Goal: Use online tool/utility: Utilize a website feature to perform a specific function

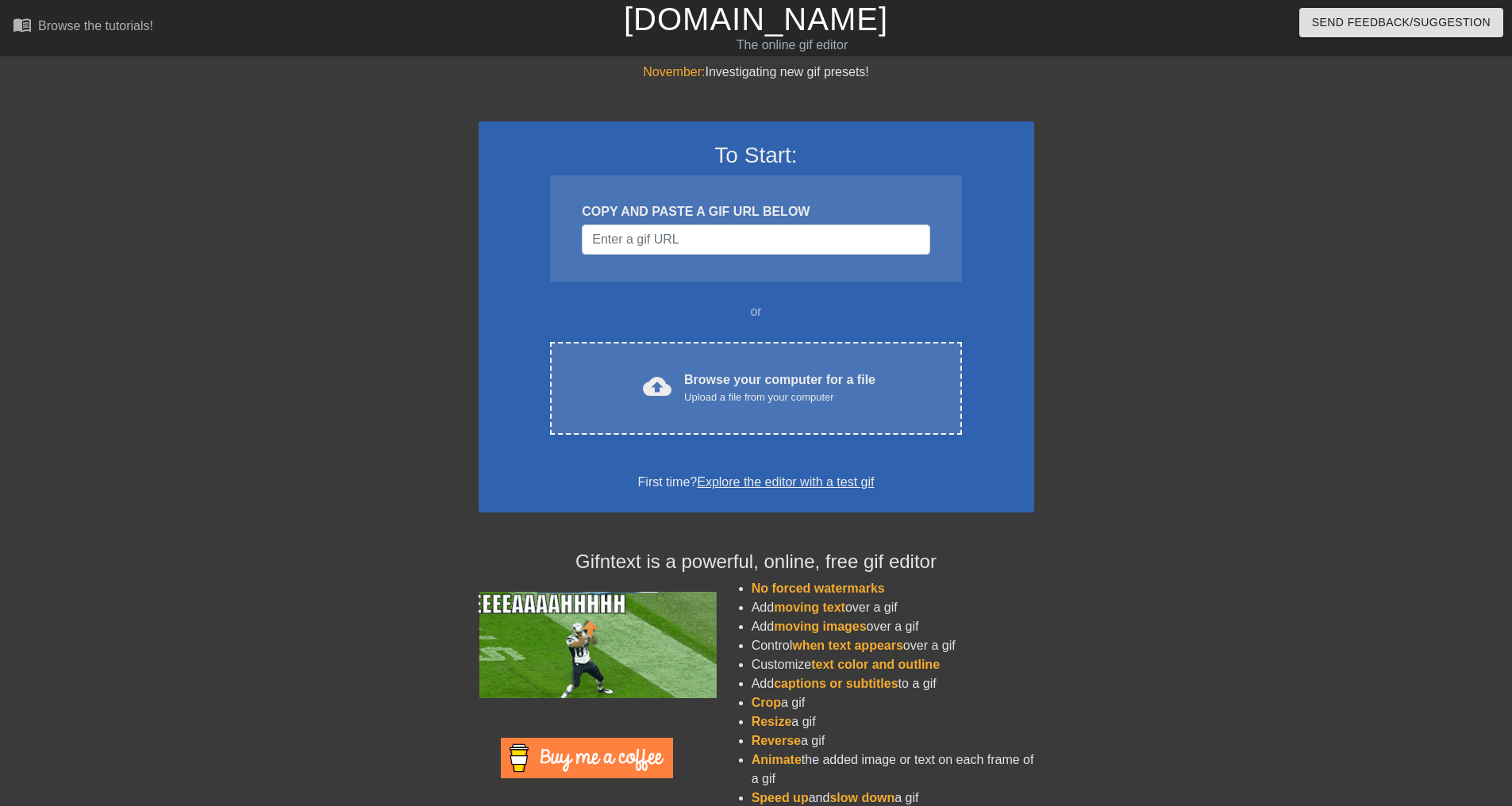
type input "[URL][DOMAIN_NAME][DOMAIN_NAME][PERSON_NAME]"
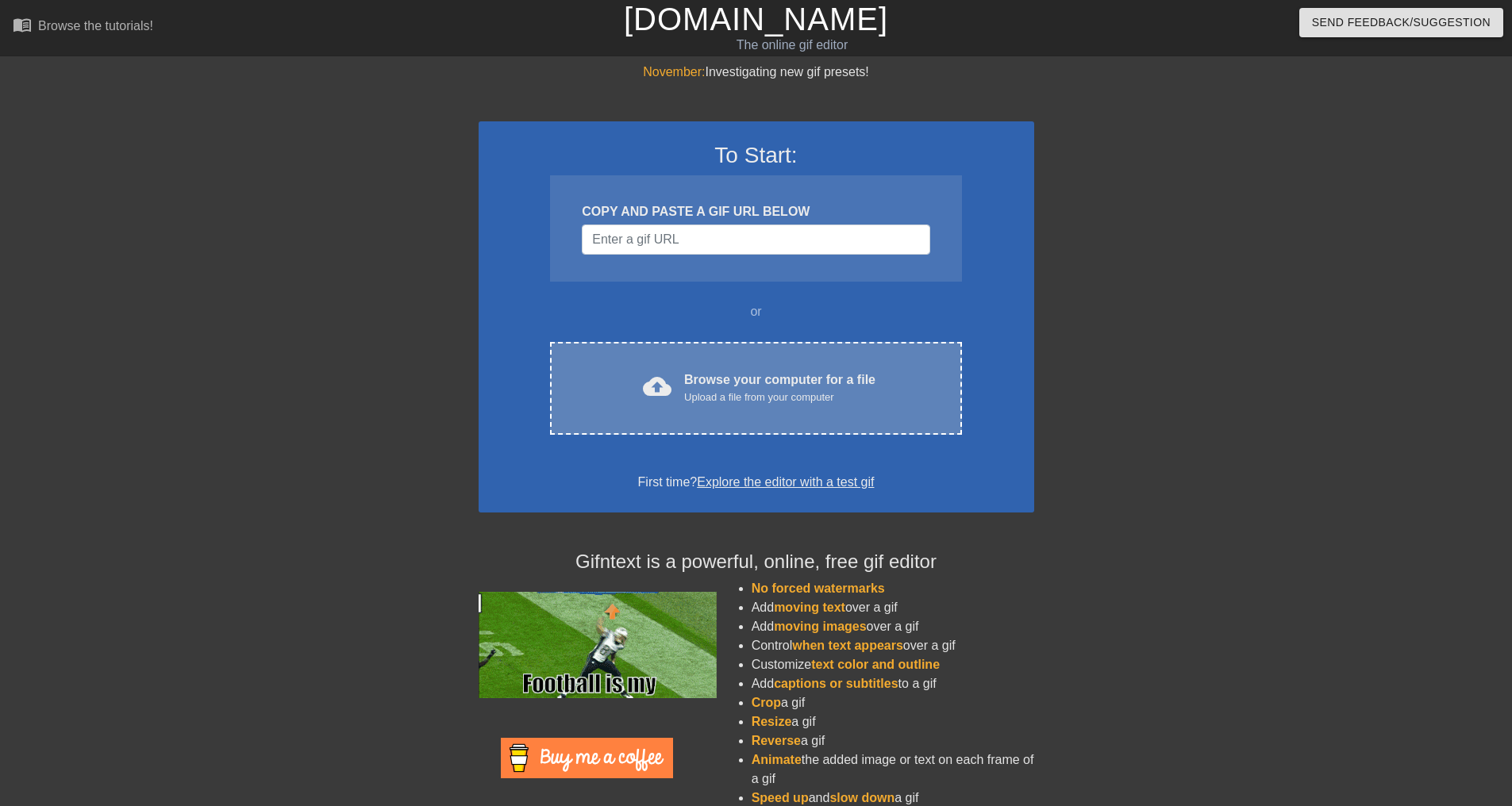
click at [759, 375] on div "Browse your computer for a file Upload a file from your computer" at bounding box center [780, 388] width 192 height 35
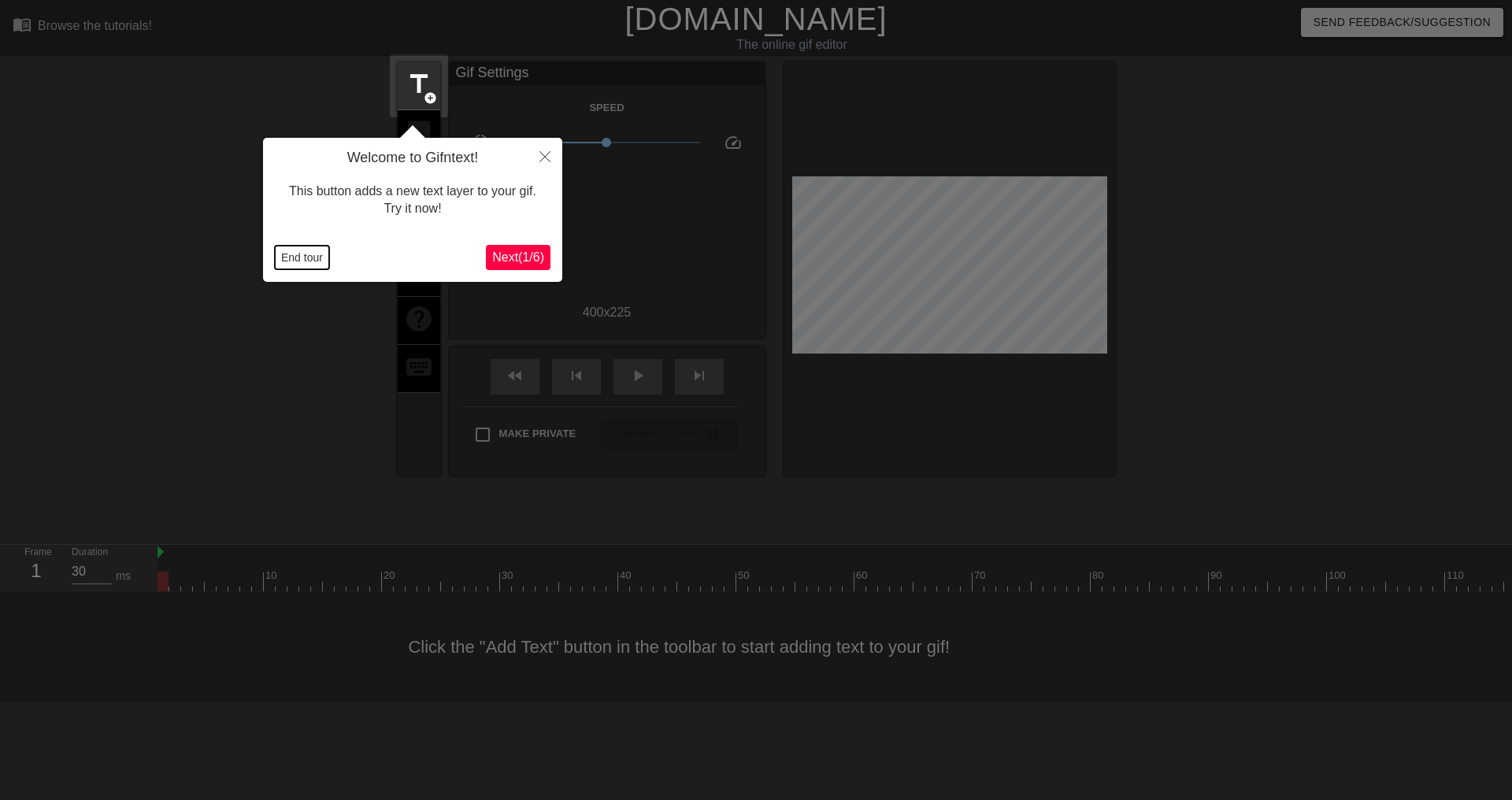
click at [304, 258] on button "End tour" at bounding box center [302, 258] width 54 height 24
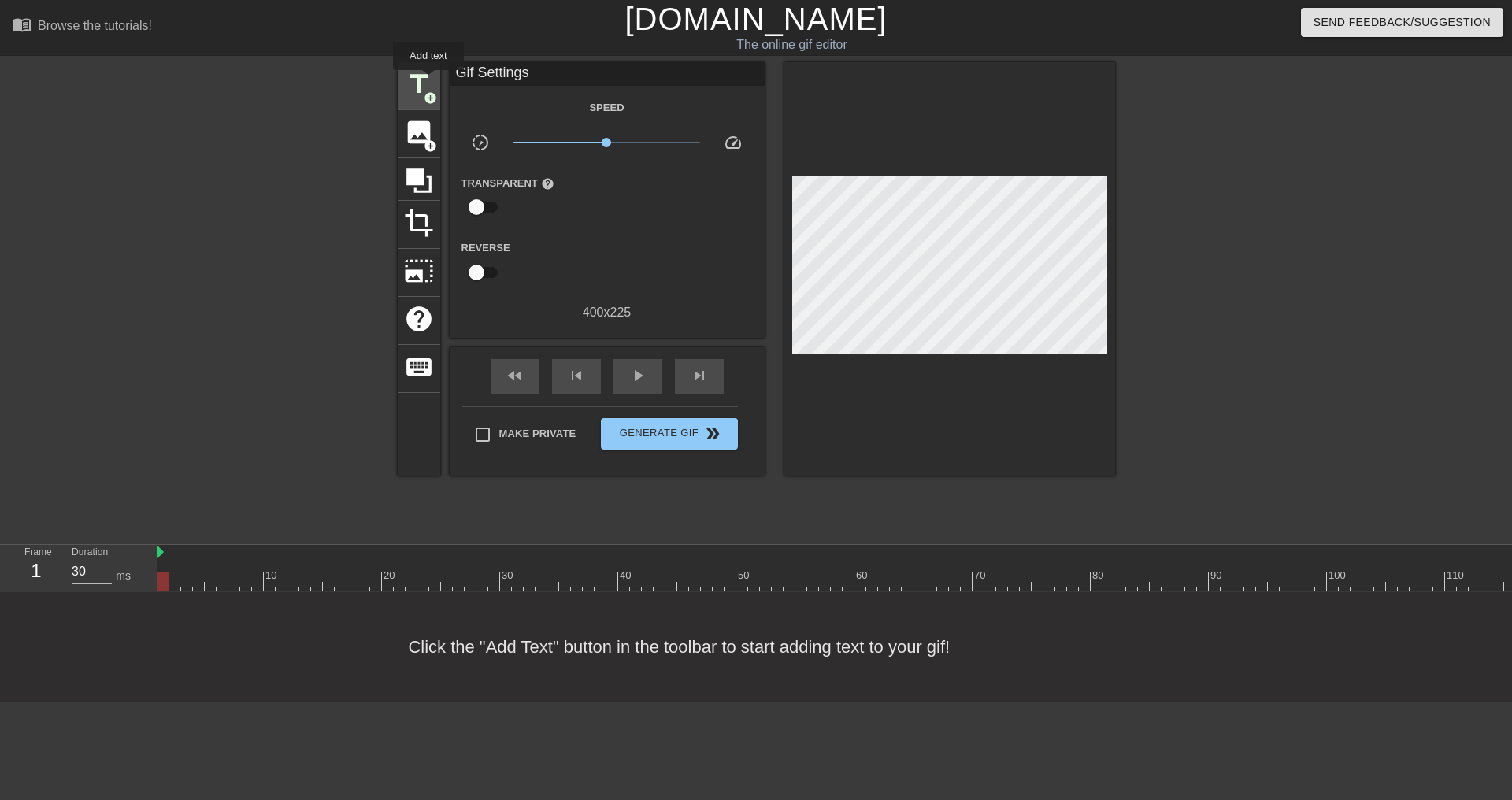
click at [429, 81] on span "title" at bounding box center [419, 84] width 30 height 30
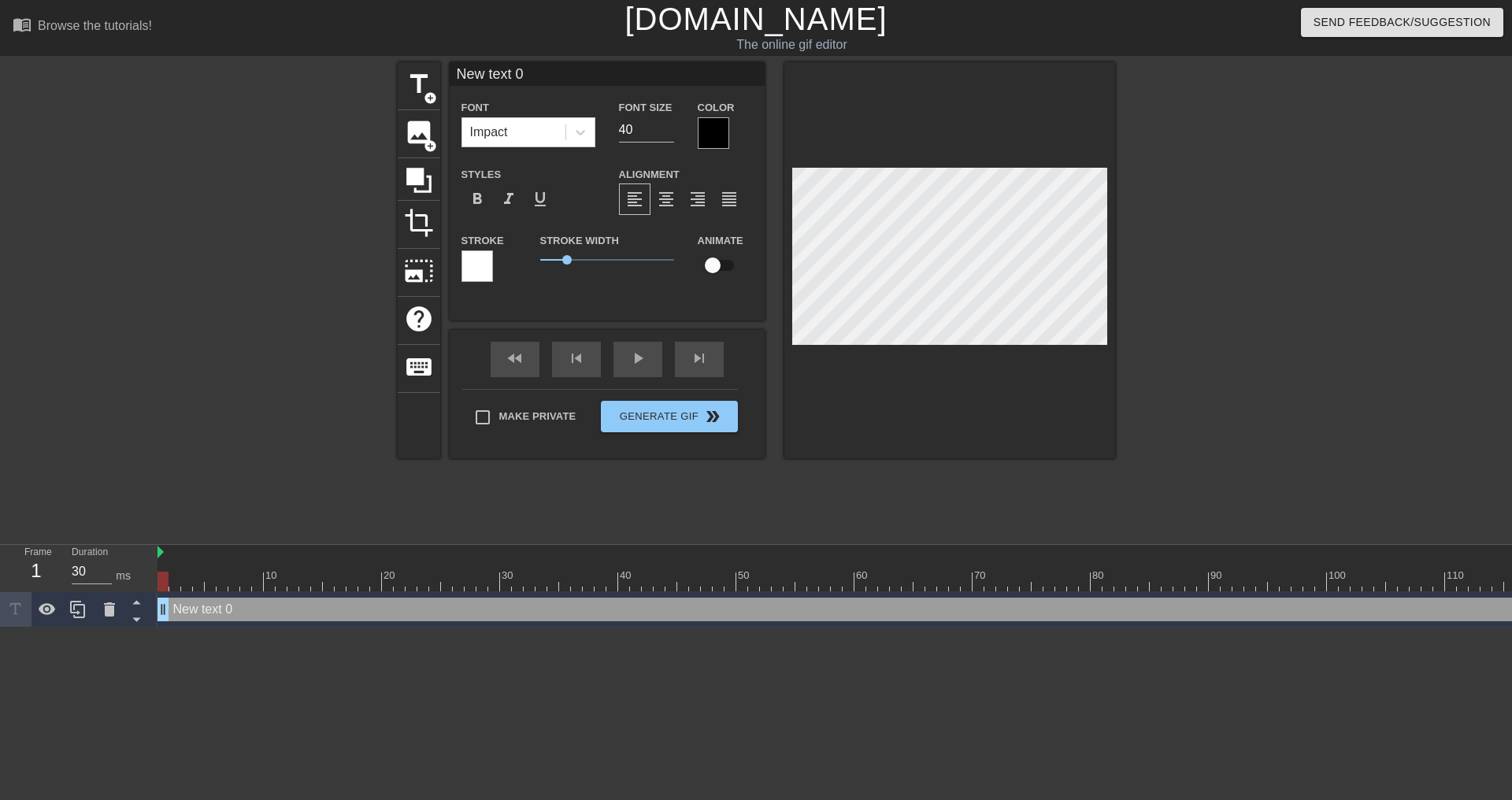
scroll to position [3, 4]
type input "U"
type textarea "U"
type input "Us"
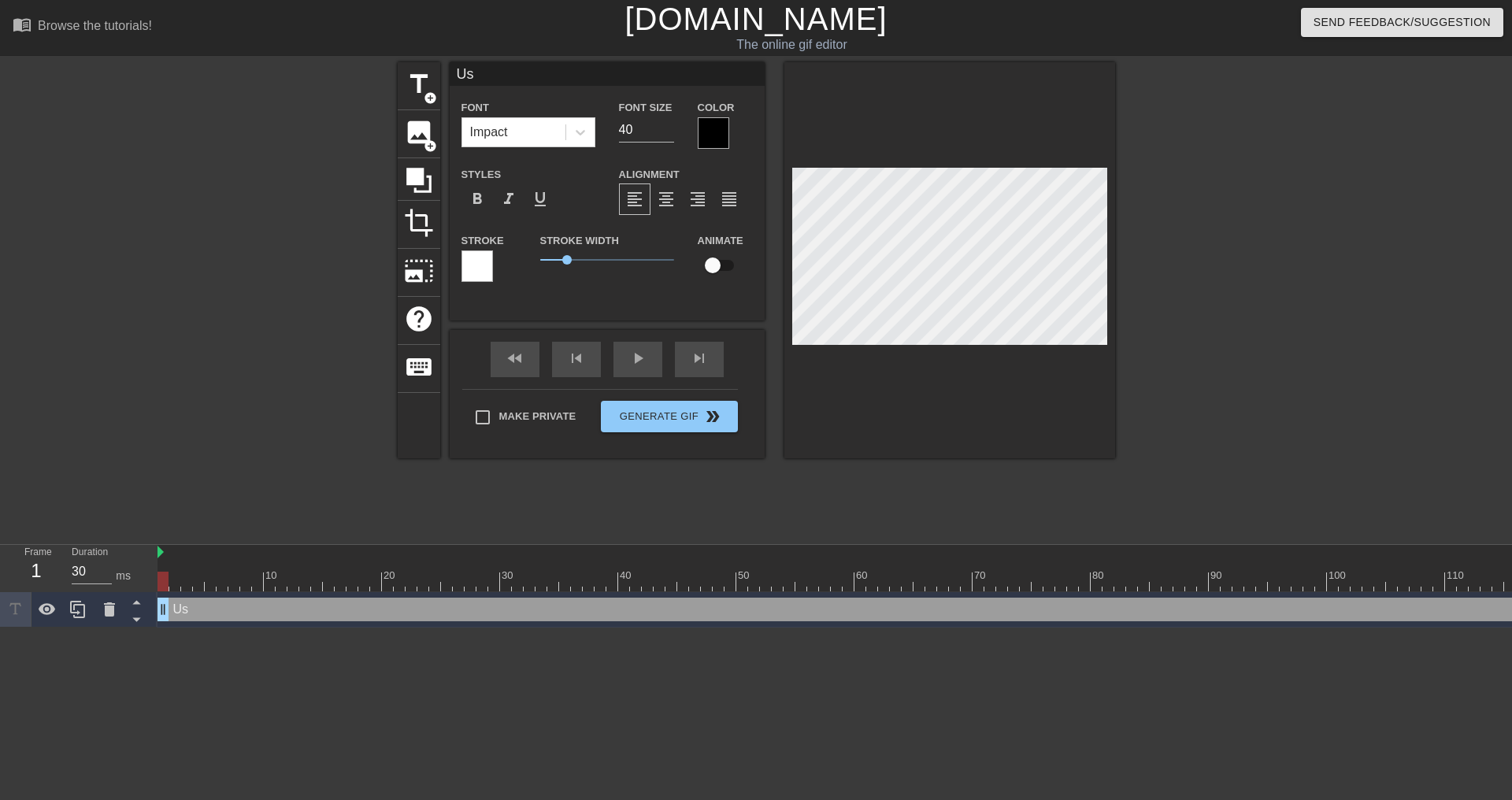
type textarea "Us"
click at [474, 270] on div at bounding box center [477, 266] width 31 height 31
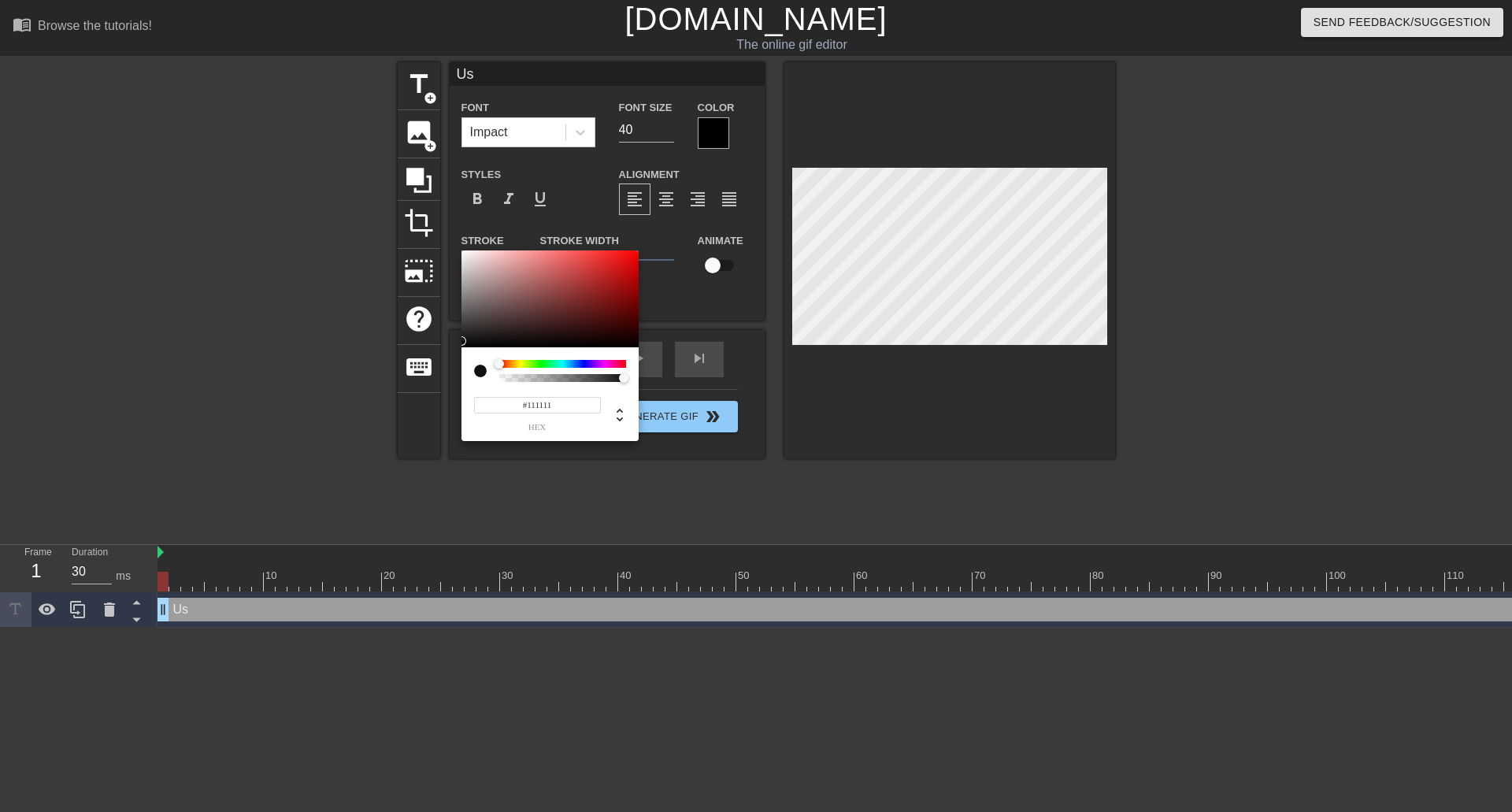
type input "#000000"
drag, startPoint x: 491, startPoint y: 315, endPoint x: 441, endPoint y: 364, distance: 70.0
click at [436, 362] on div "#000000 hex" at bounding box center [756, 406] width 1512 height 812
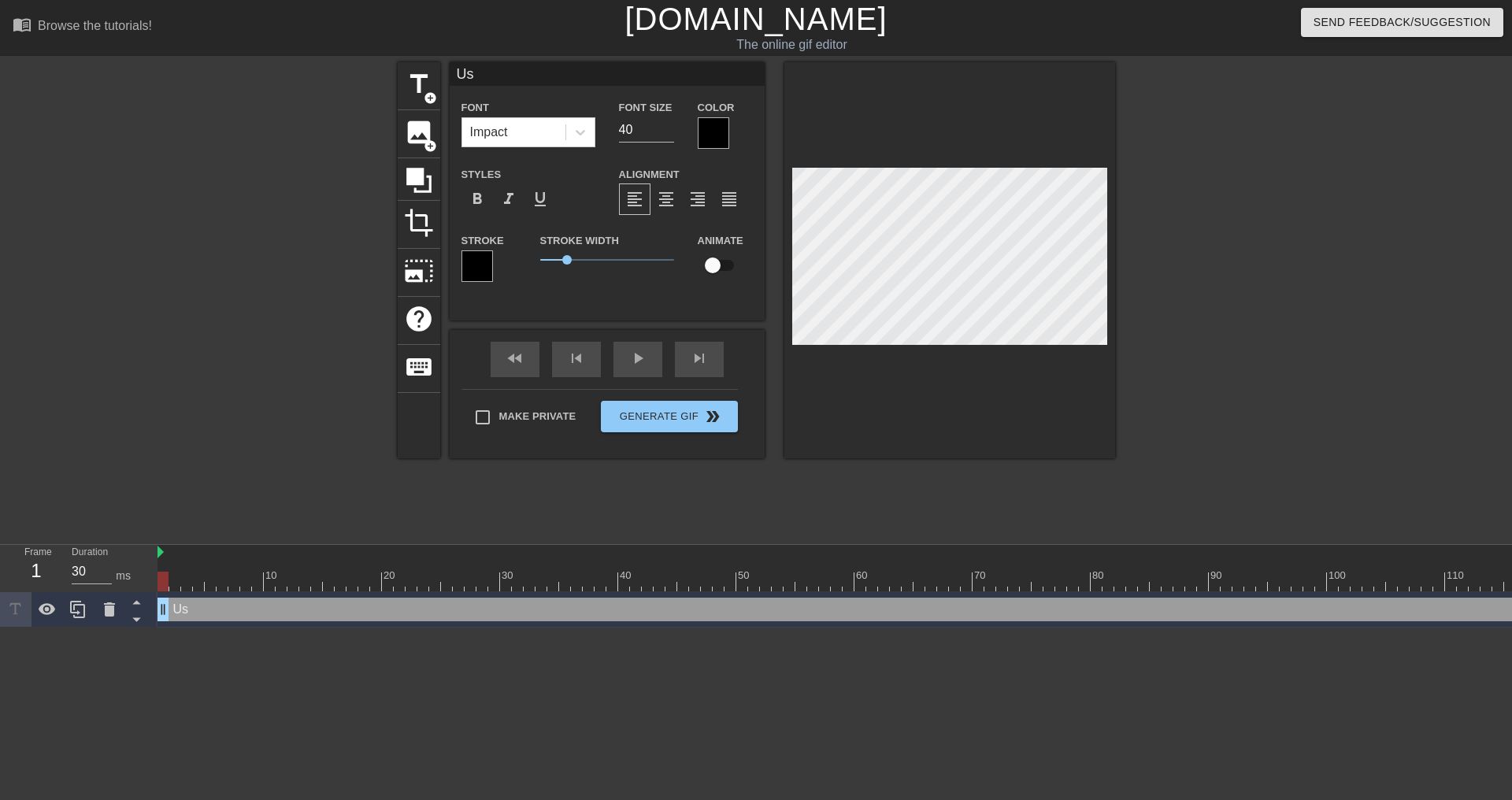
click at [708, 132] on div at bounding box center [713, 133] width 31 height 31
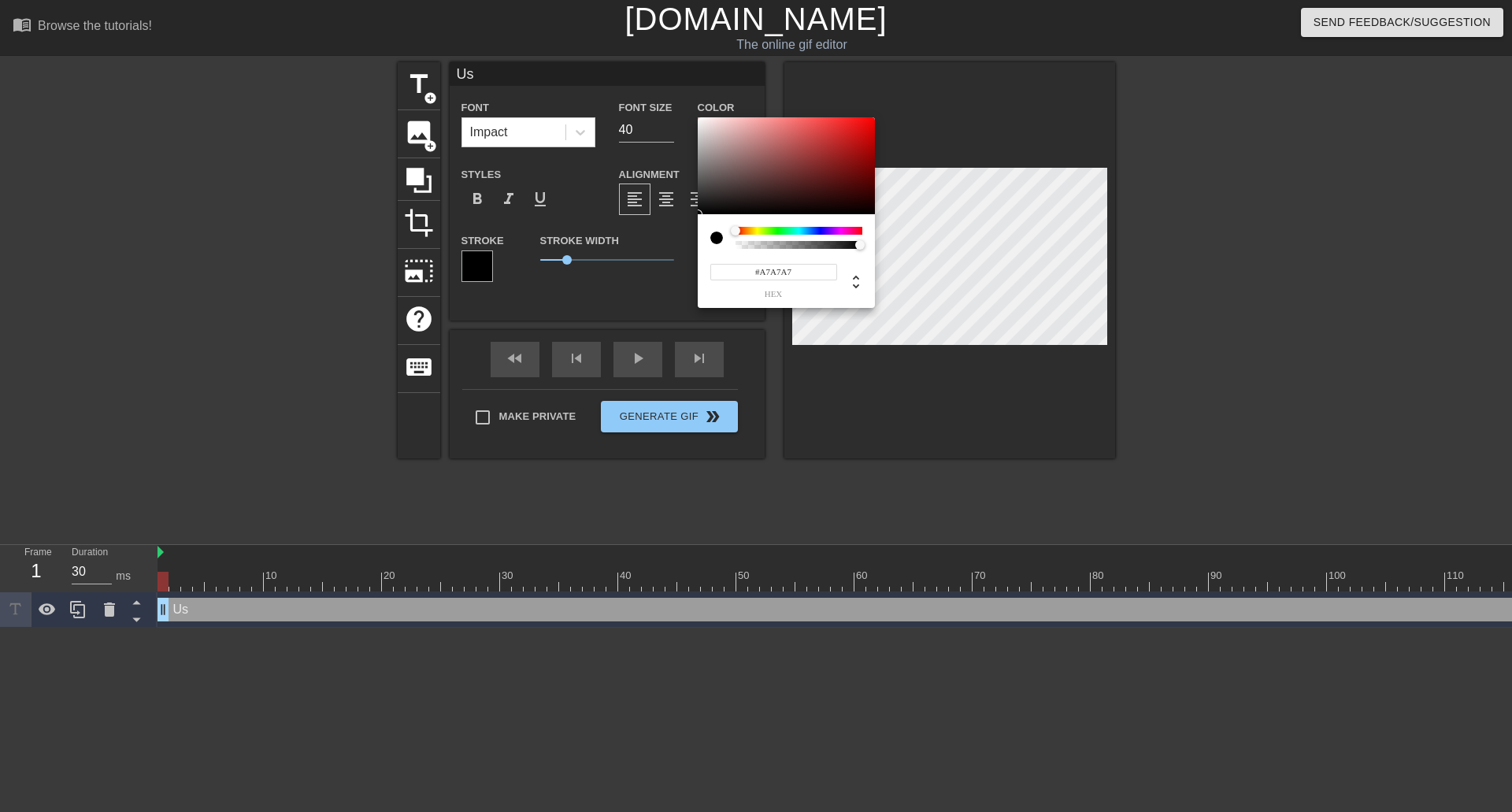
type input "#FFFFFF"
drag, startPoint x: 701, startPoint y: 164, endPoint x: 650, endPoint y: 75, distance: 102.6
click at [650, 75] on div "#FFFFFF hex" at bounding box center [756, 406] width 1512 height 812
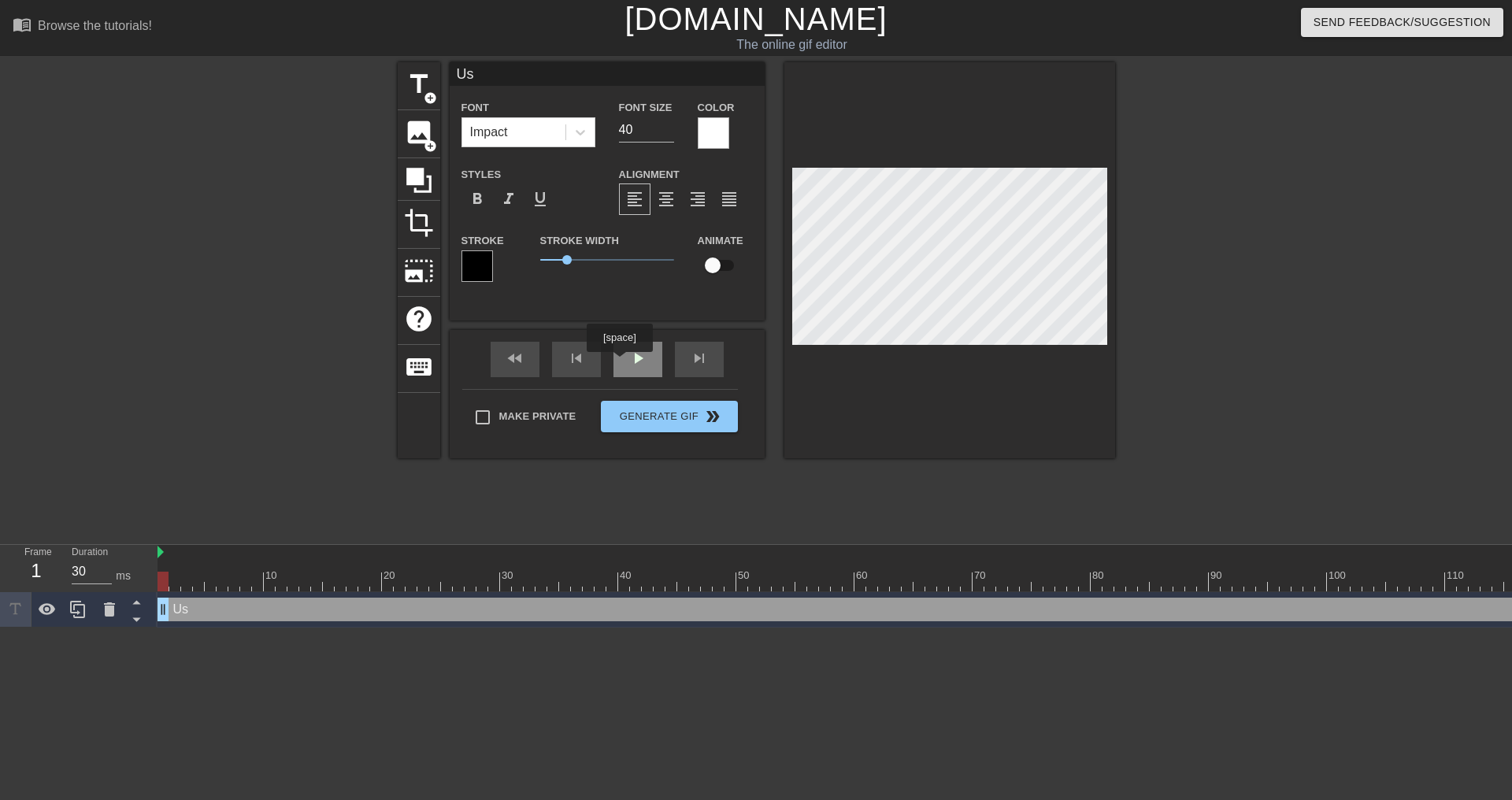
click at [619, 363] on div "play_arrow" at bounding box center [637, 359] width 48 height 36
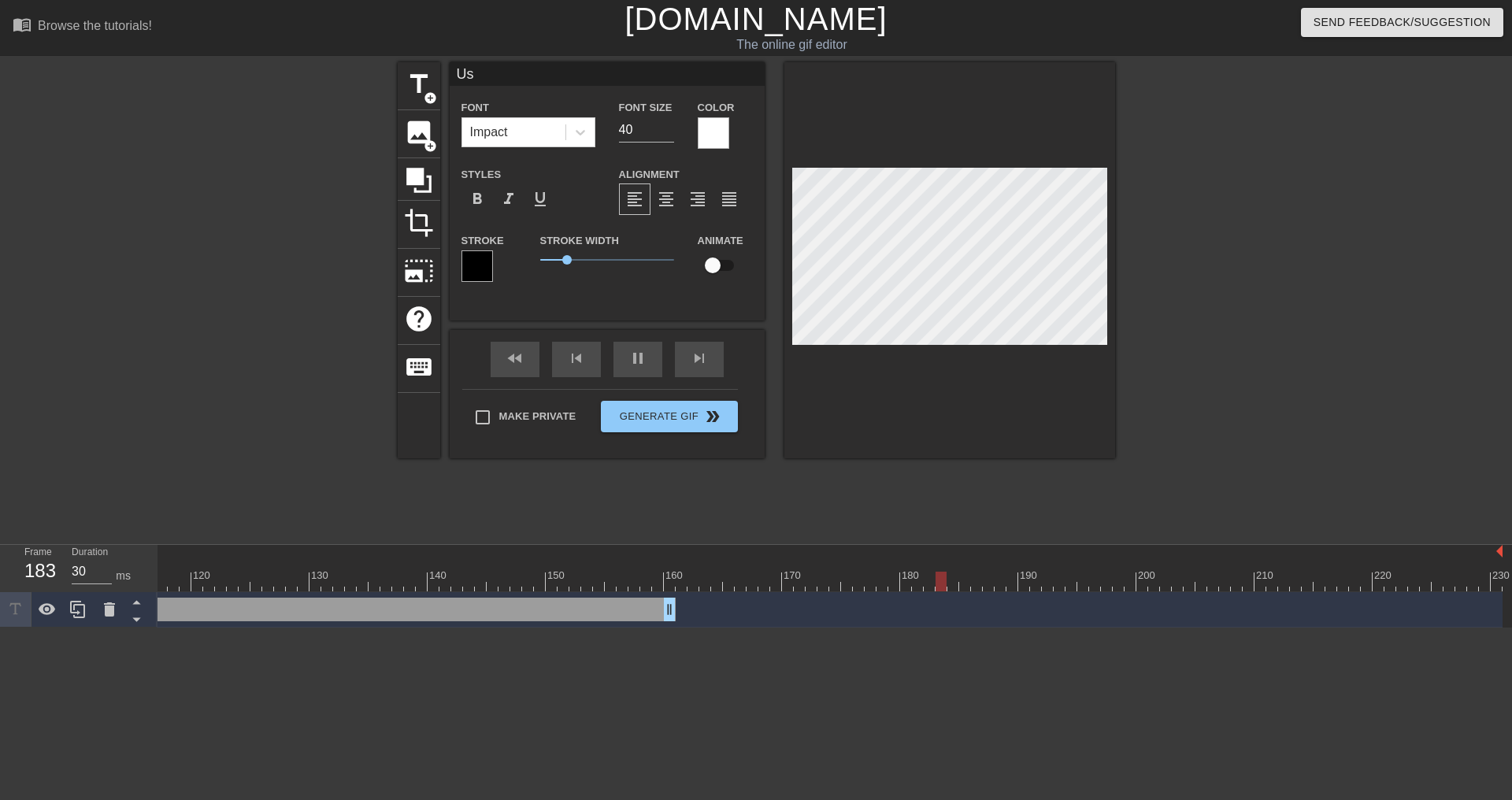
drag, startPoint x: 1496, startPoint y: 610, endPoint x: 668, endPoint y: 606, distance: 828.0
click at [457, 581] on div at bounding box center [144, 581] width 2717 height 20
click at [632, 353] on div "fast_rewind skip_previous play_arrow skip_next" at bounding box center [607, 359] width 257 height 59
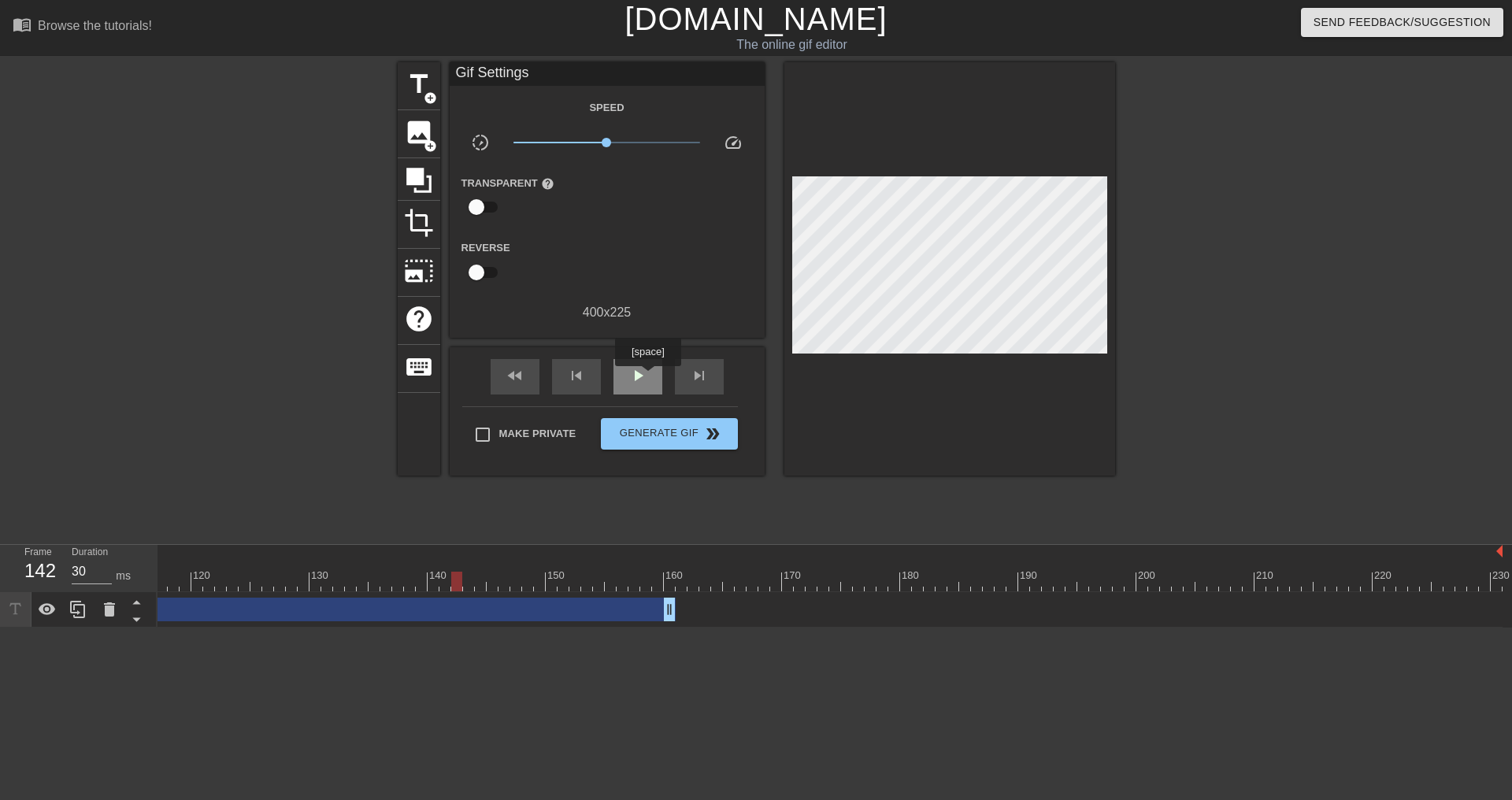
click at [647, 378] on div "play_arrow" at bounding box center [637, 377] width 48 height 36
click at [80, 624] on div at bounding box center [78, 610] width 31 height 35
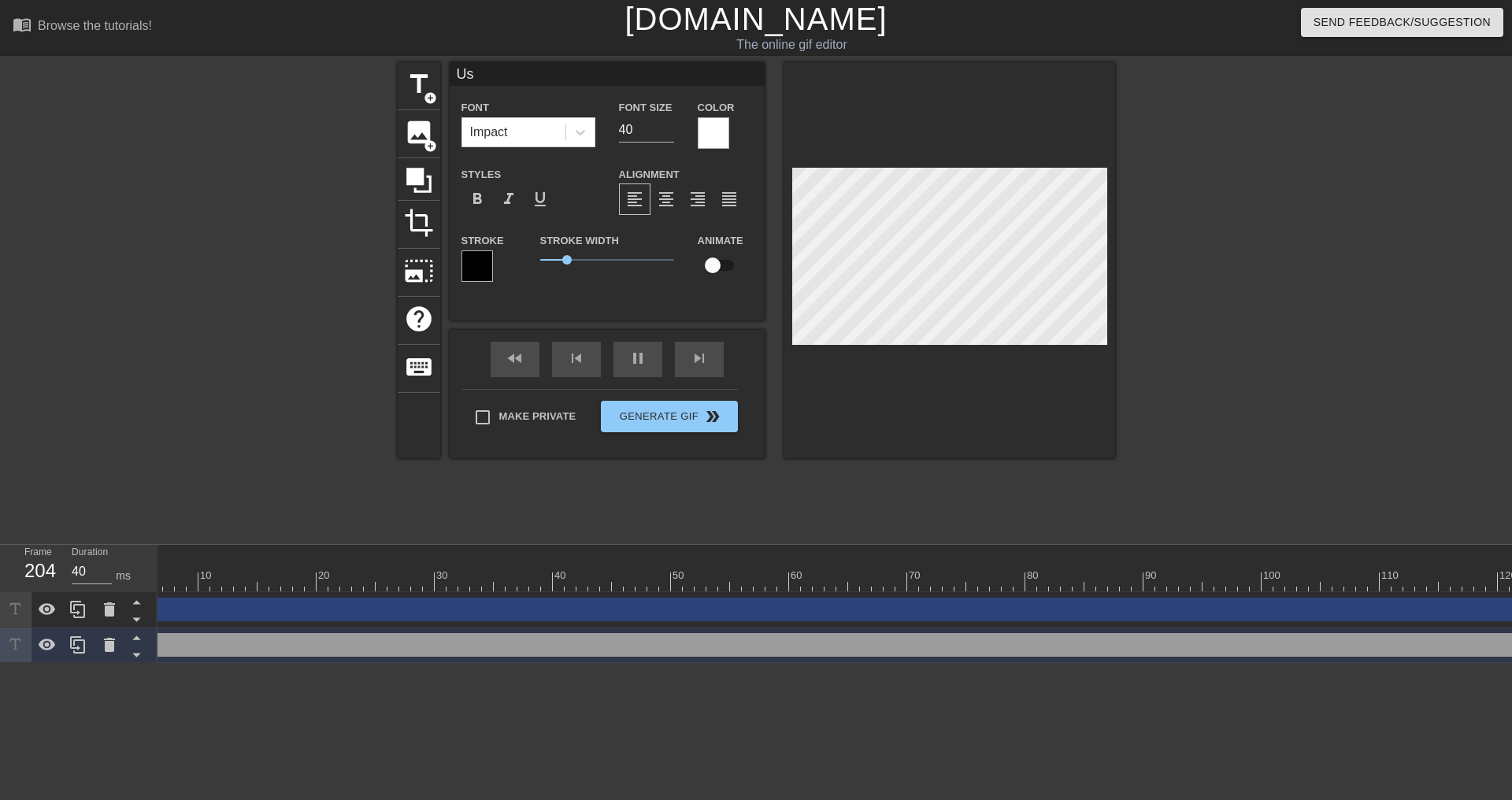
scroll to position [0, 0]
click at [203, 643] on div "Us drag_handle drag_handle" at bounding box center [1102, 645] width 1890 height 24
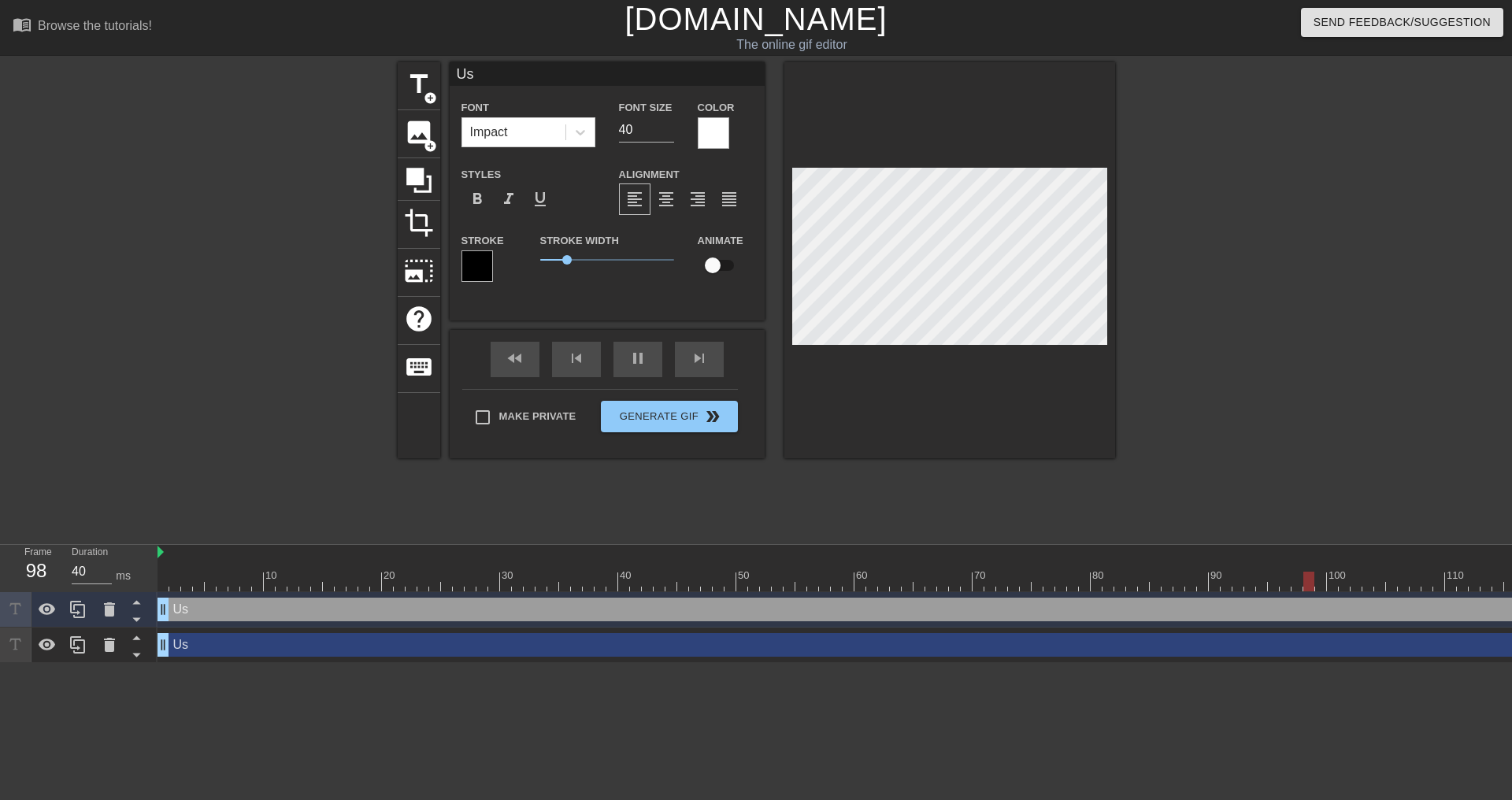
scroll to position [2, 3]
type input "40"
type input "M"
type textarea "M"
type input "30"
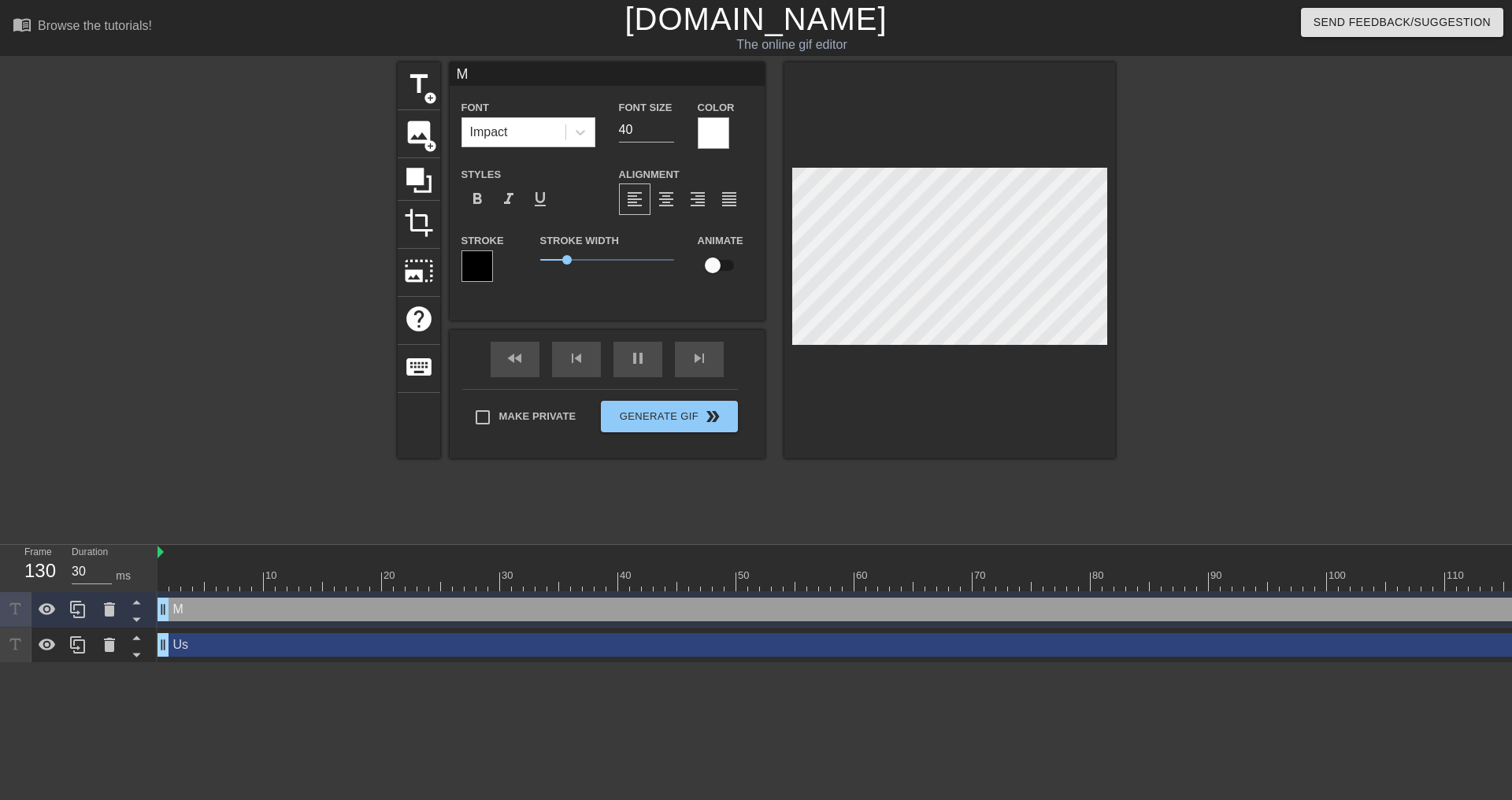
type input "Mo"
type textarea "Mo"
type input "40"
type input "Mob"
type textarea "Mob"
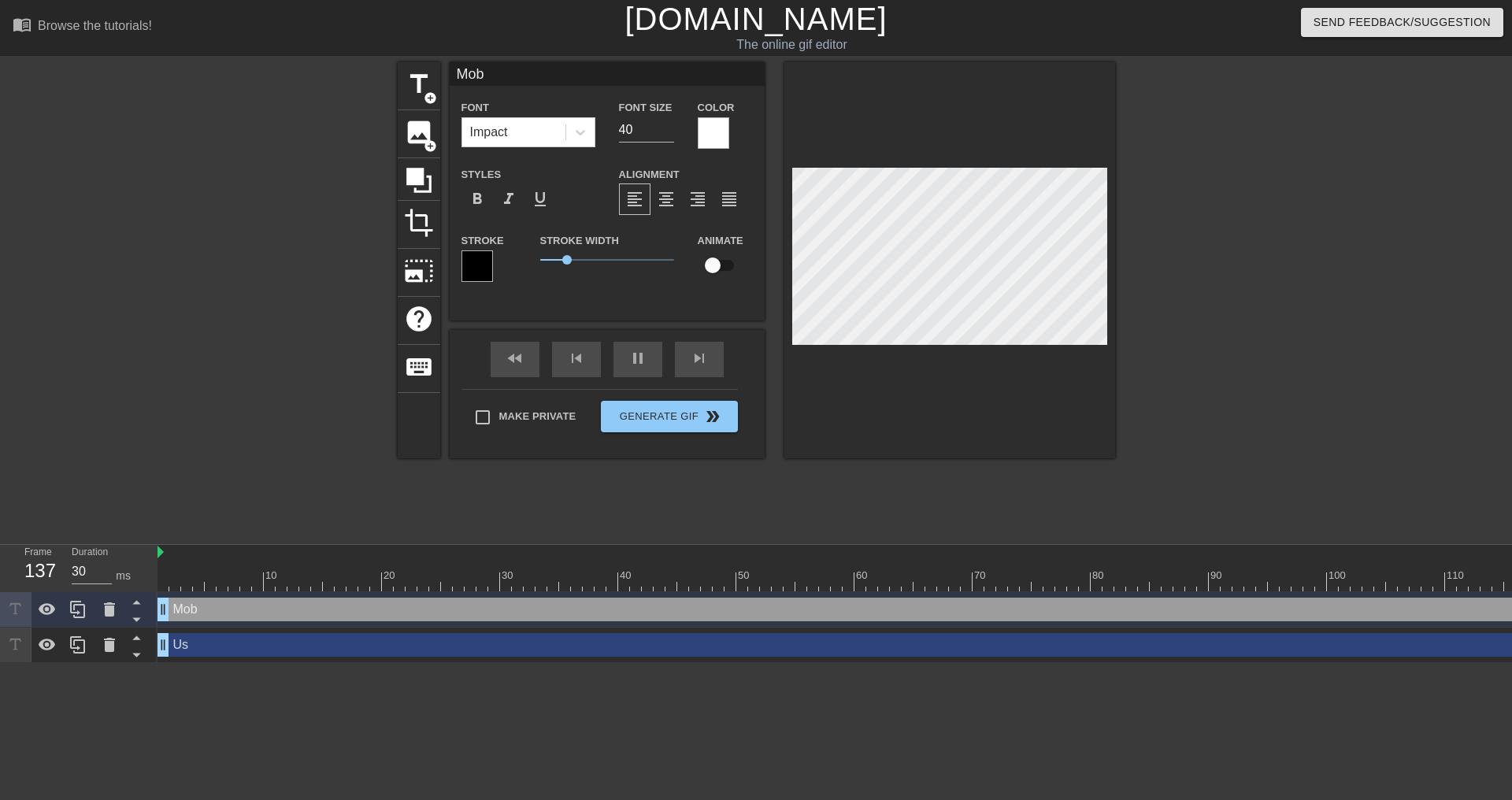
type input "40"
type input "Mobi"
type textarea "Mobi"
type input "30"
type input "Mobil"
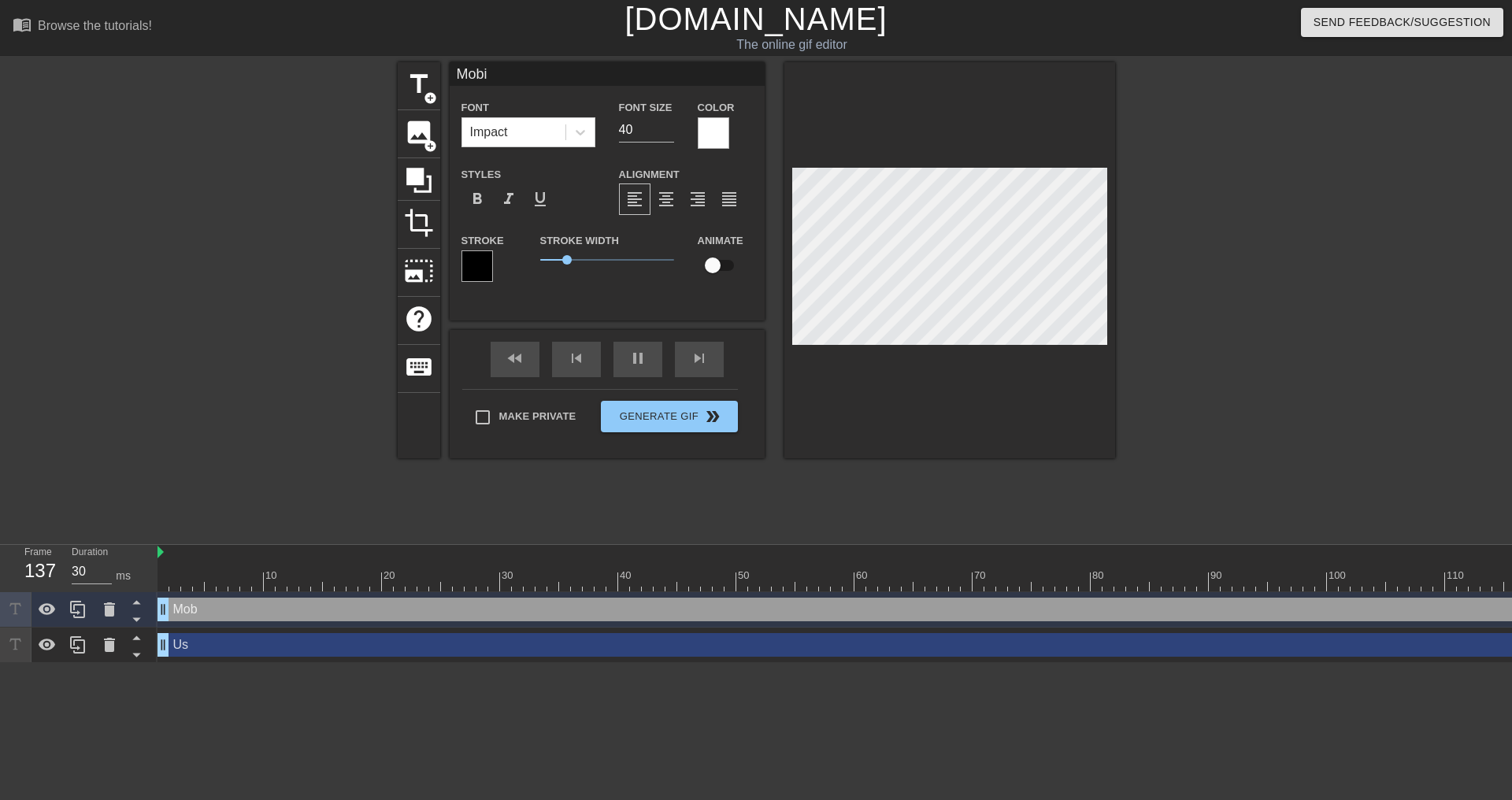
type textarea "Mobil"
type input "40"
type input "Mobile"
type textarea "Mobile"
type input "30"
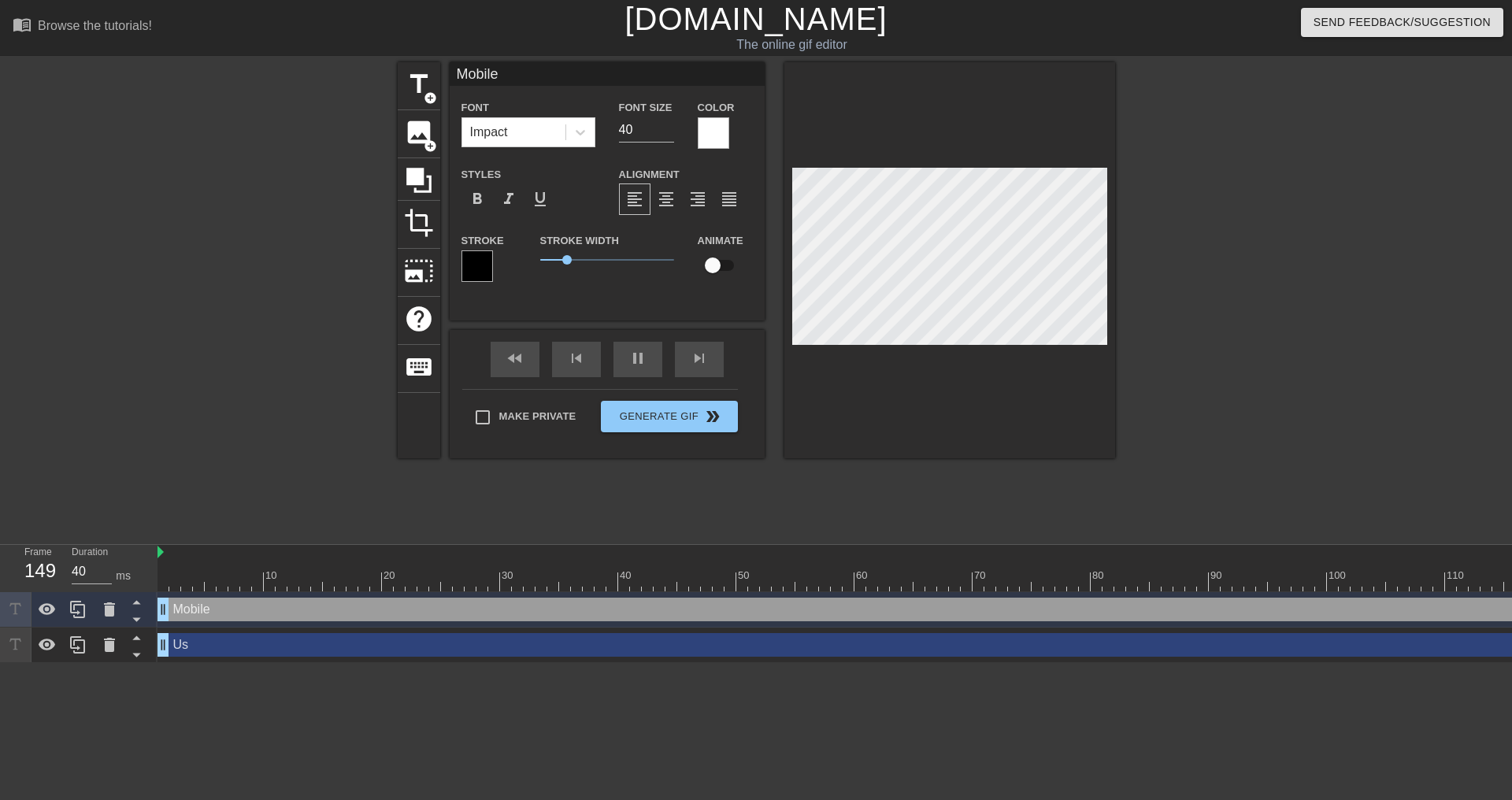
type input "Mobile"
type textarea "Mobile"
type input "30"
type input "Mobile D"
type textarea "Mobile D"
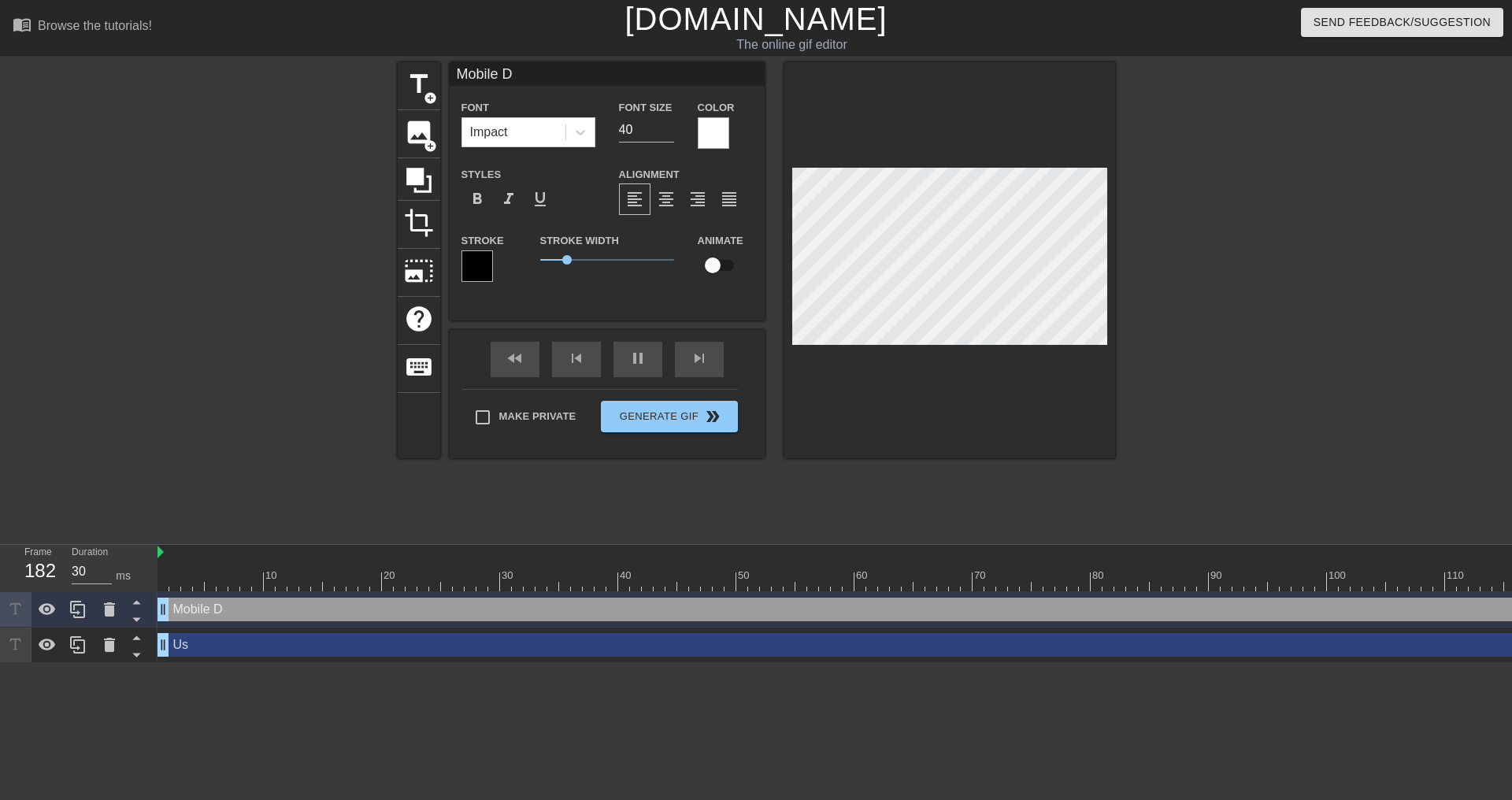
type input "40"
type input "Mobile De"
type textarea "Mobile De"
type input "40"
type input "Mobile Dem"
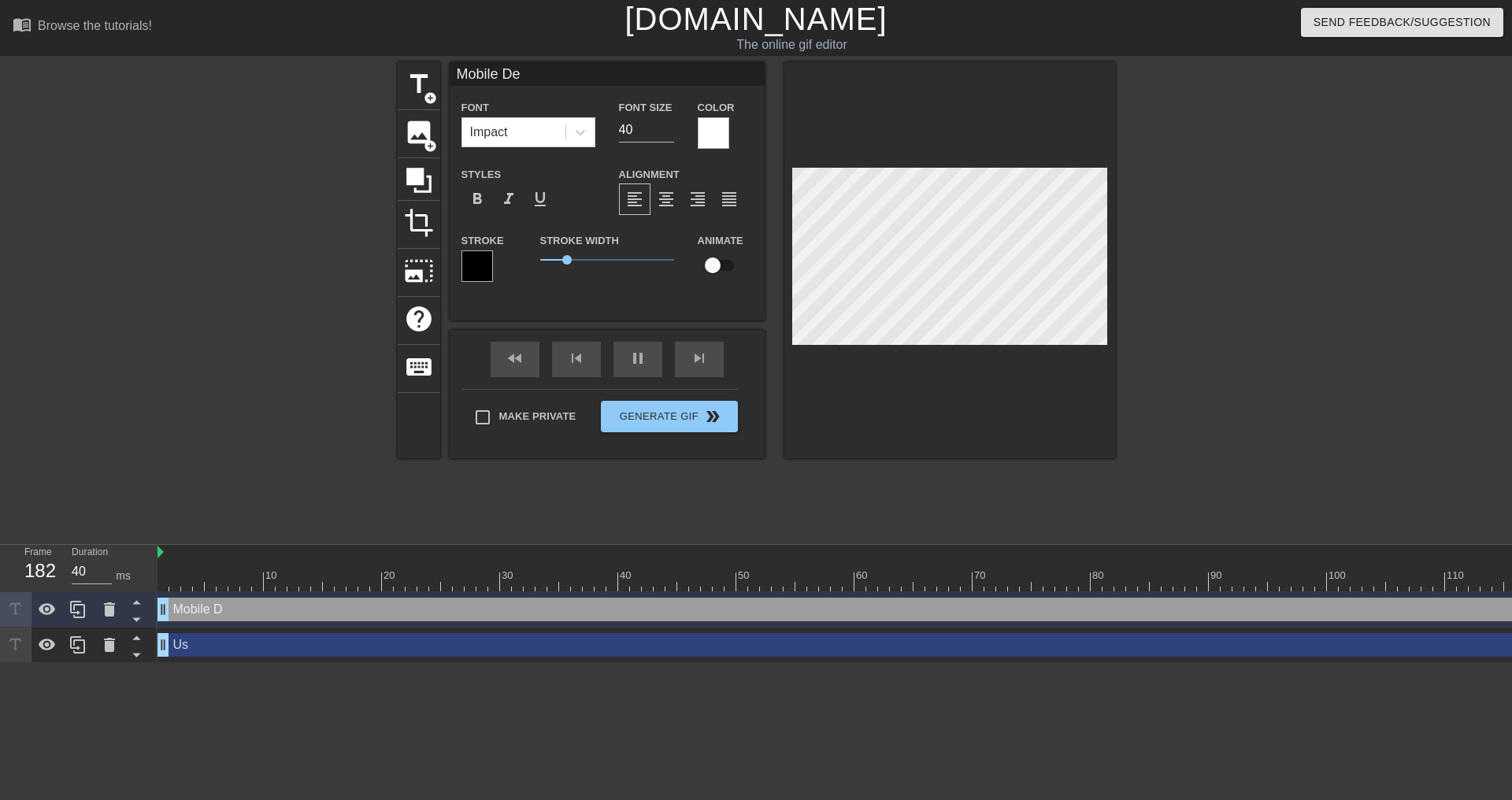
type textarea "Mobile Dem"
type input "40"
type input "Mobile Dema"
type textarea "Mobile Dema"
type input "40"
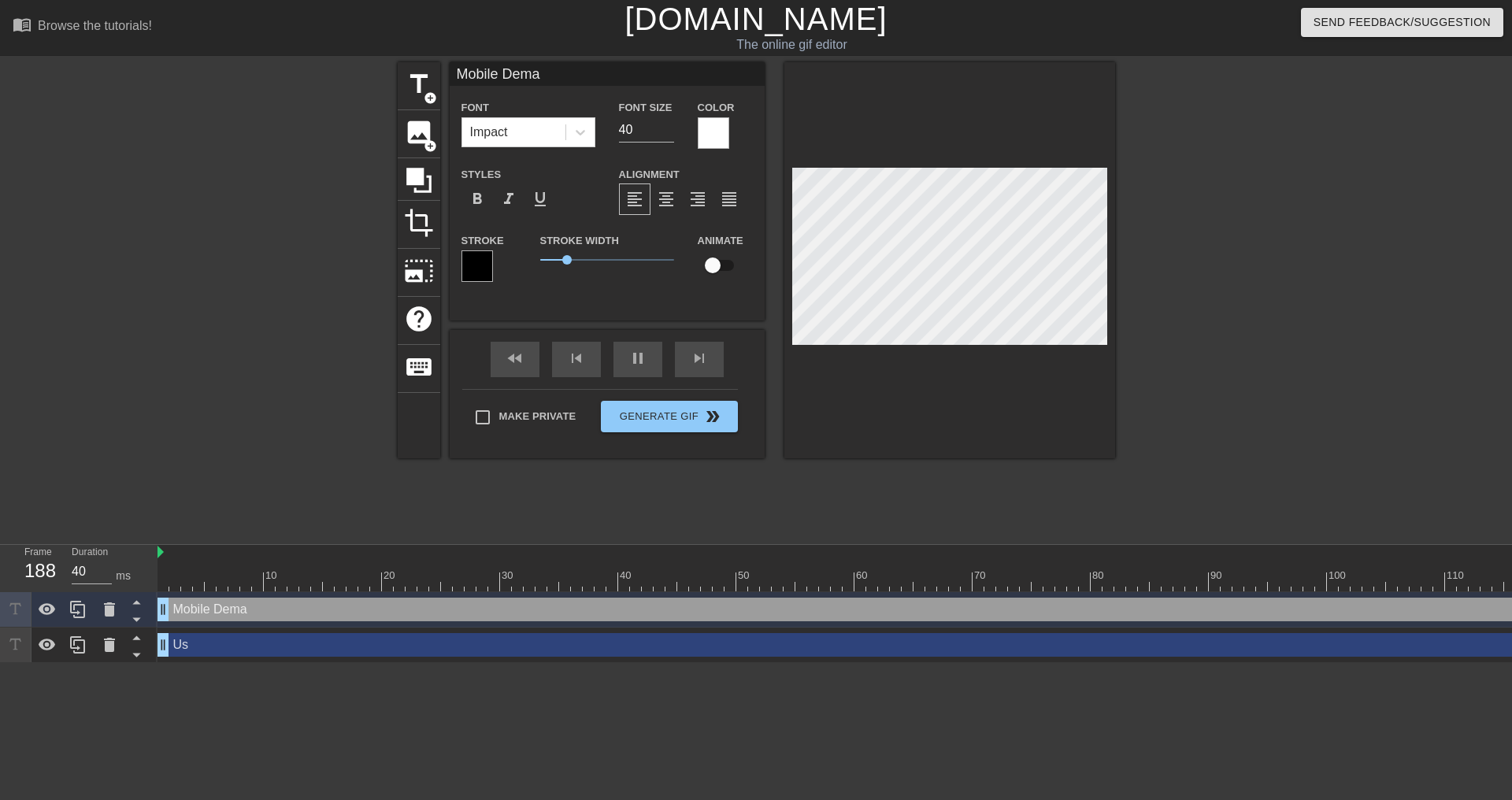
type input "Mobile Deman"
type textarea "Mobile Deman"
type input "30"
type input "Mobile Demand"
type textarea "Mobile Demand"
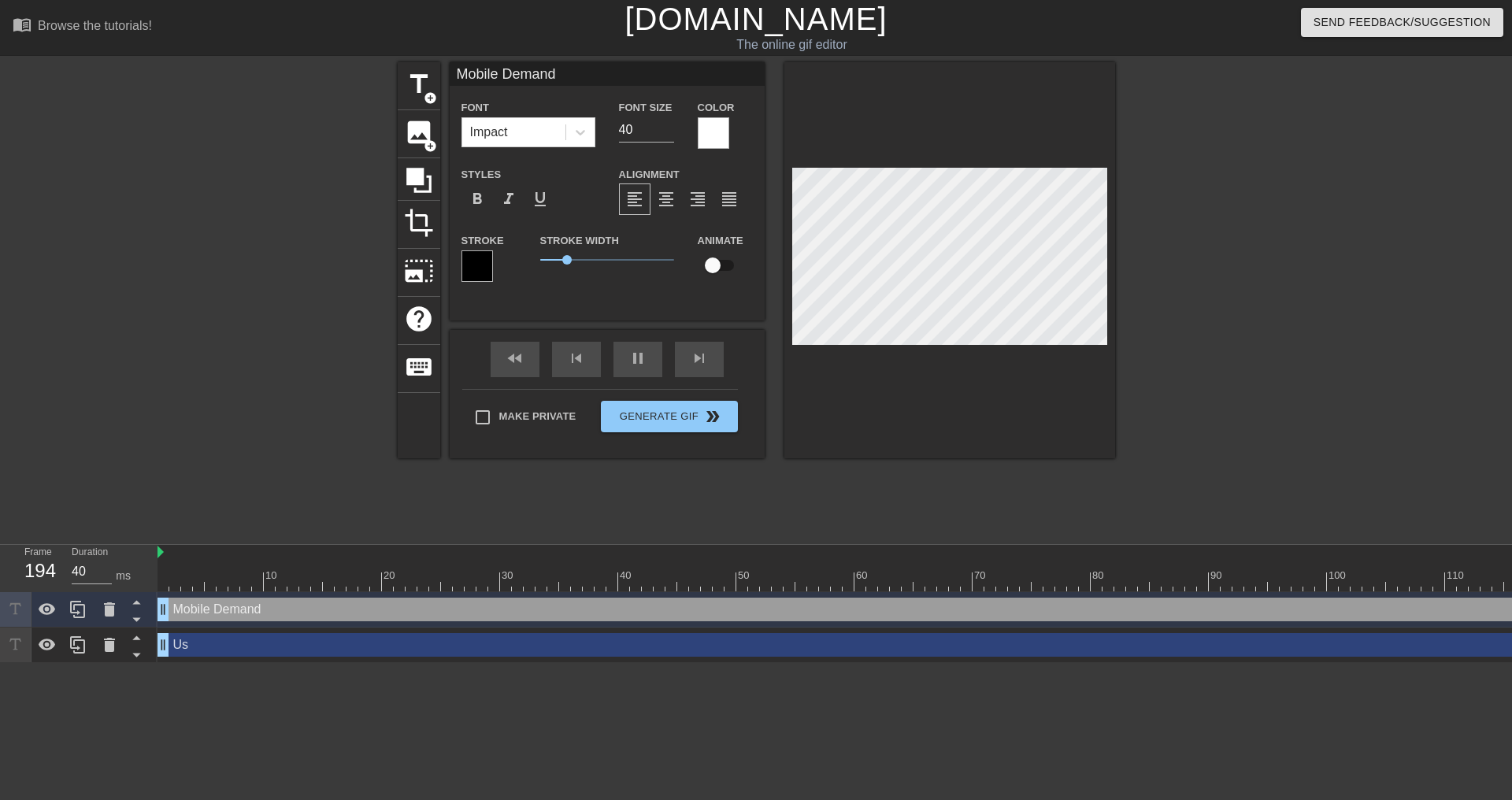
scroll to position [2, 5]
type input "30"
type textarea "Mobile Demand"
click at [632, 133] on input "40" at bounding box center [646, 130] width 55 height 26
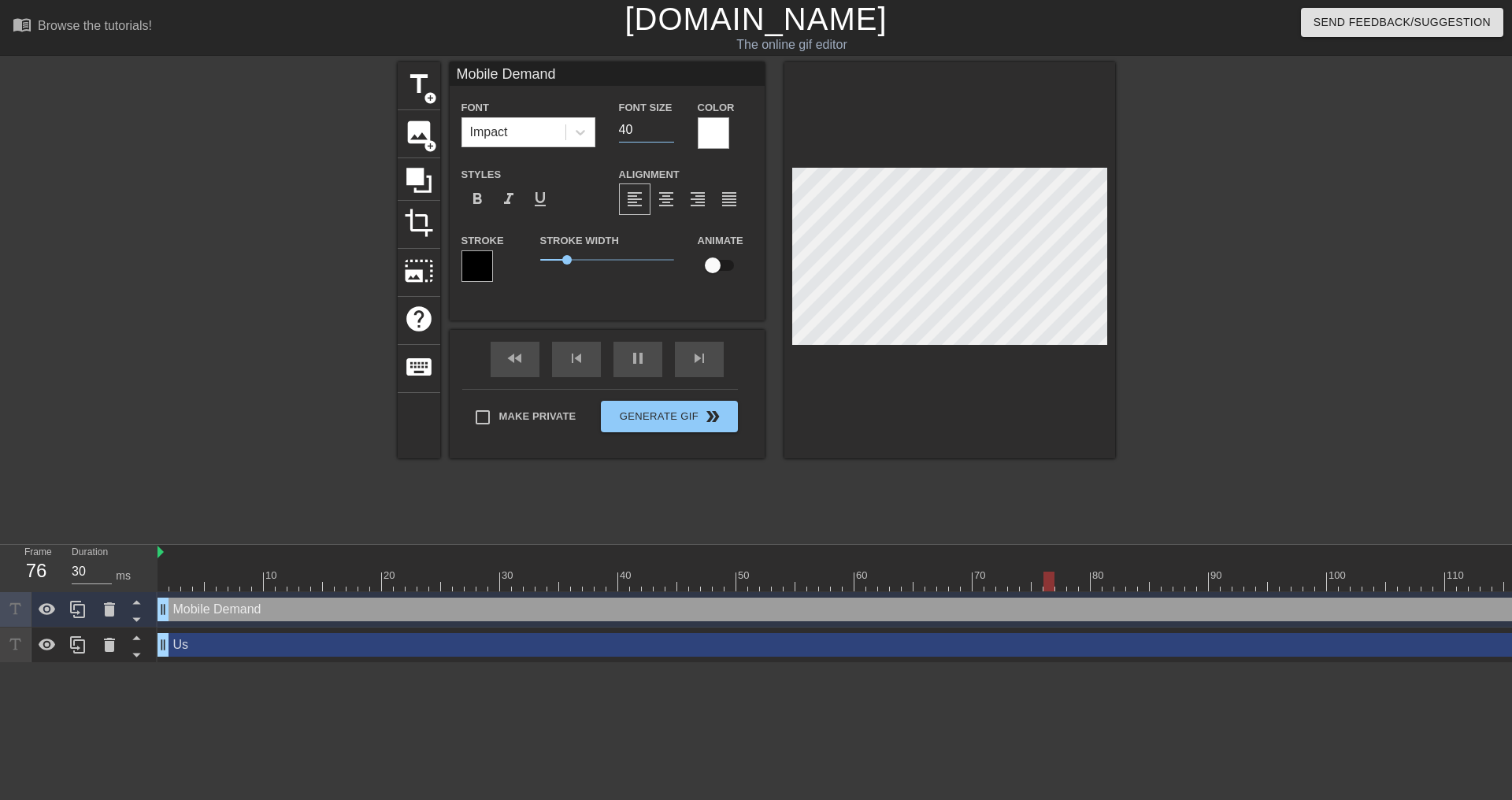
type input "40"
type input "3"
type input "40"
type input "30"
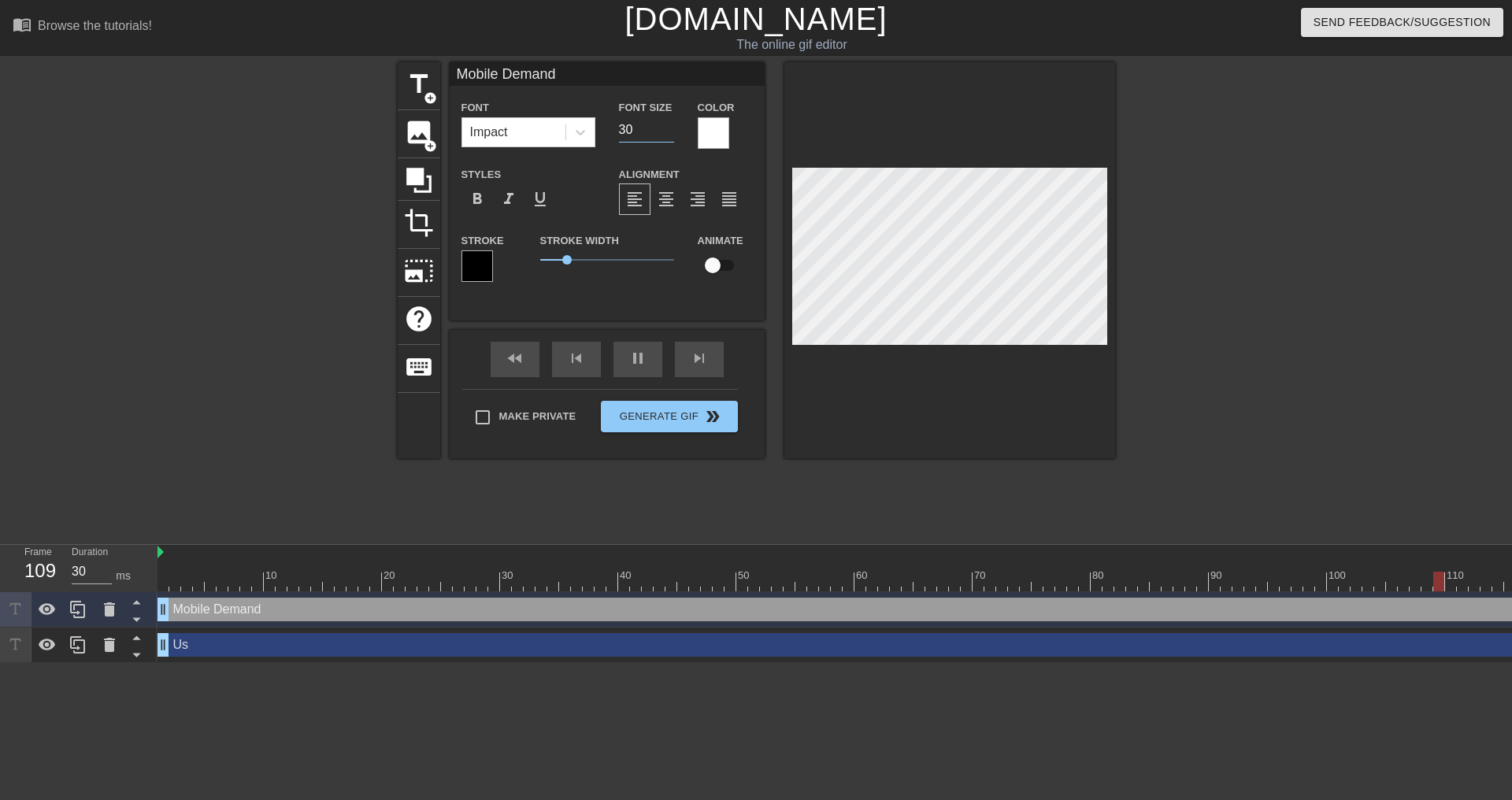
type input "30"
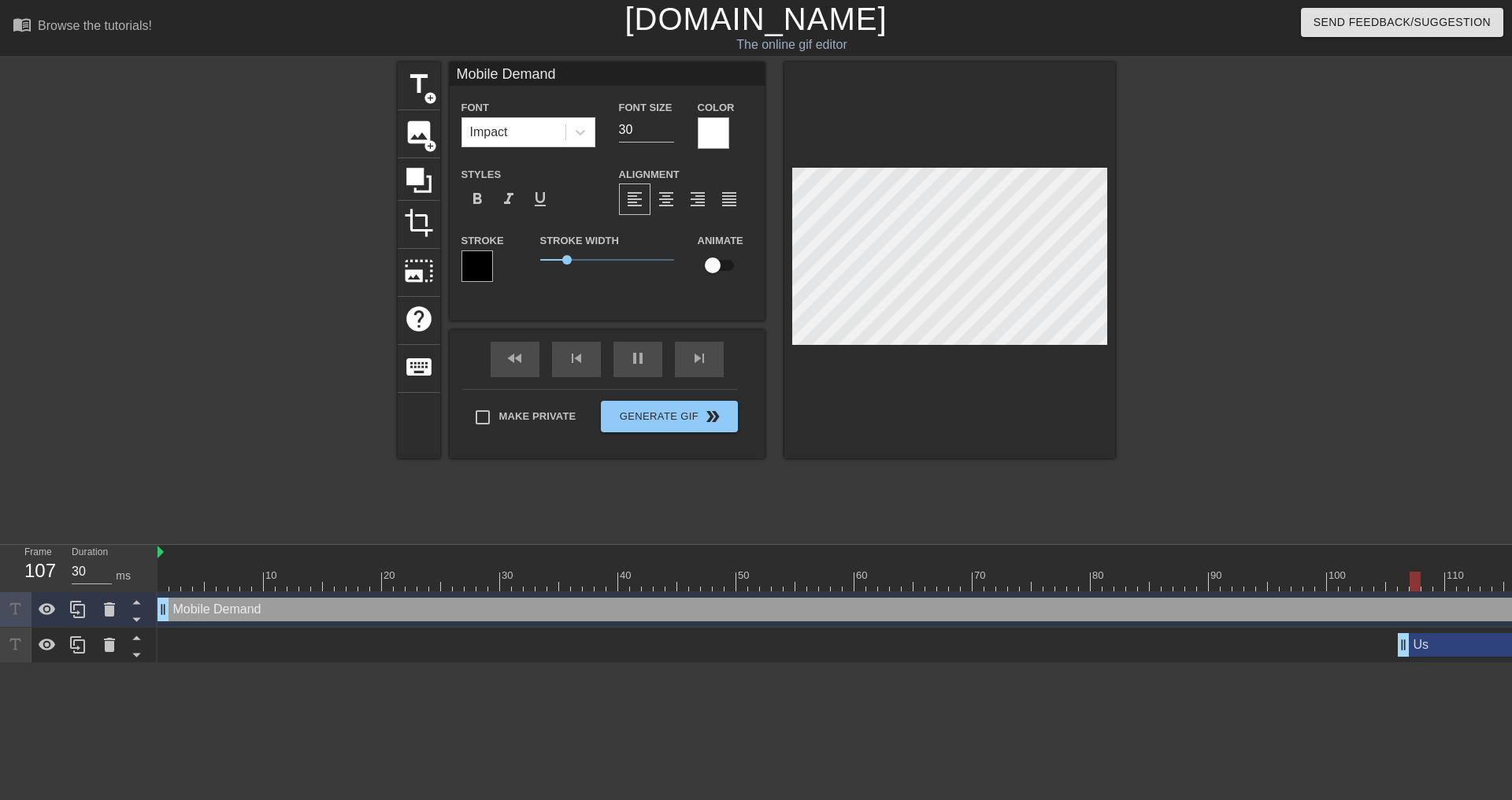
drag, startPoint x: 165, startPoint y: 651, endPoint x: 1405, endPoint y: 641, distance: 1240.0
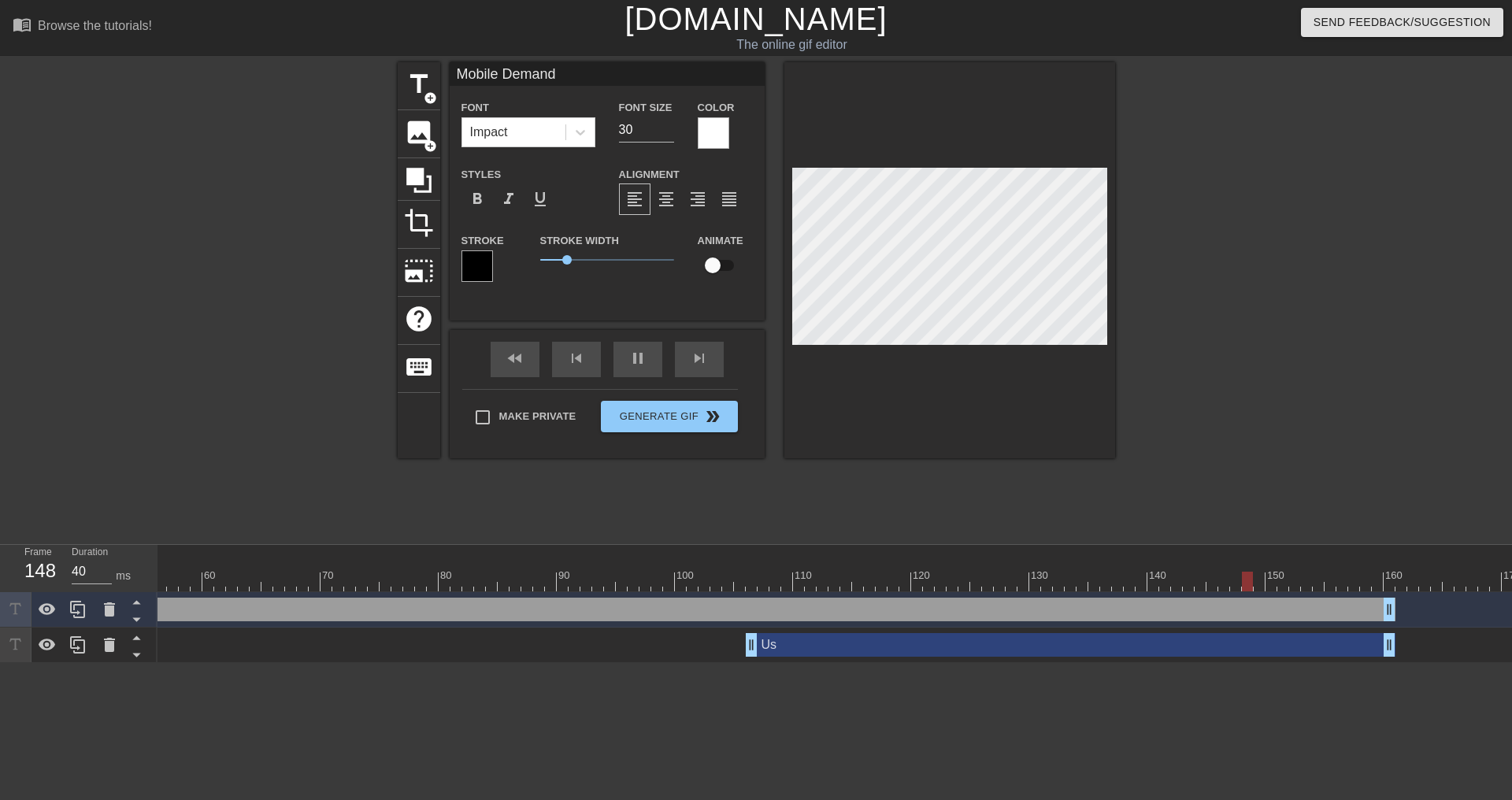
scroll to position [0, 708]
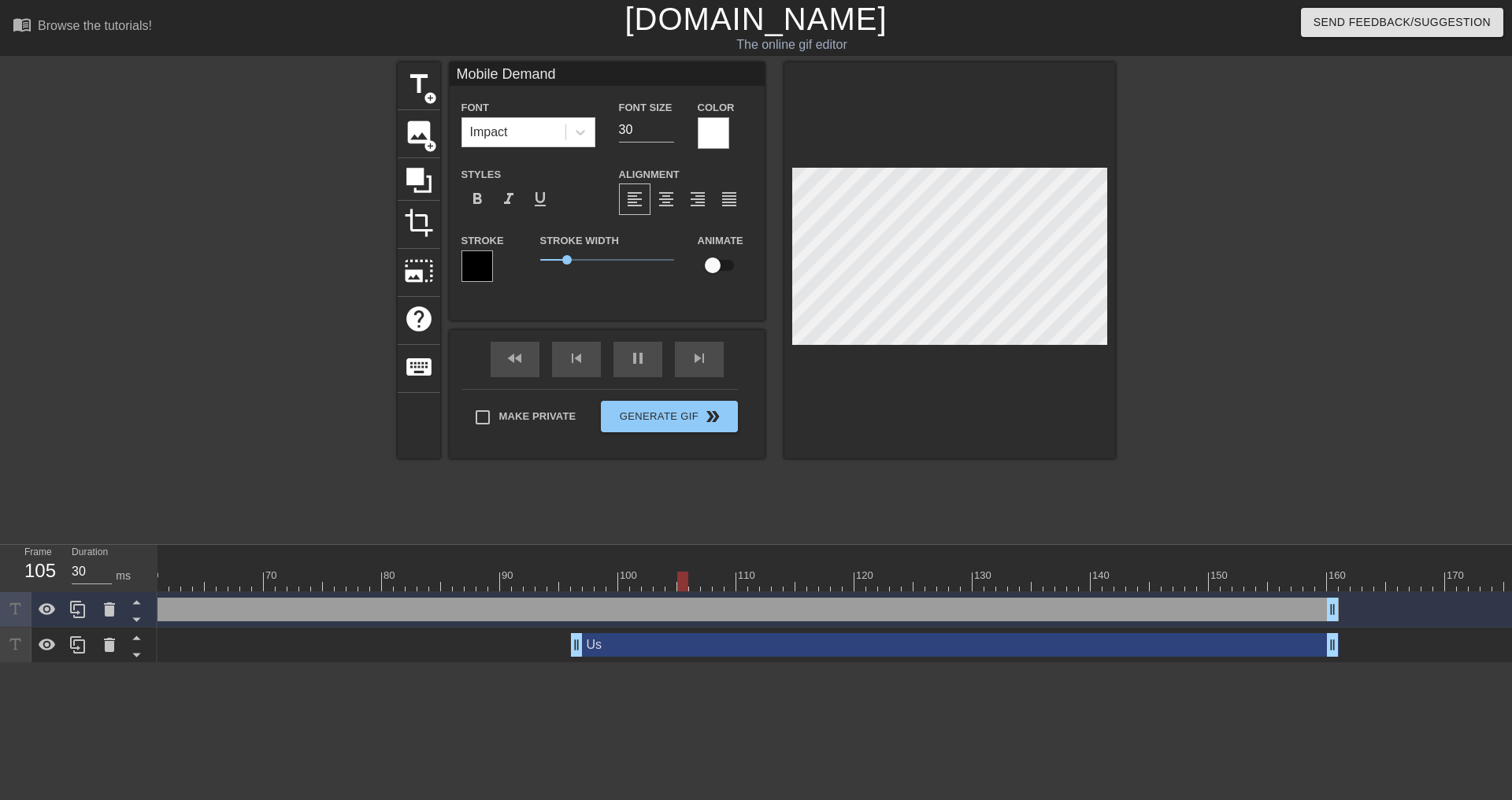
drag, startPoint x: 697, startPoint y: 646, endPoint x: 576, endPoint y: 653, distance: 121.2
click at [410, 585] on div at bounding box center [807, 581] width 2717 height 20
click at [620, 361] on div "play_arrow" at bounding box center [637, 359] width 48 height 36
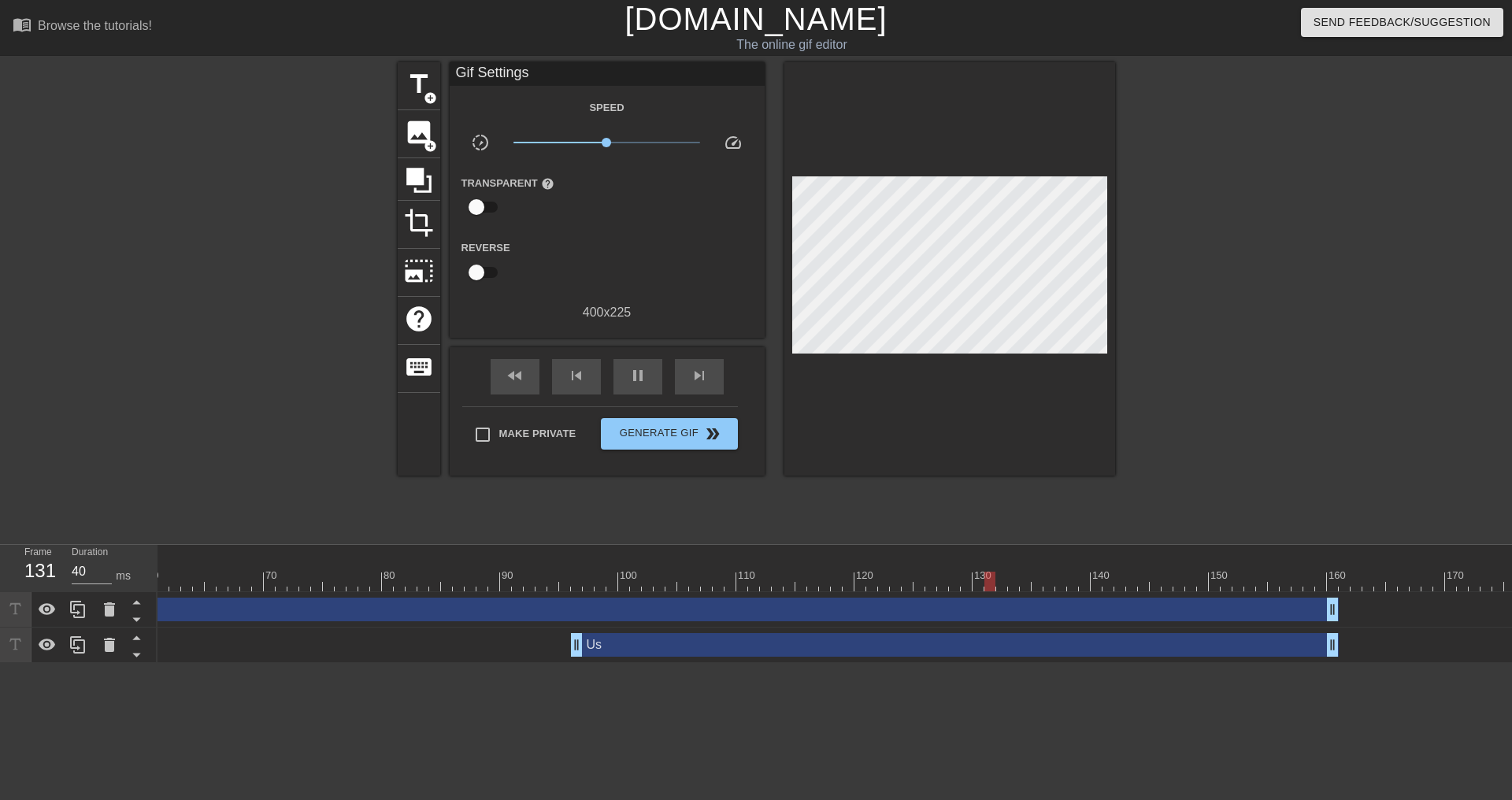
click at [246, 594] on div "Mobile Demand drag_handle drag_handle" at bounding box center [807, 610] width 2717 height 36
click at [238, 588] on div at bounding box center [807, 581] width 2717 height 20
drag, startPoint x: 577, startPoint y: 648, endPoint x: -272, endPoint y: 656, distance: 849.0
click at [0, 656] on html "menu_book Browse the tutorials! [DOMAIN_NAME] The online gif editor Send Feedba…" at bounding box center [756, 331] width 1512 height 663
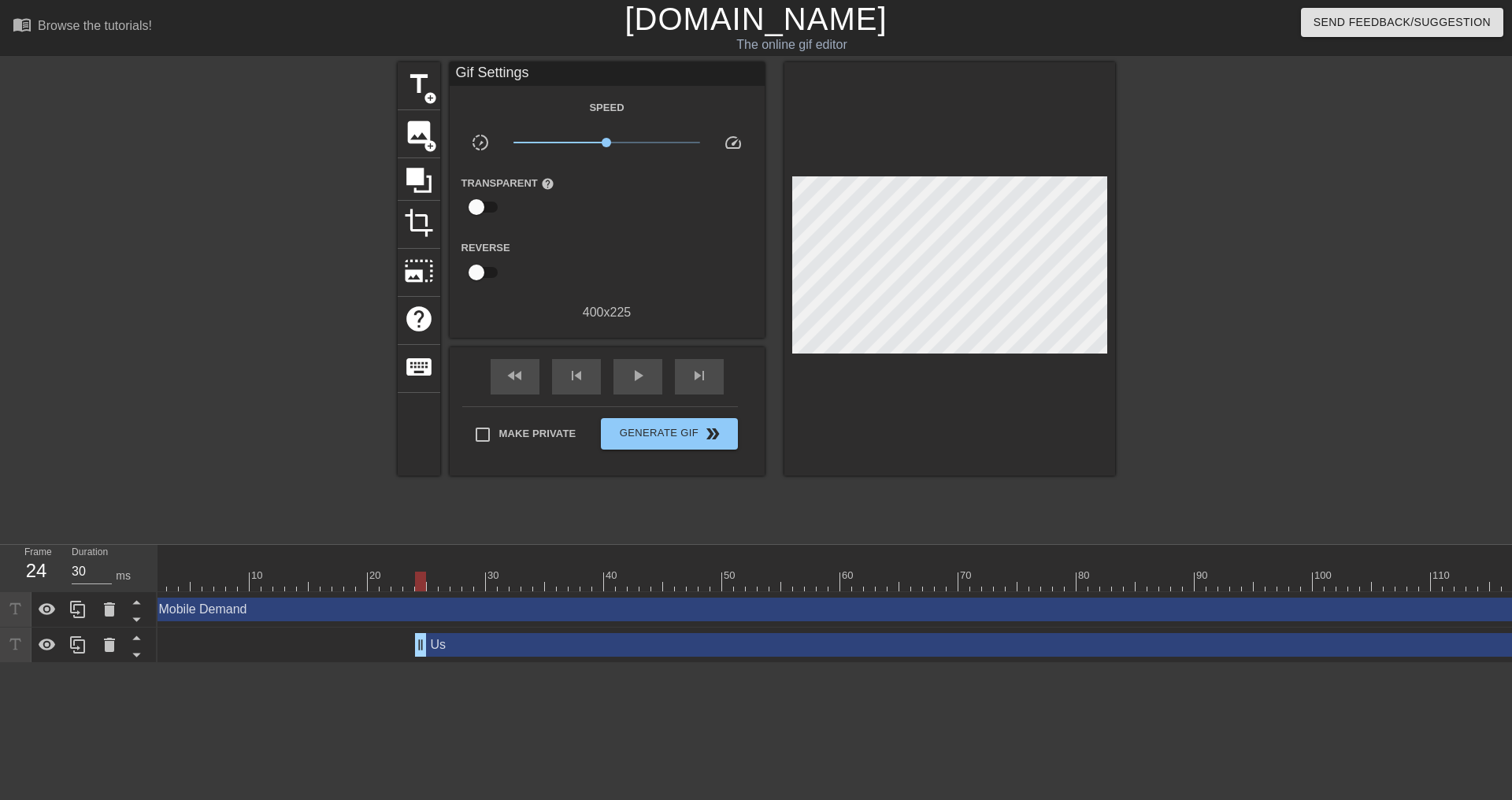
scroll to position [0, 0]
type input "30"
drag, startPoint x: 434, startPoint y: 645, endPoint x: 141, endPoint y: 645, distance: 293.0
click at [141, 645] on div "Frame 1 Duration 30 ms 10 20 30 40 50 60 70 80 90 100 110 120 130 140 150" at bounding box center [756, 603] width 1512 height 118
click at [142, 643] on icon at bounding box center [137, 638] width 20 height 20
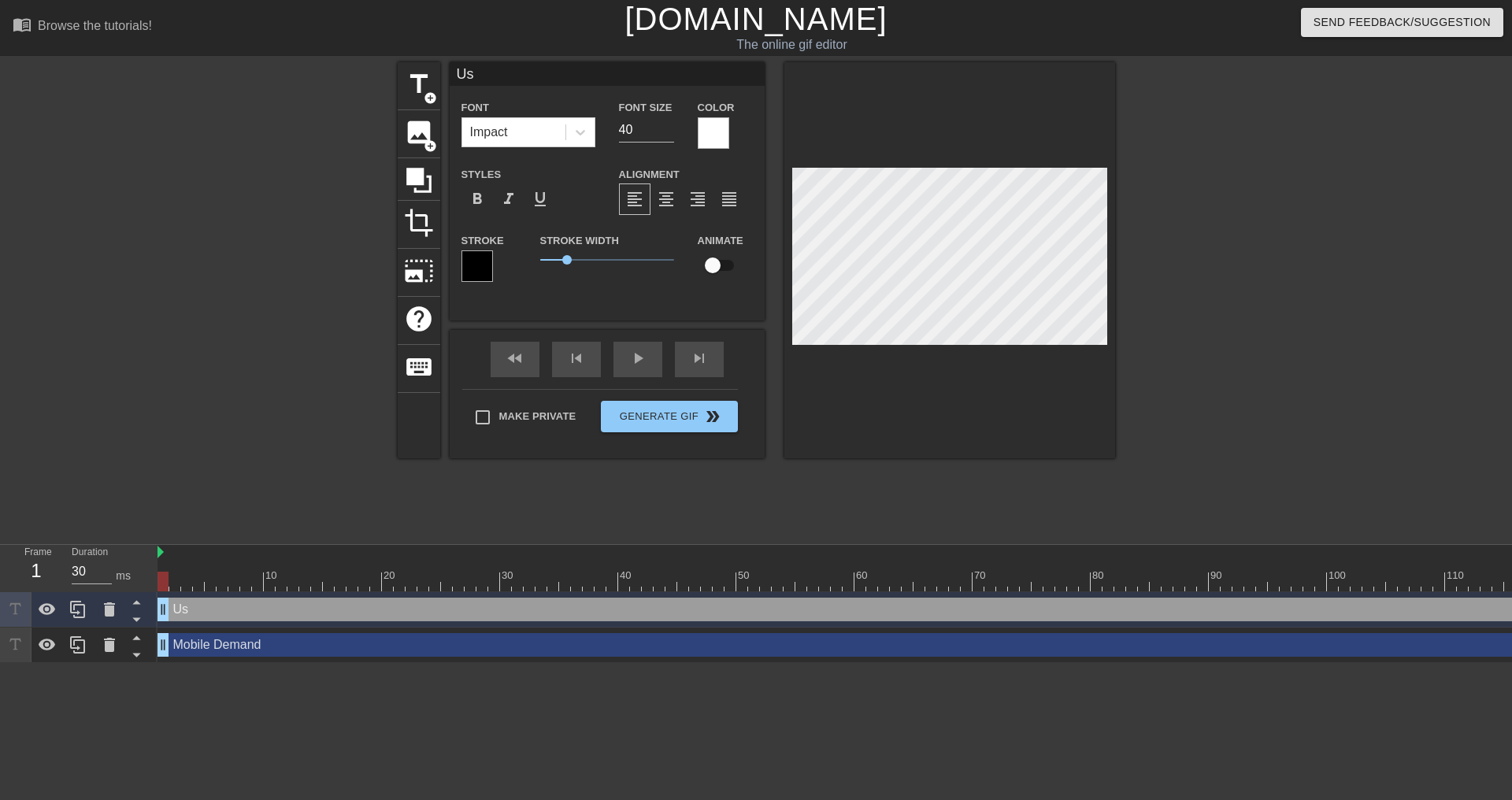
click at [273, 649] on div "Mobile Demand drag_handle drag_handle" at bounding box center [1102, 645] width 1890 height 24
type input "Mobile Demand"
type input "30"
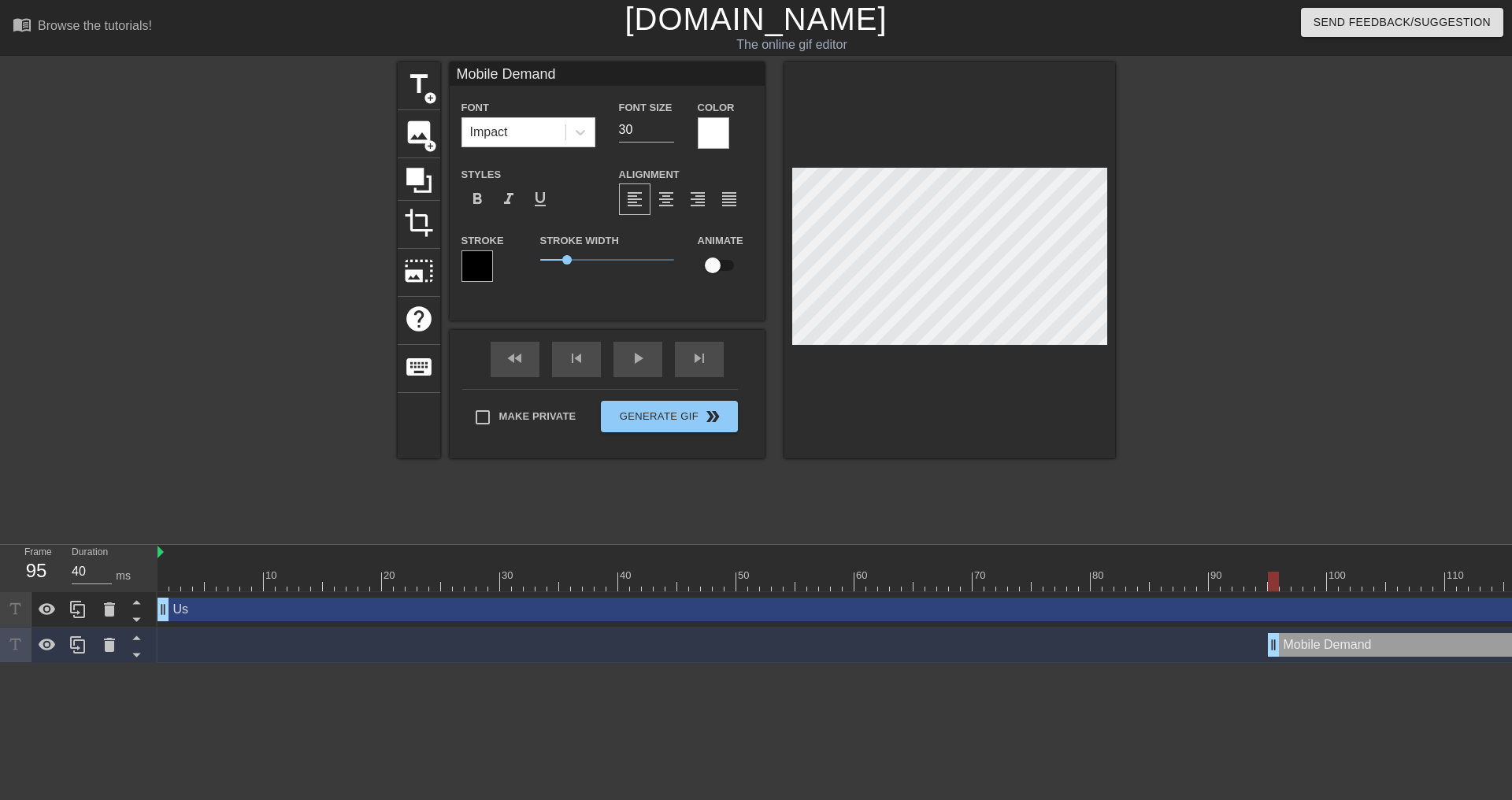
drag, startPoint x: 161, startPoint y: 645, endPoint x: 1271, endPoint y: 663, distance: 1110.1
click at [1271, 663] on div "Mobile Demand drag_handle drag_handle" at bounding box center [1516, 645] width 2717 height 36
click at [1106, 581] on div at bounding box center [1516, 581] width 2717 height 20
click at [645, 362] on div "play_arrow" at bounding box center [637, 359] width 48 height 36
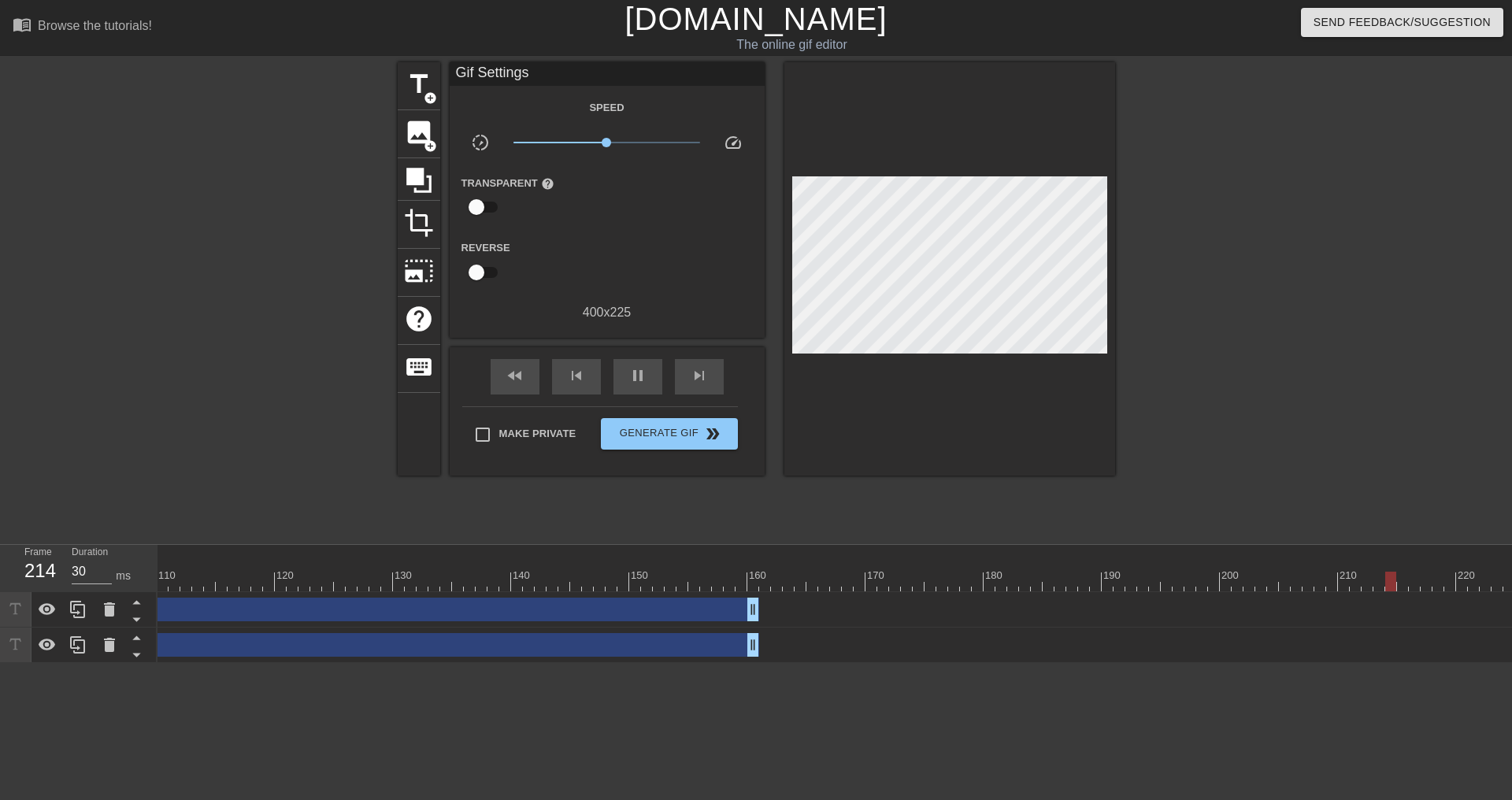
scroll to position [0, 1260]
click at [1031, 386] on div at bounding box center [950, 269] width 331 height 413
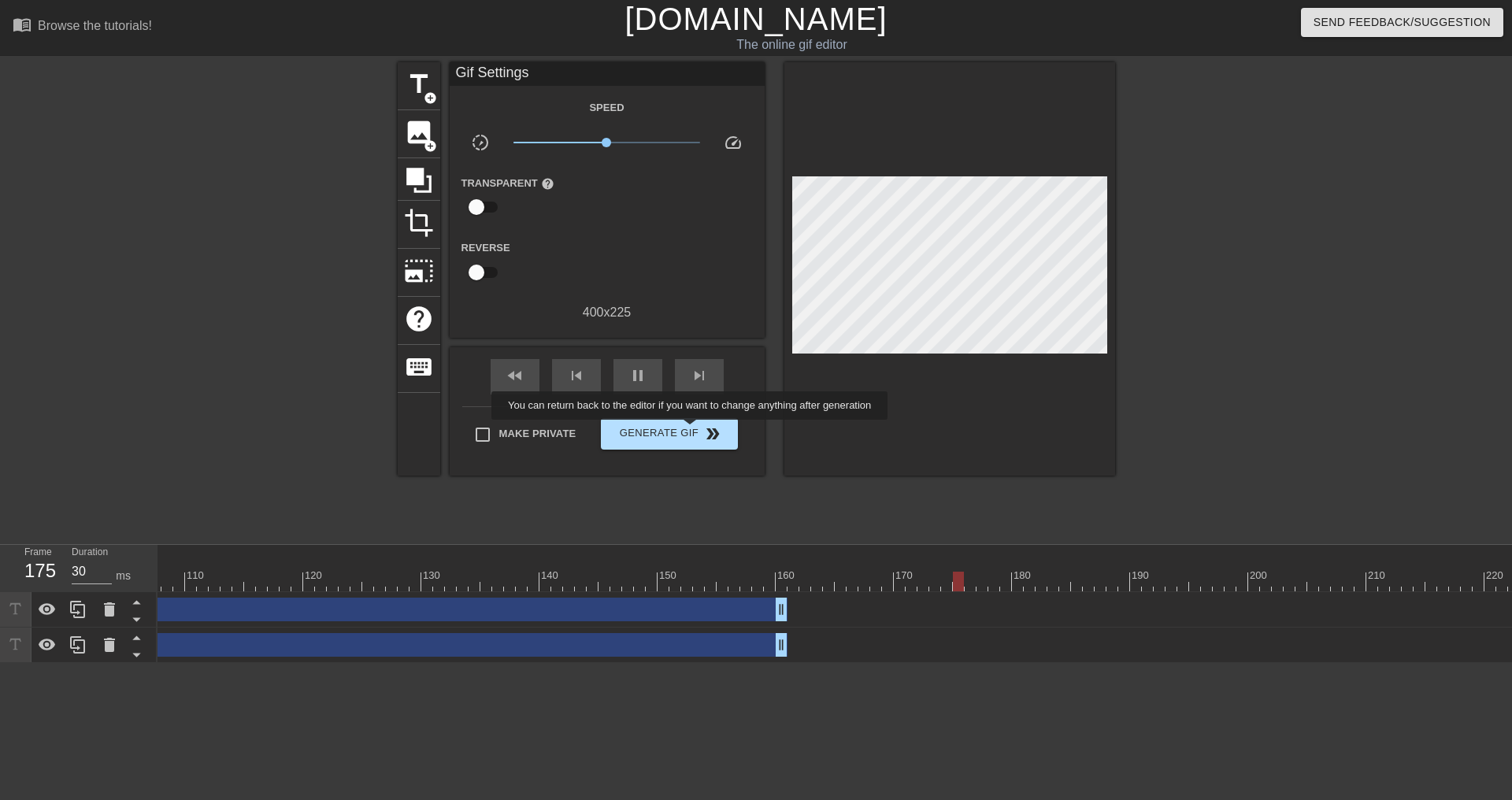
type input "40"
click at [683, 428] on span "Generate Gif double_arrow" at bounding box center [668, 433] width 123 height 19
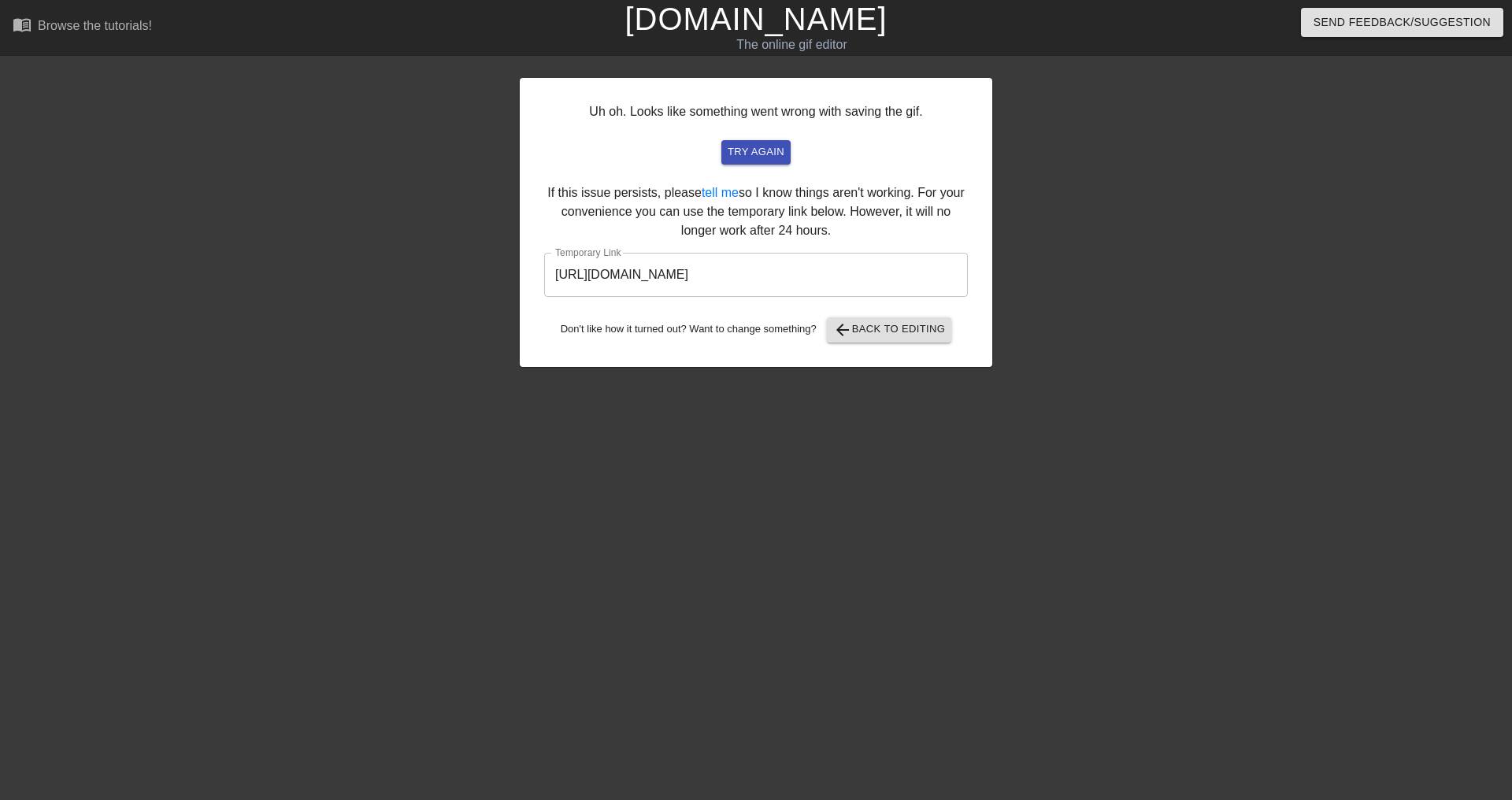
click at [741, 282] on input "[URL][DOMAIN_NAME]" at bounding box center [755, 275] width 423 height 44
click at [871, 330] on span "arrow_back Back to Editing" at bounding box center [889, 330] width 112 height 19
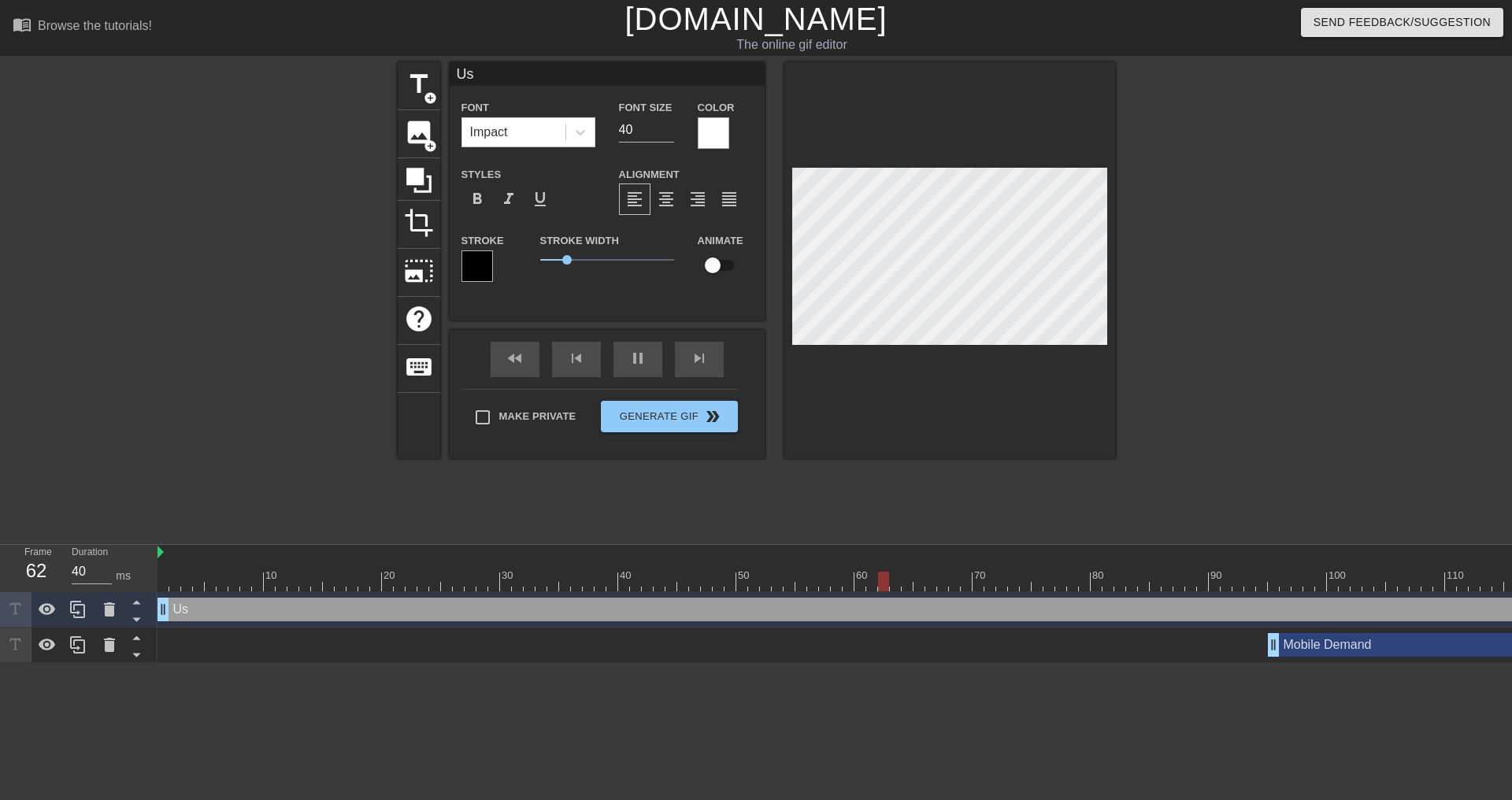
type input "30"
type input "M"
type textarea "M"
type input "30"
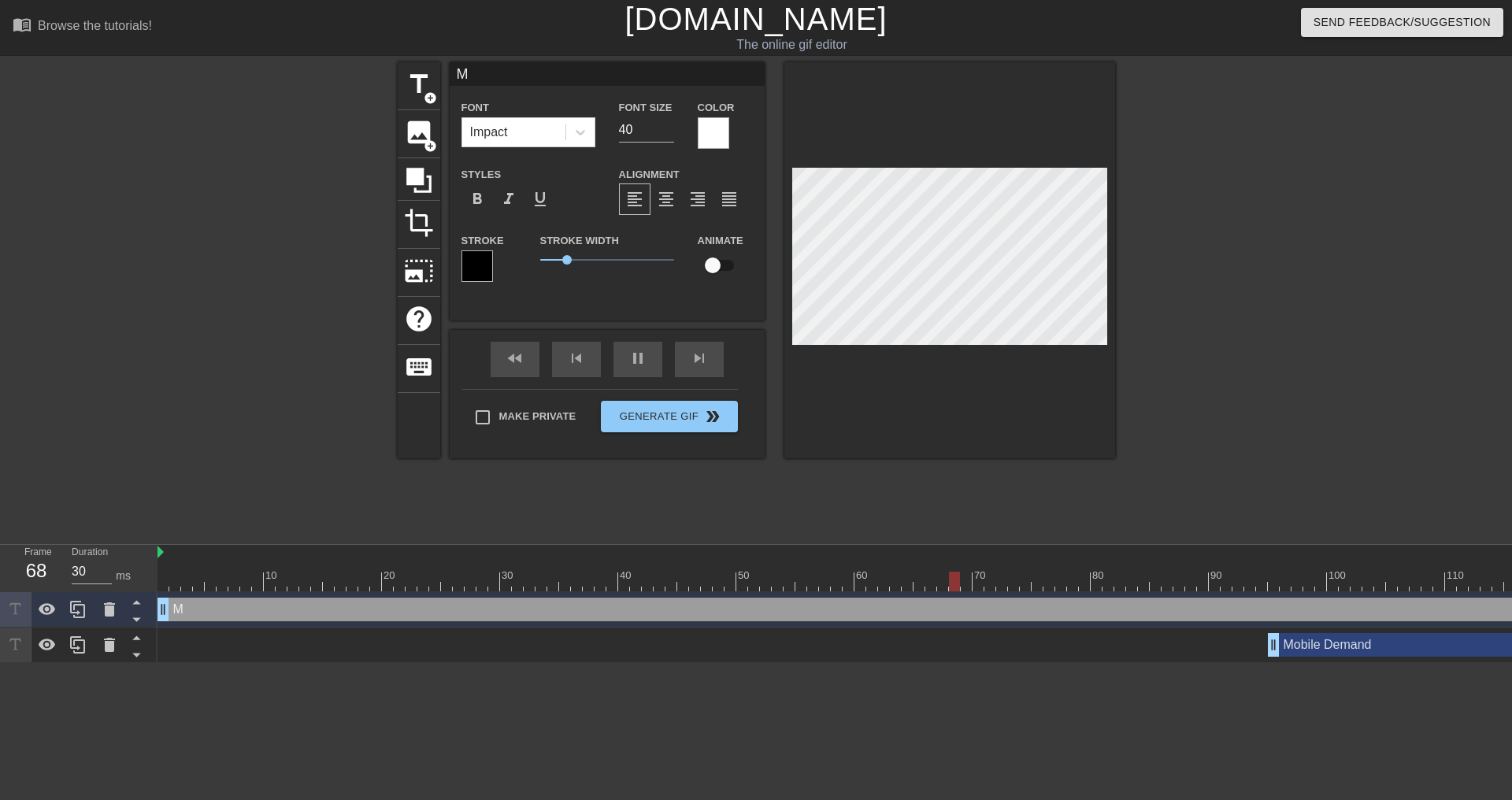
type input "Me"
type textarea "Me"
type input "30"
type textarea "Me"
type input "40"
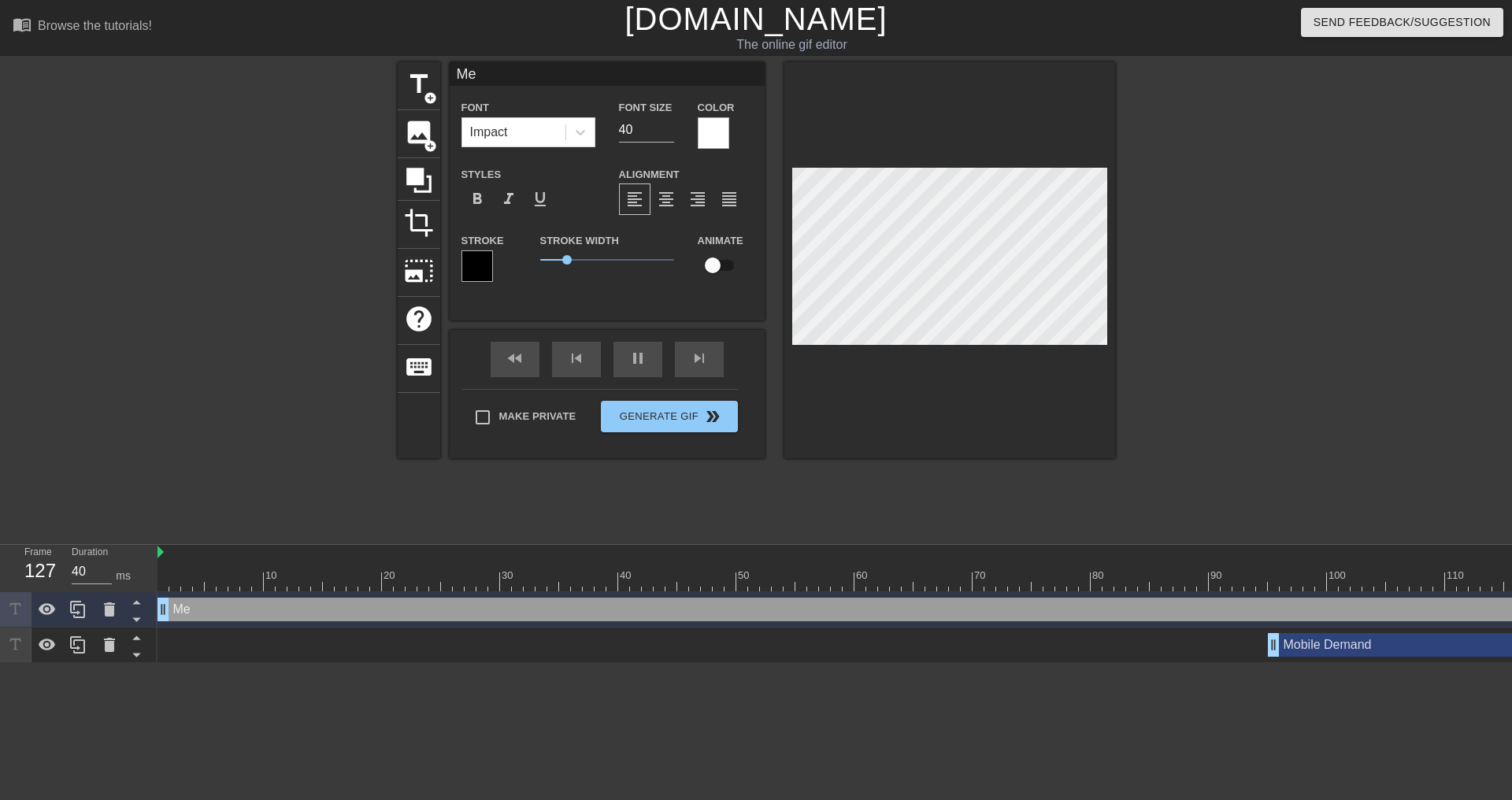
type input "Mobile Demand"
type input "30"
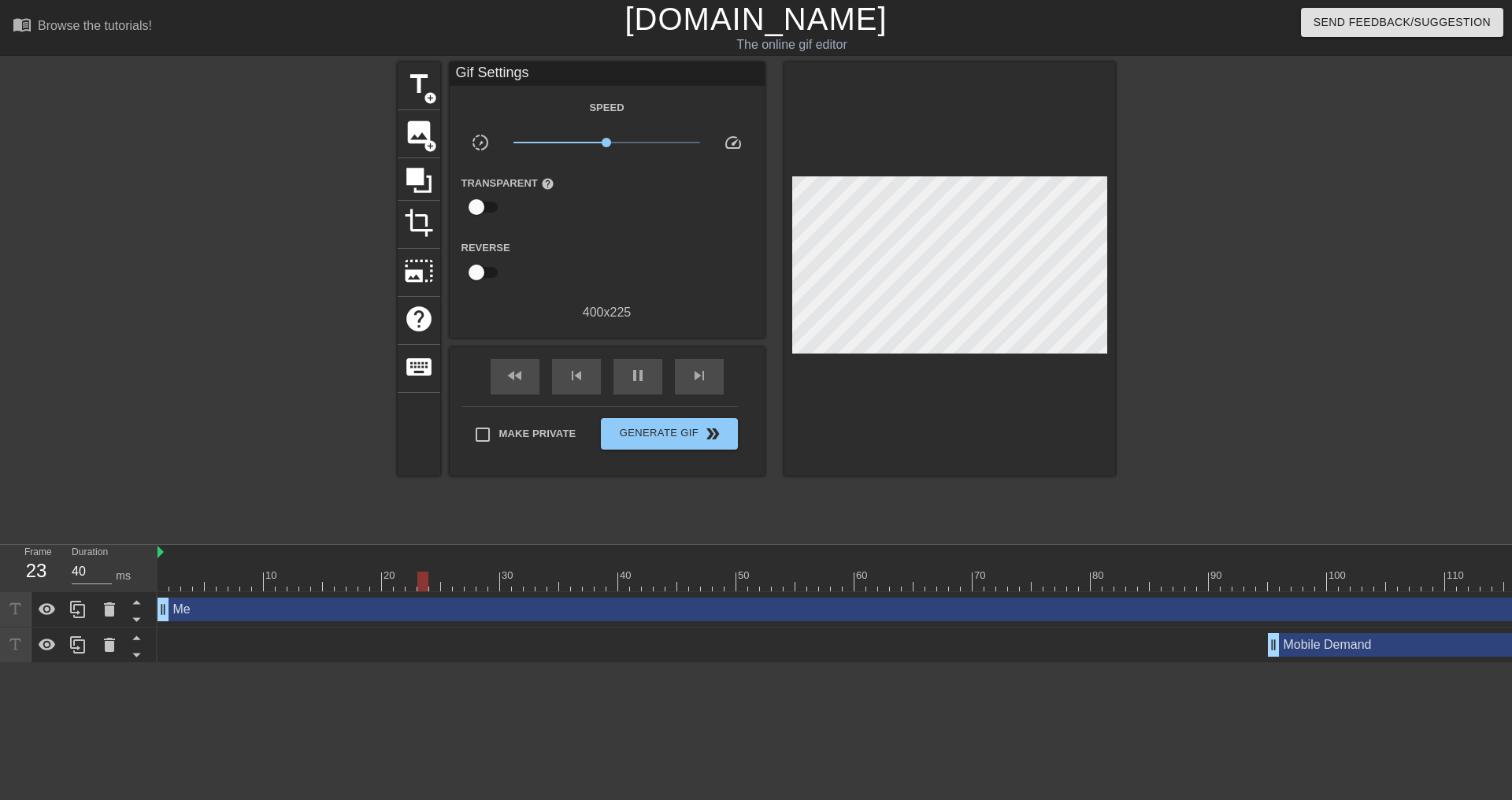
click at [1316, 658] on div "Mobile Demand drag_handle drag_handle" at bounding box center [1516, 645] width 2717 height 36
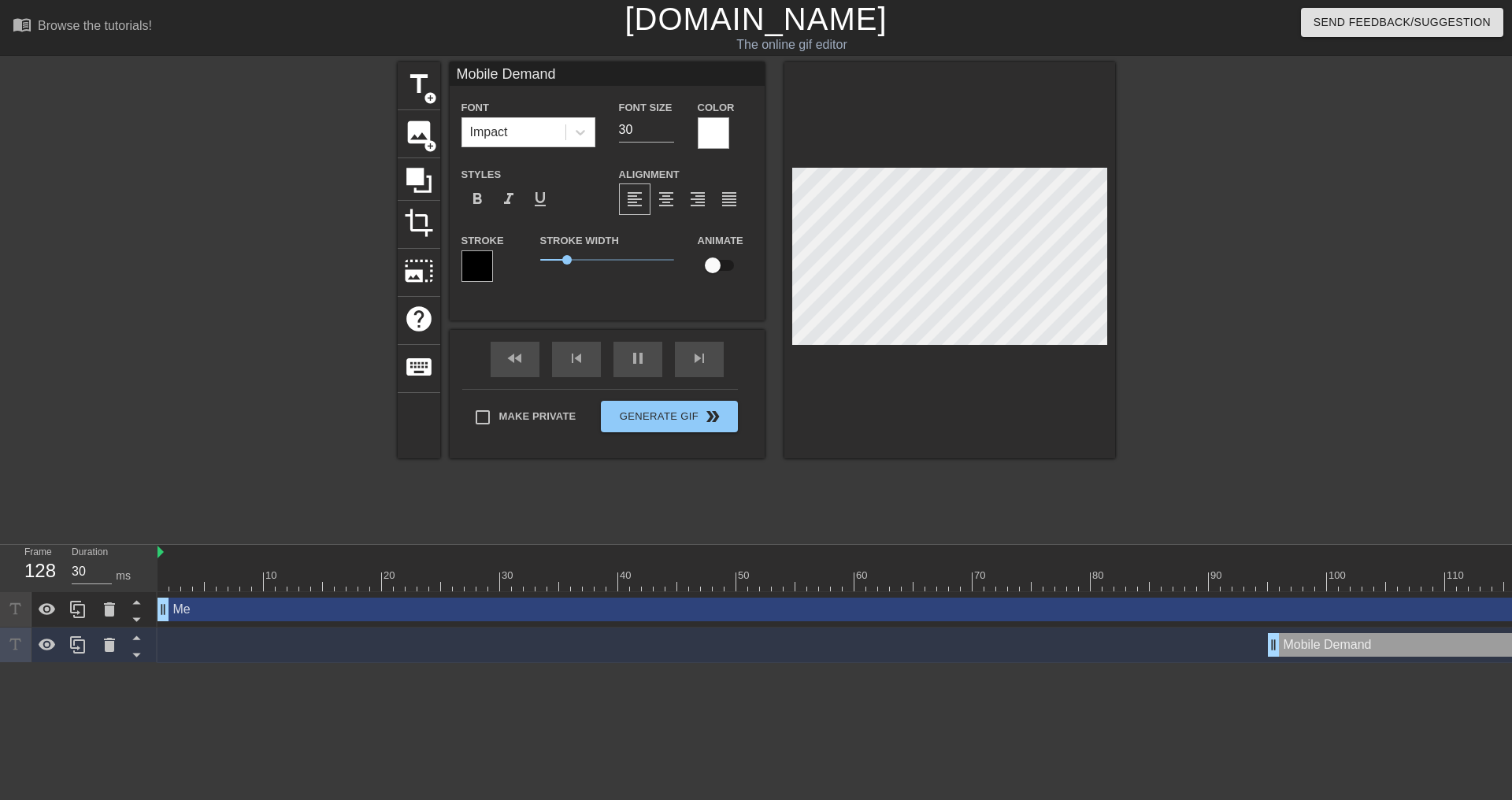
scroll to position [3, 4]
type input "30"
type input "M"
type textarea "M"
type input "30"
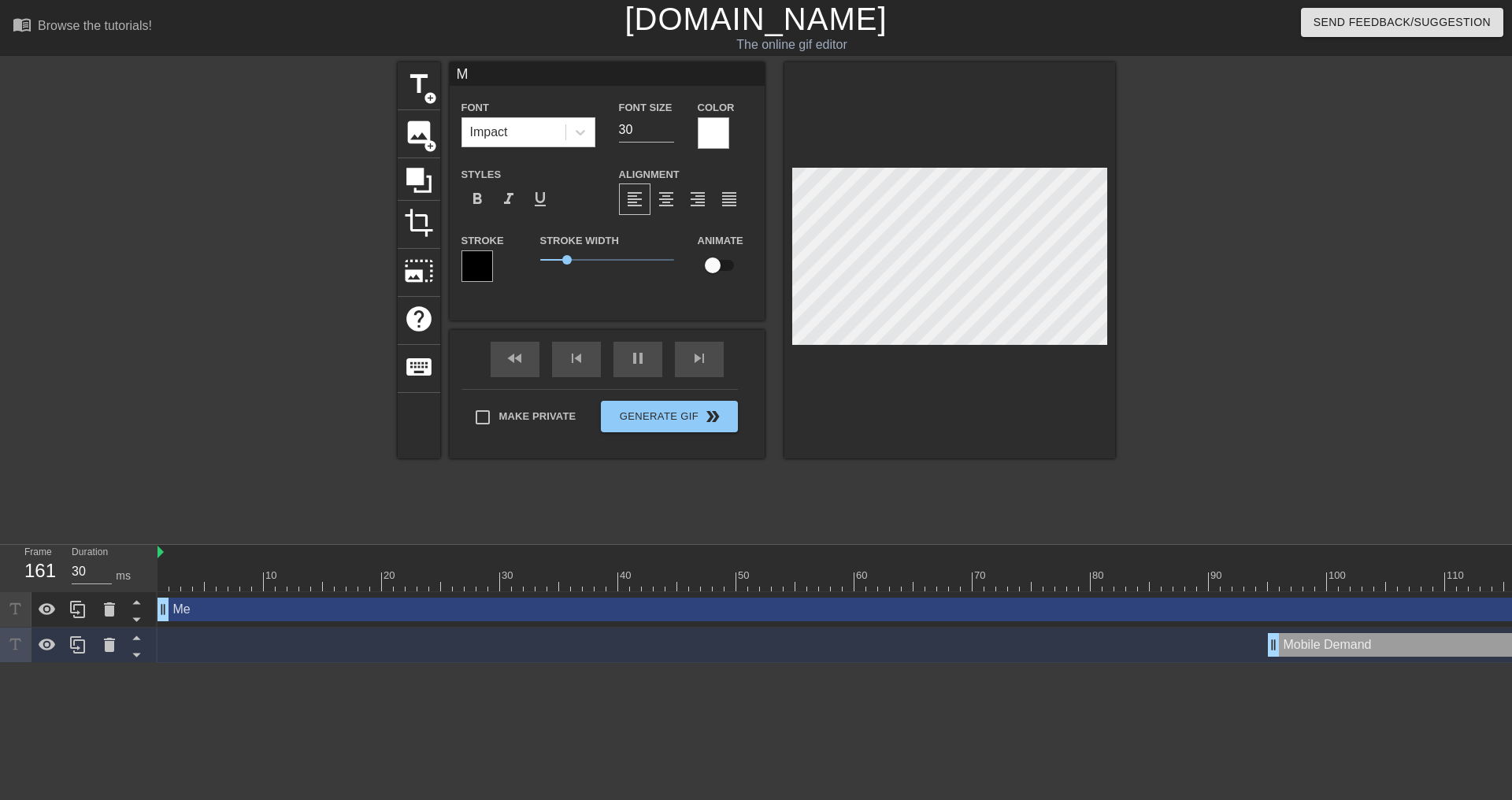
type input "Mo"
type textarea "Mo"
type input "30"
type input "Mon"
type textarea "Mon"
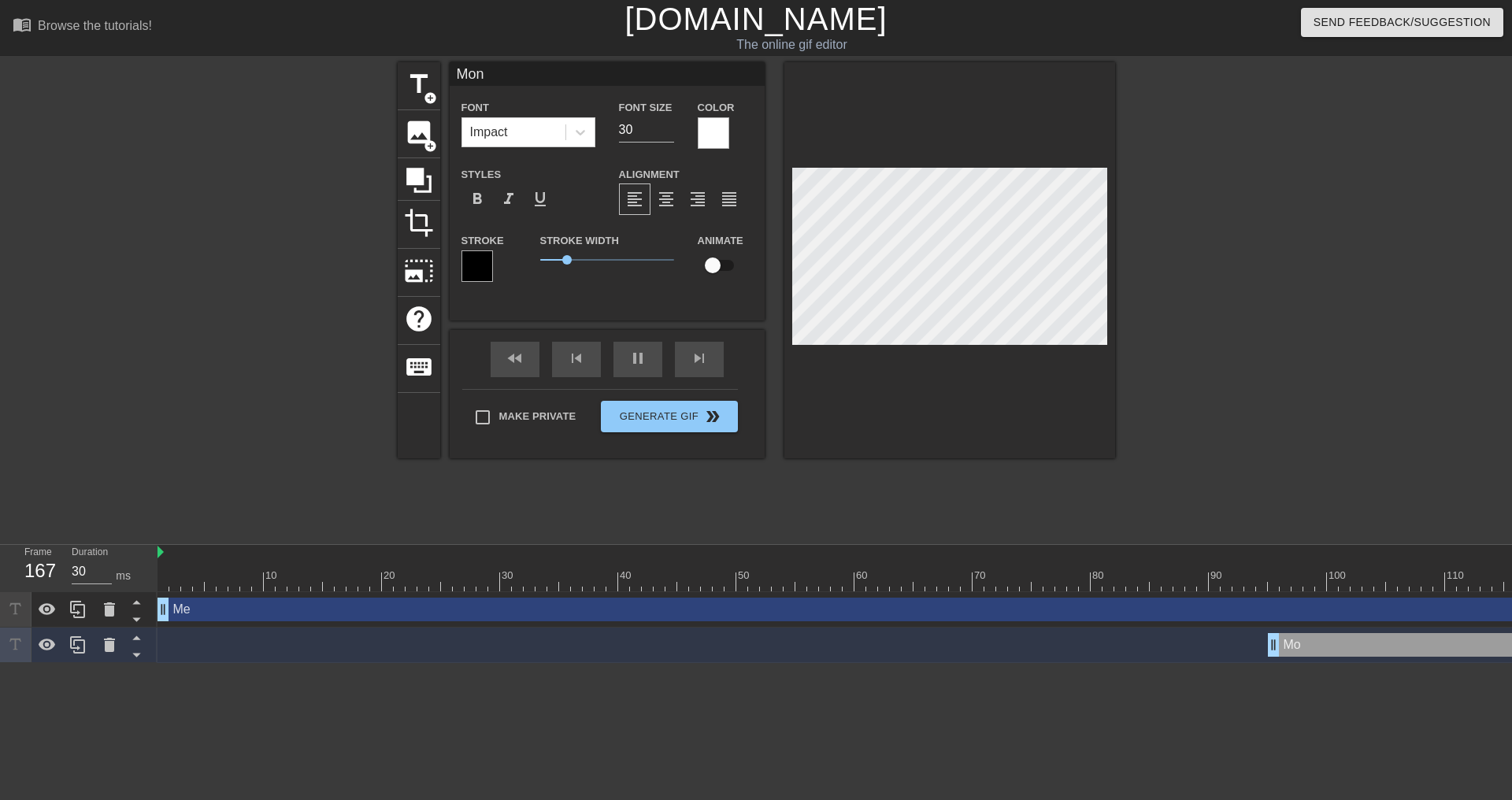
type input "40"
type input "Mond"
type textarea "Mond"
type input "40"
type input "[PERSON_NAME]"
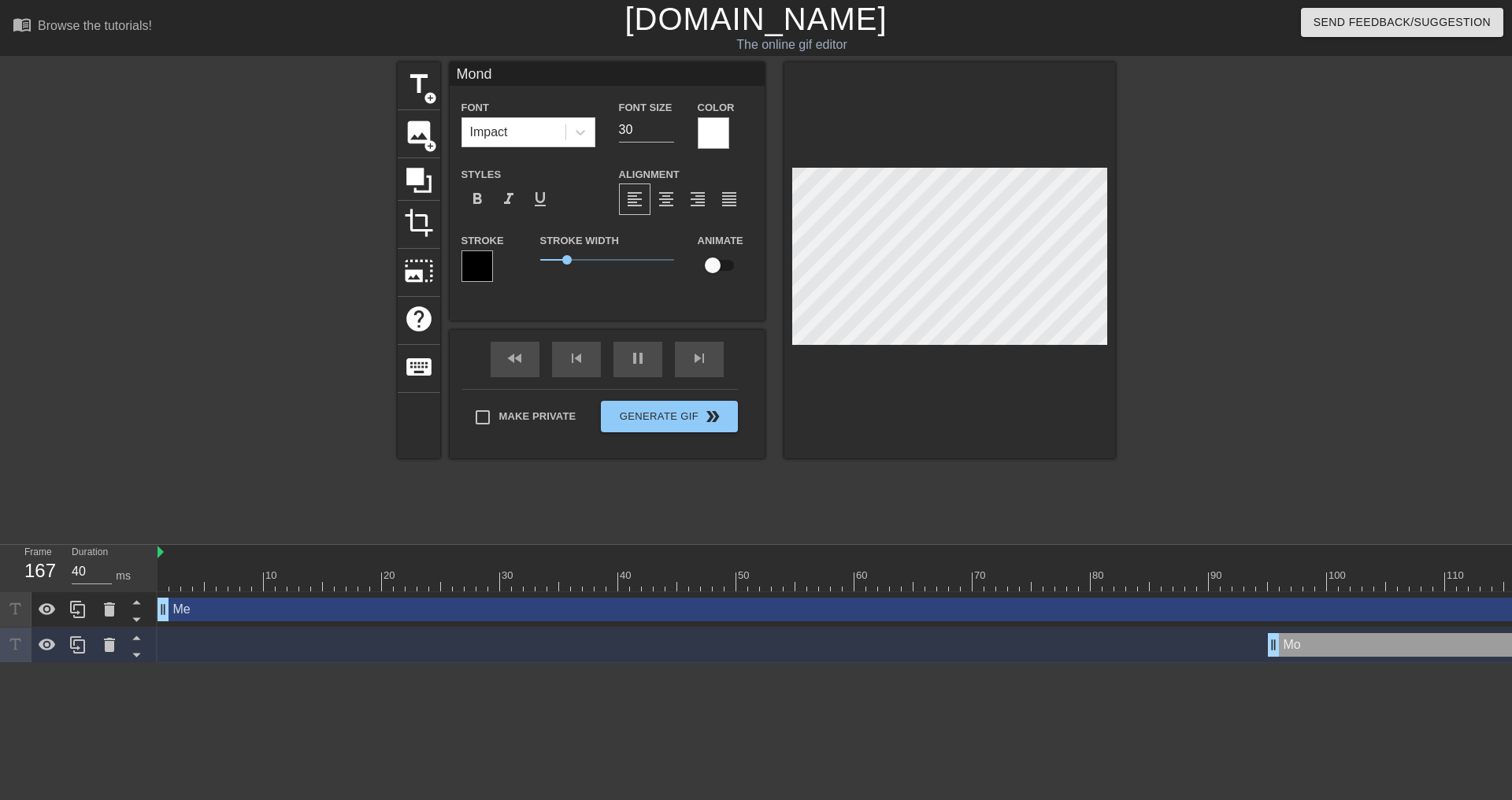
type textarea "[PERSON_NAME]"
type input "40"
type input "[DATE]"
type textarea "[DATE]"
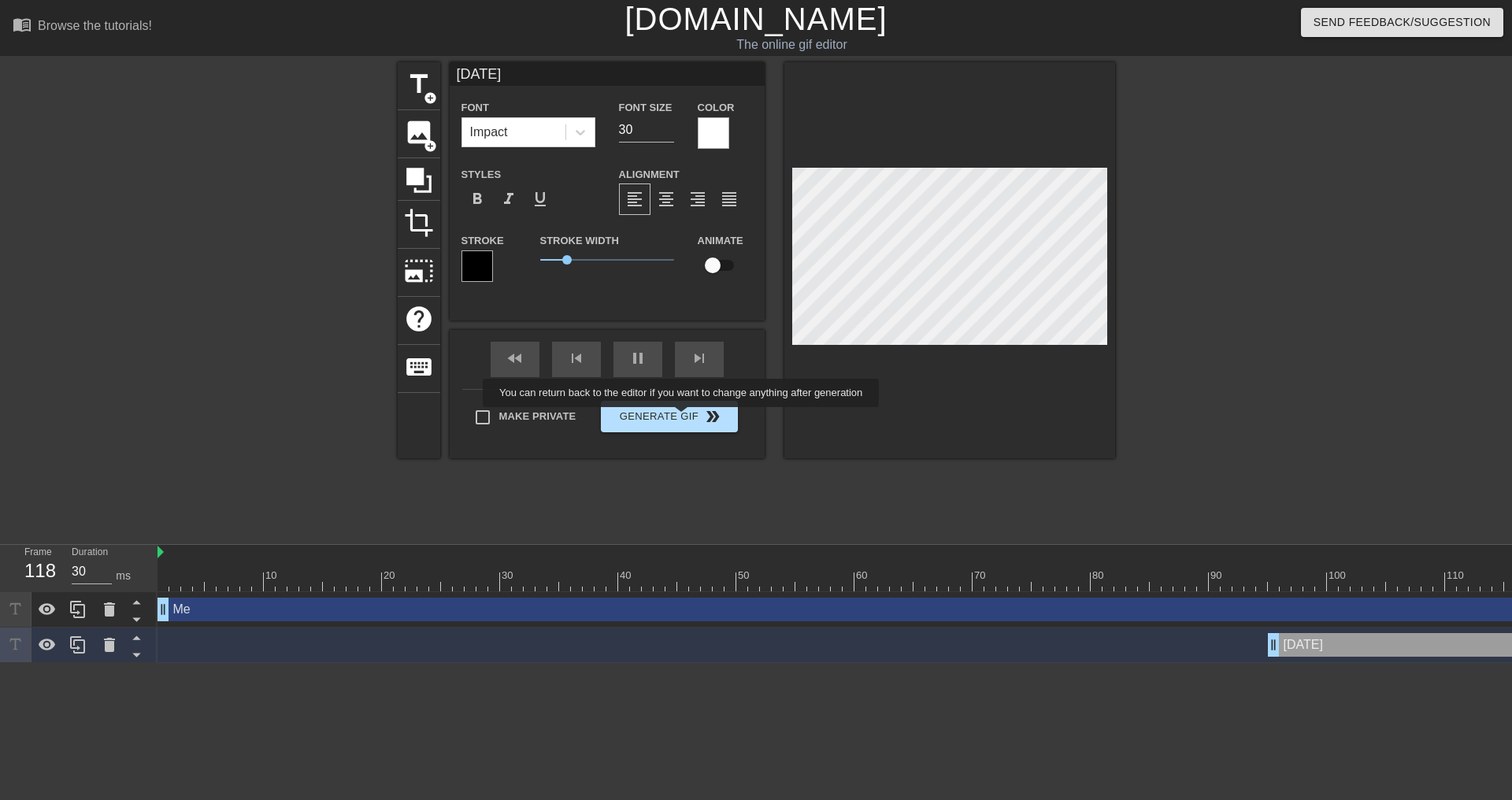
type input "40"
click at [683, 418] on button "Generate Gif double_arrow" at bounding box center [668, 416] width 136 height 31
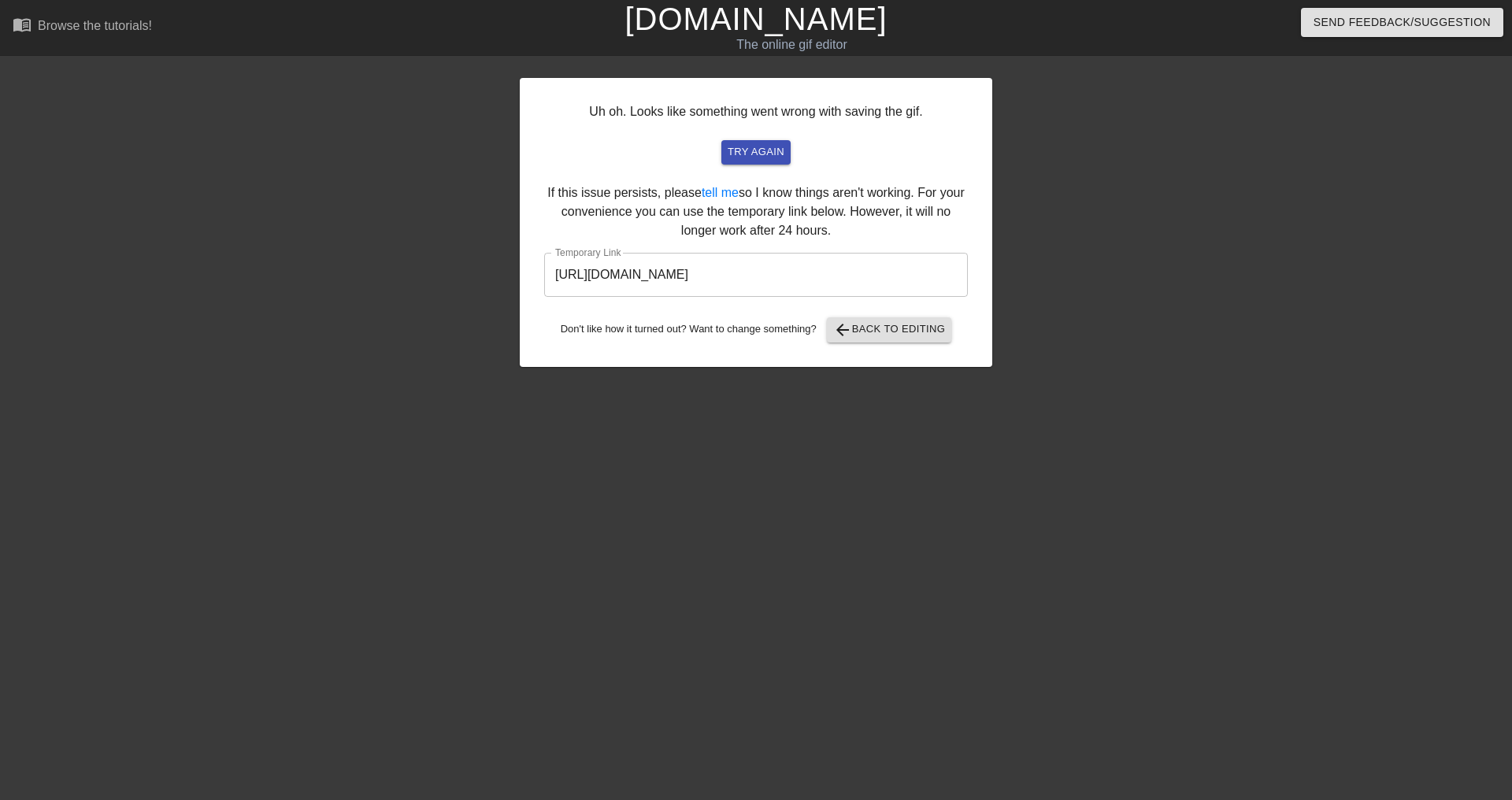
click at [826, 281] on input "[URL][DOMAIN_NAME]" at bounding box center [755, 275] width 423 height 44
click at [891, 332] on span "arrow_back Back to Editing" at bounding box center [889, 330] width 112 height 19
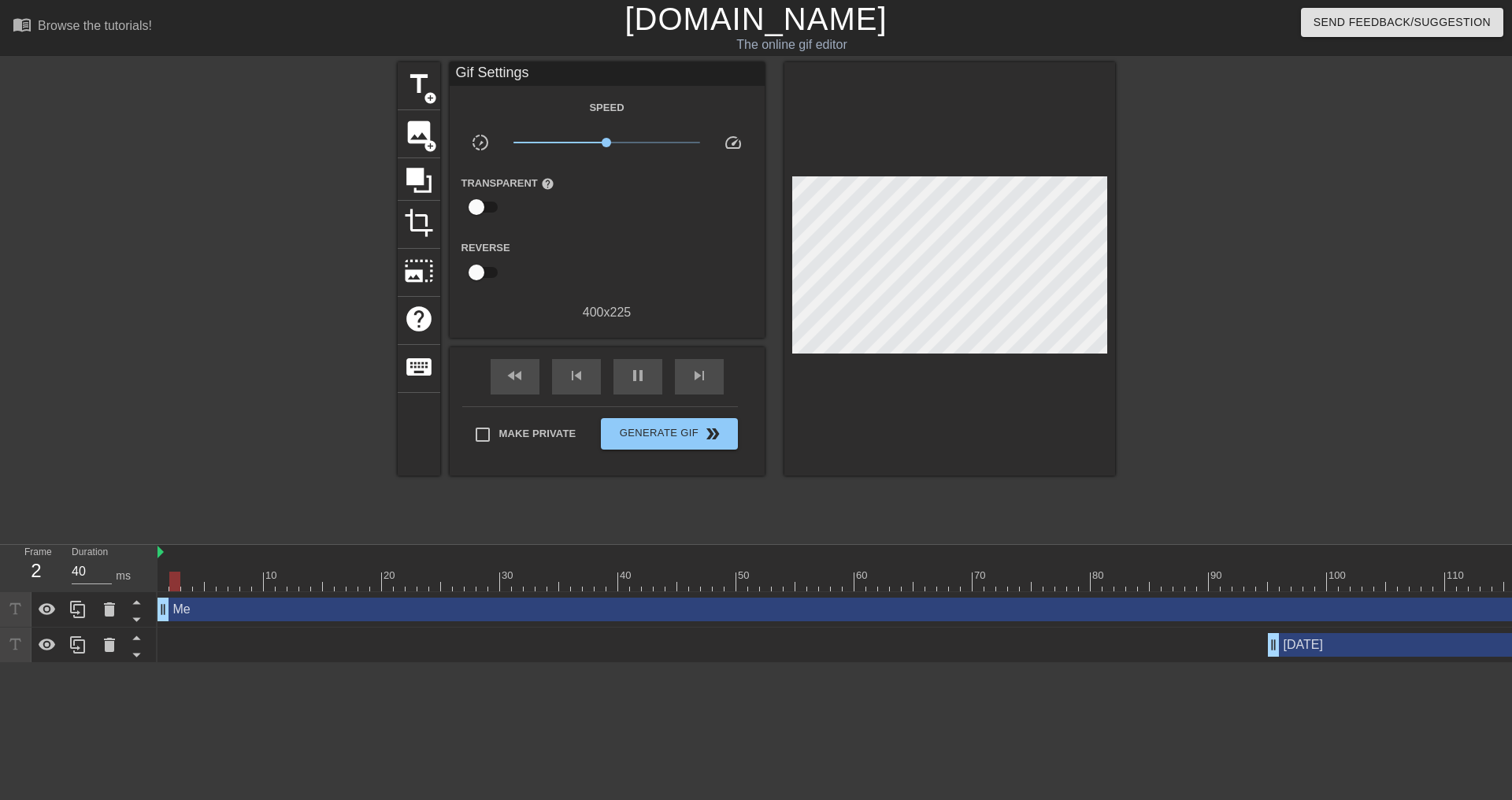
click at [180, 614] on div "Me drag_handle drag_handle" at bounding box center [1102, 610] width 1890 height 24
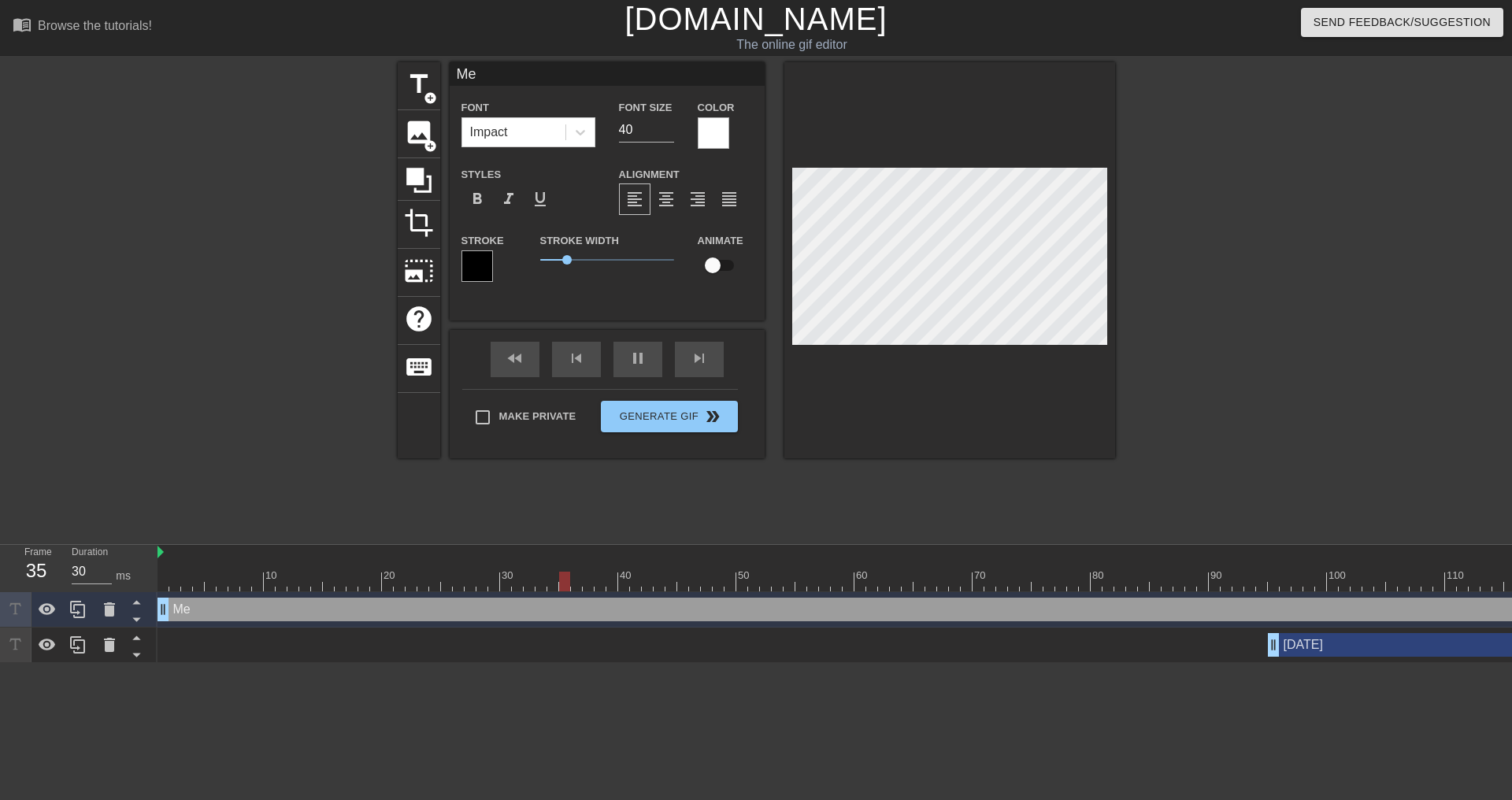
scroll to position [3, 2]
type input "40"
type input "U"
type textarea "U"
type input "30"
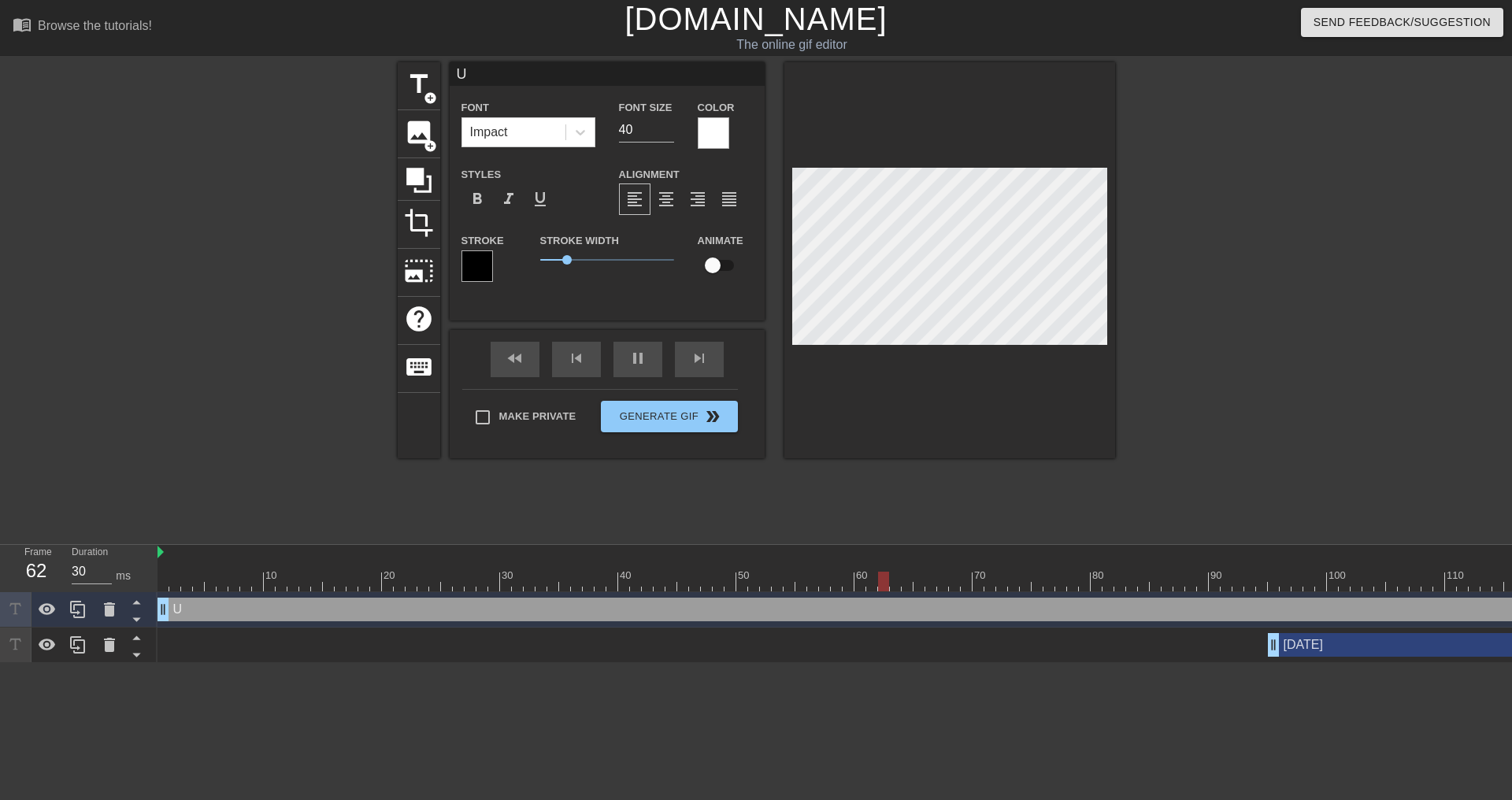
type input "Us"
type textarea "Us"
type input "30"
type textarea "Us"
type input "30"
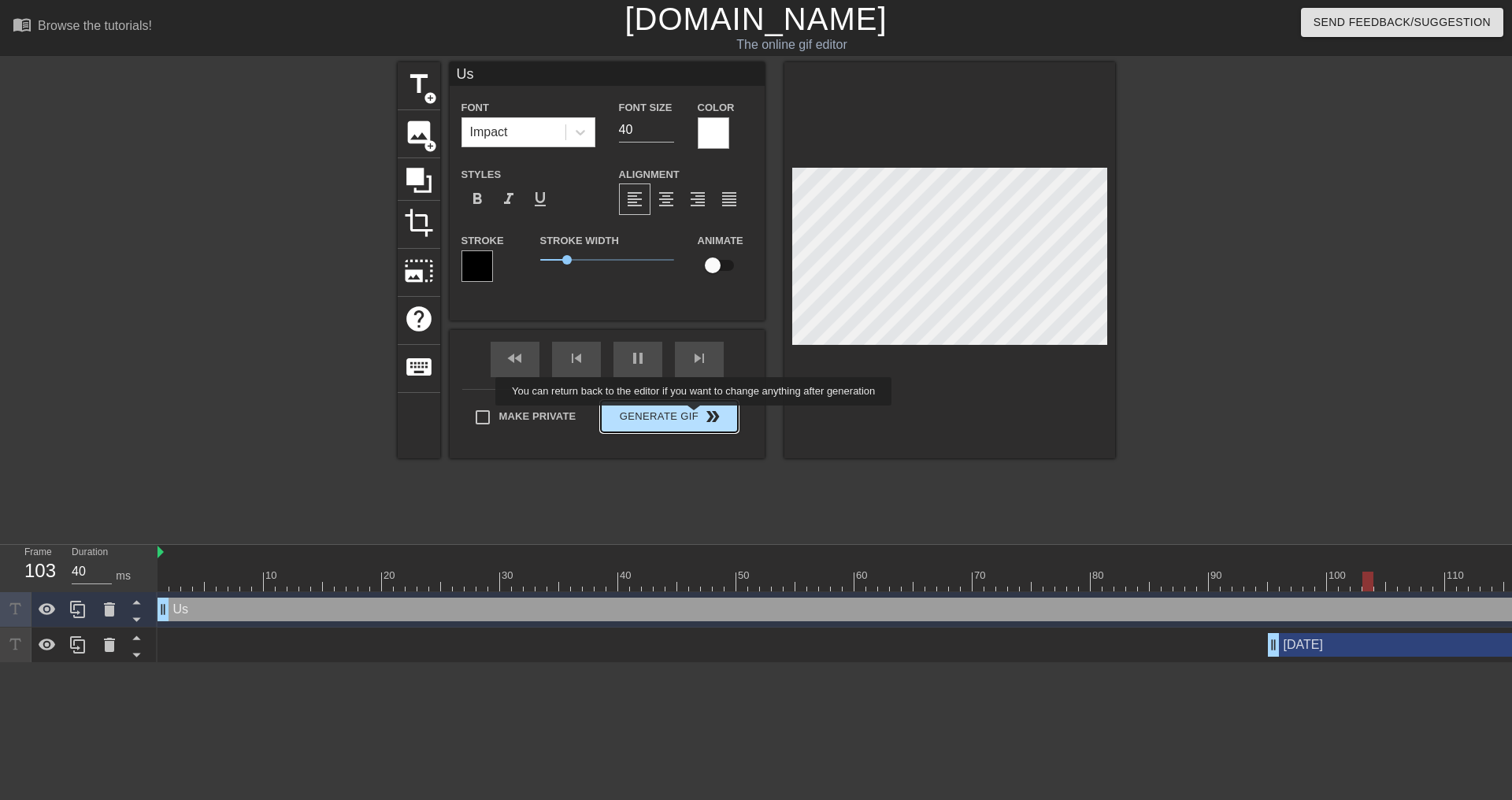
click at [696, 417] on button "Generate Gif double_arrow" at bounding box center [668, 416] width 136 height 31
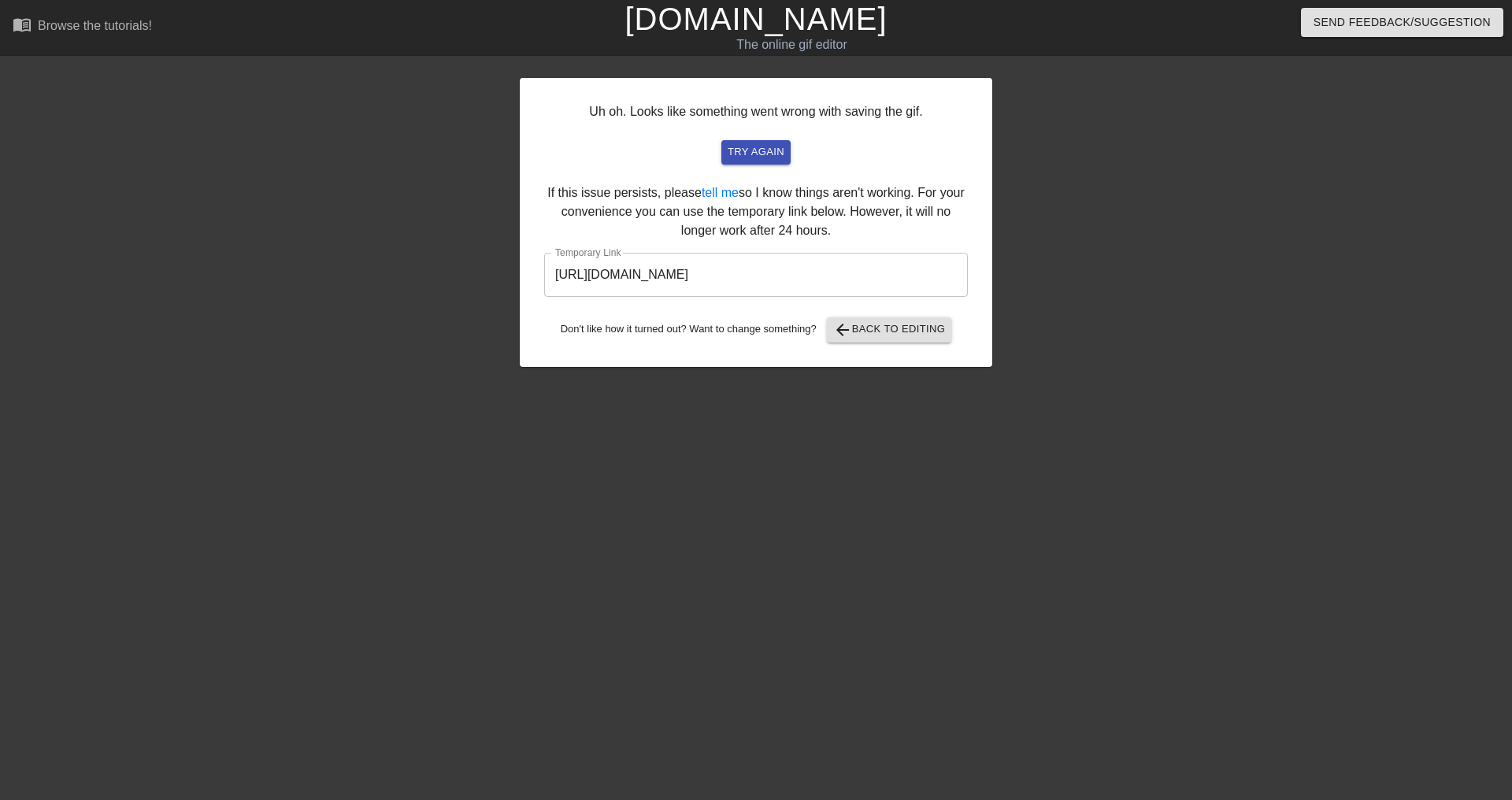
click at [799, 274] on input "[URL][DOMAIN_NAME]" at bounding box center [755, 275] width 423 height 44
click at [898, 332] on span "arrow_back Back to Editing" at bounding box center [889, 330] width 112 height 19
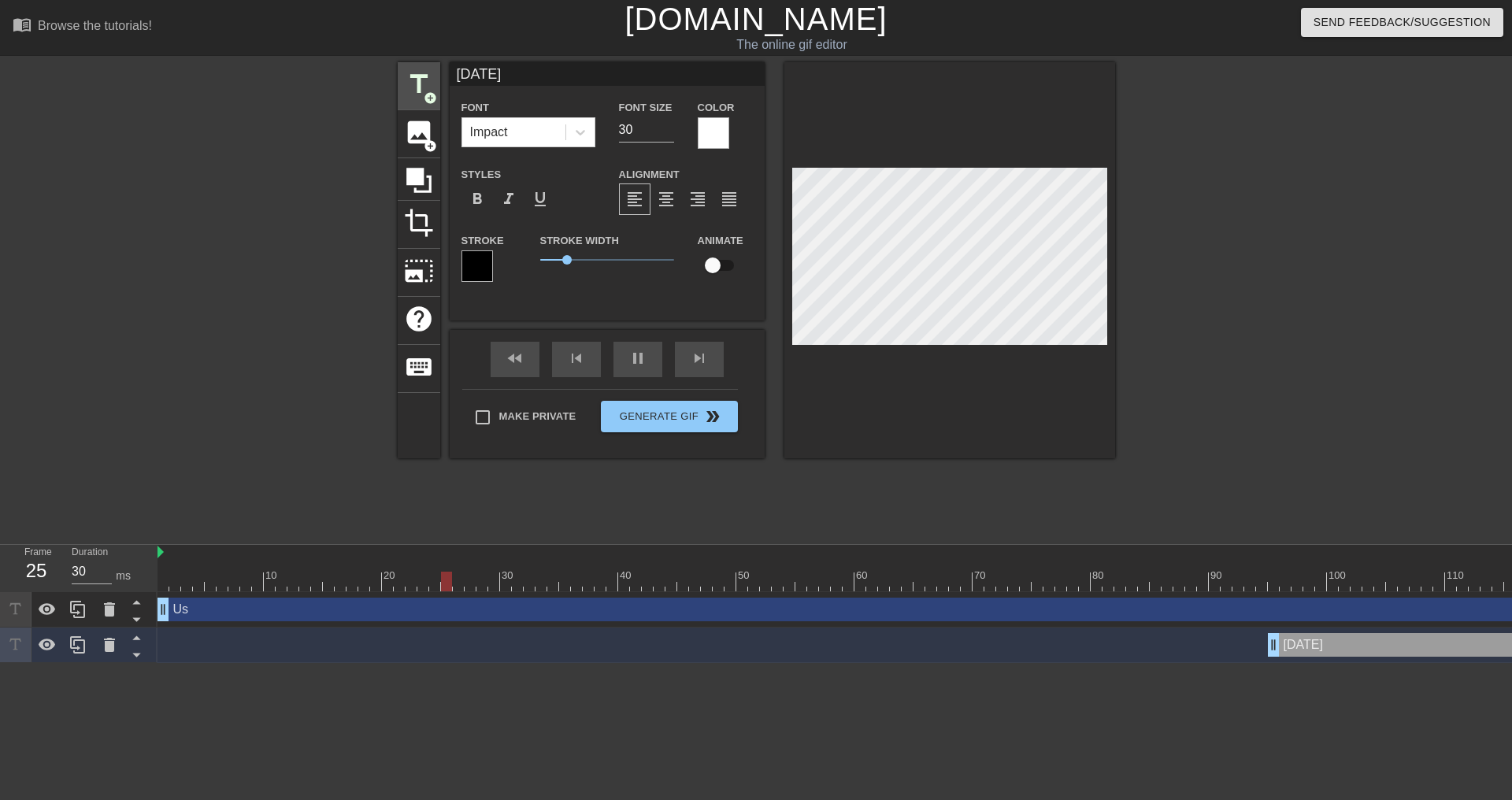
drag, startPoint x: 522, startPoint y: 82, endPoint x: 434, endPoint y: 74, distance: 88.4
click at [435, 74] on div "title add_circle image add_circle crop photo_size_select_large help keyboard [D…" at bounding box center [756, 260] width 718 height 396
type input "30"
type input "D"
type input "40"
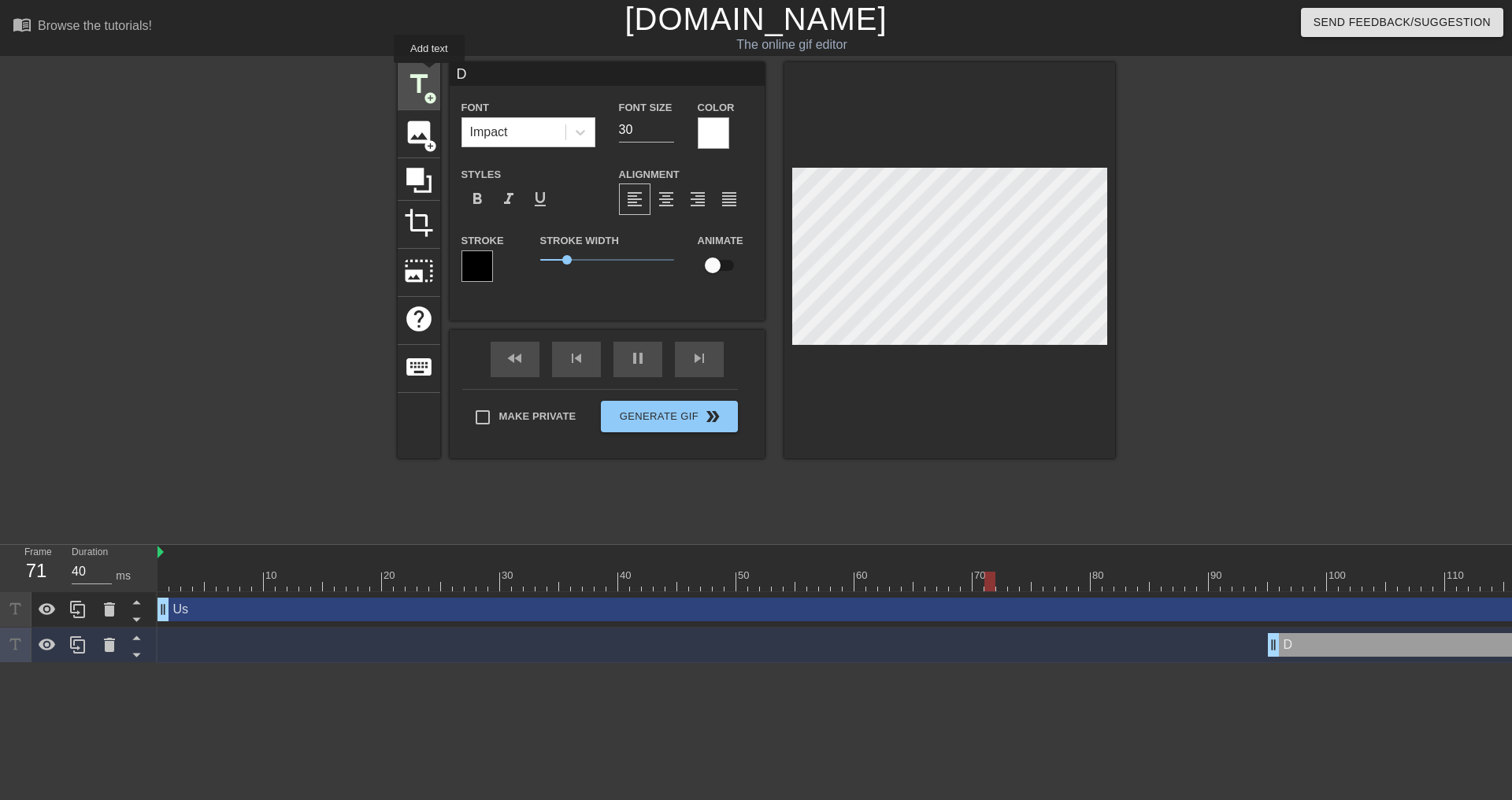
type input "De"
type input "30"
type input "Dem"
type input "40"
type input "Dema"
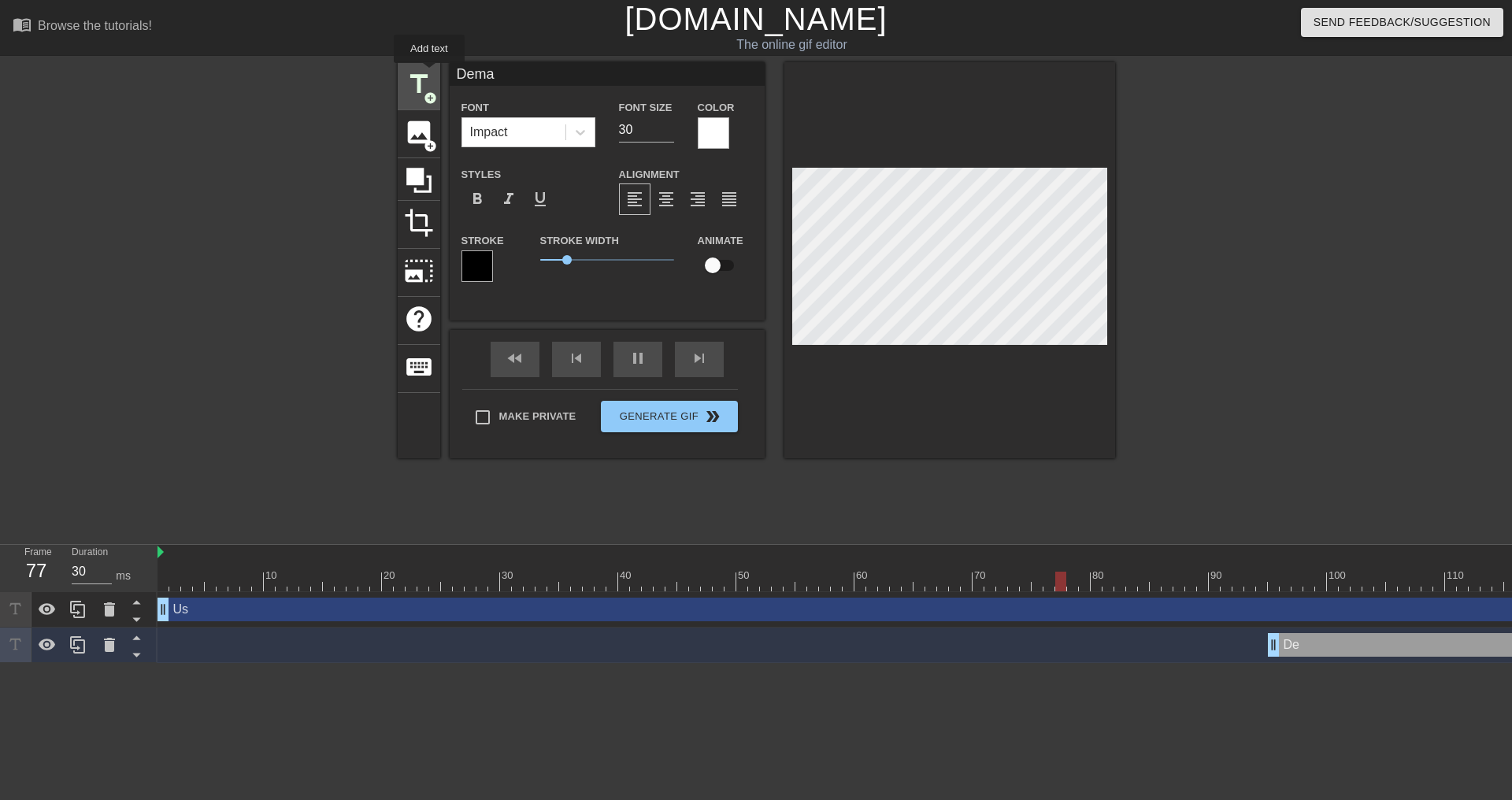
type input "40"
type input "Deman"
type input "30"
type input "Demand"
click at [1060, 411] on div at bounding box center [950, 260] width 331 height 396
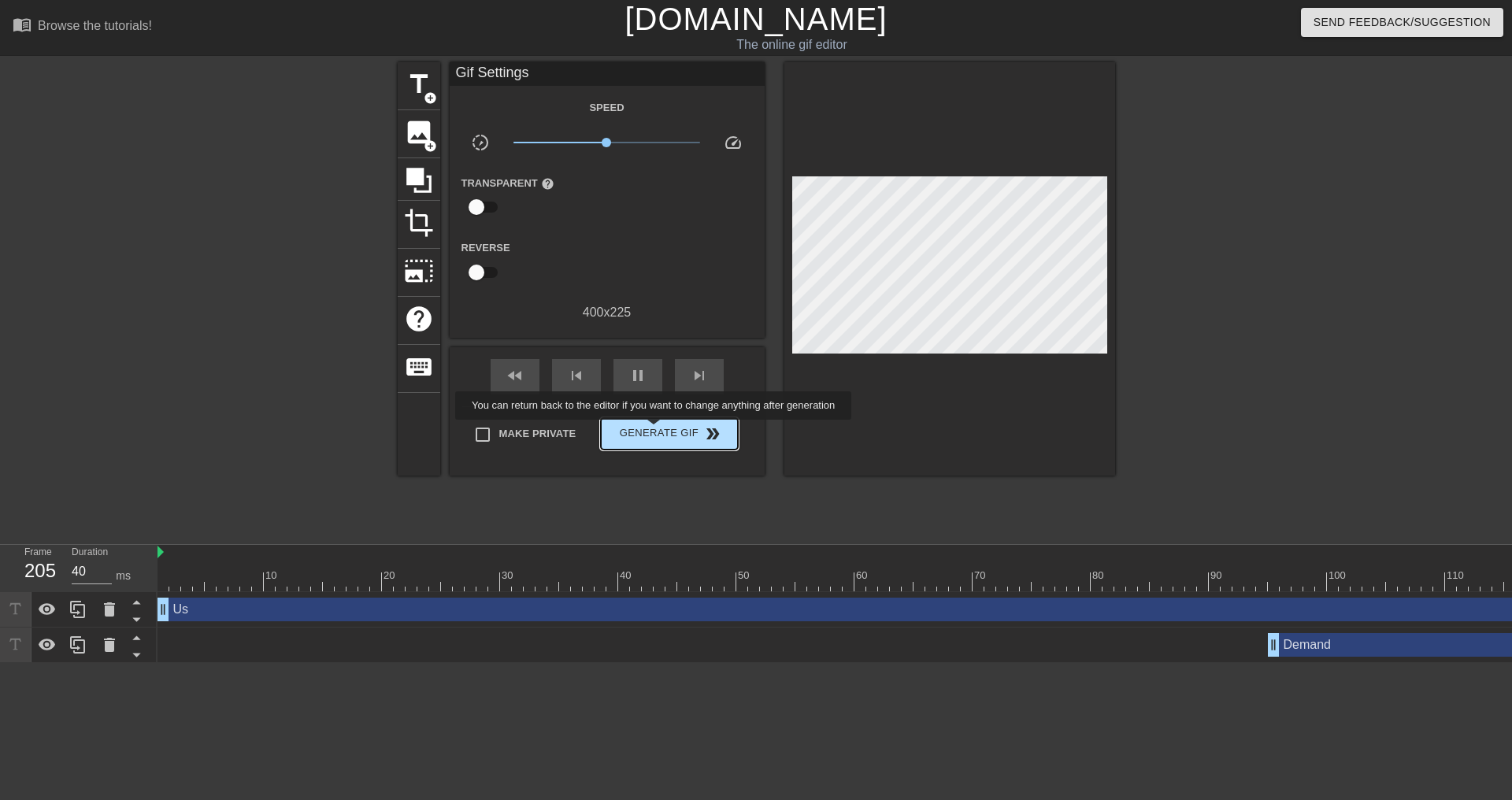
type input "30"
click at [641, 424] on span "Generate Gif double_arrow" at bounding box center [668, 433] width 123 height 19
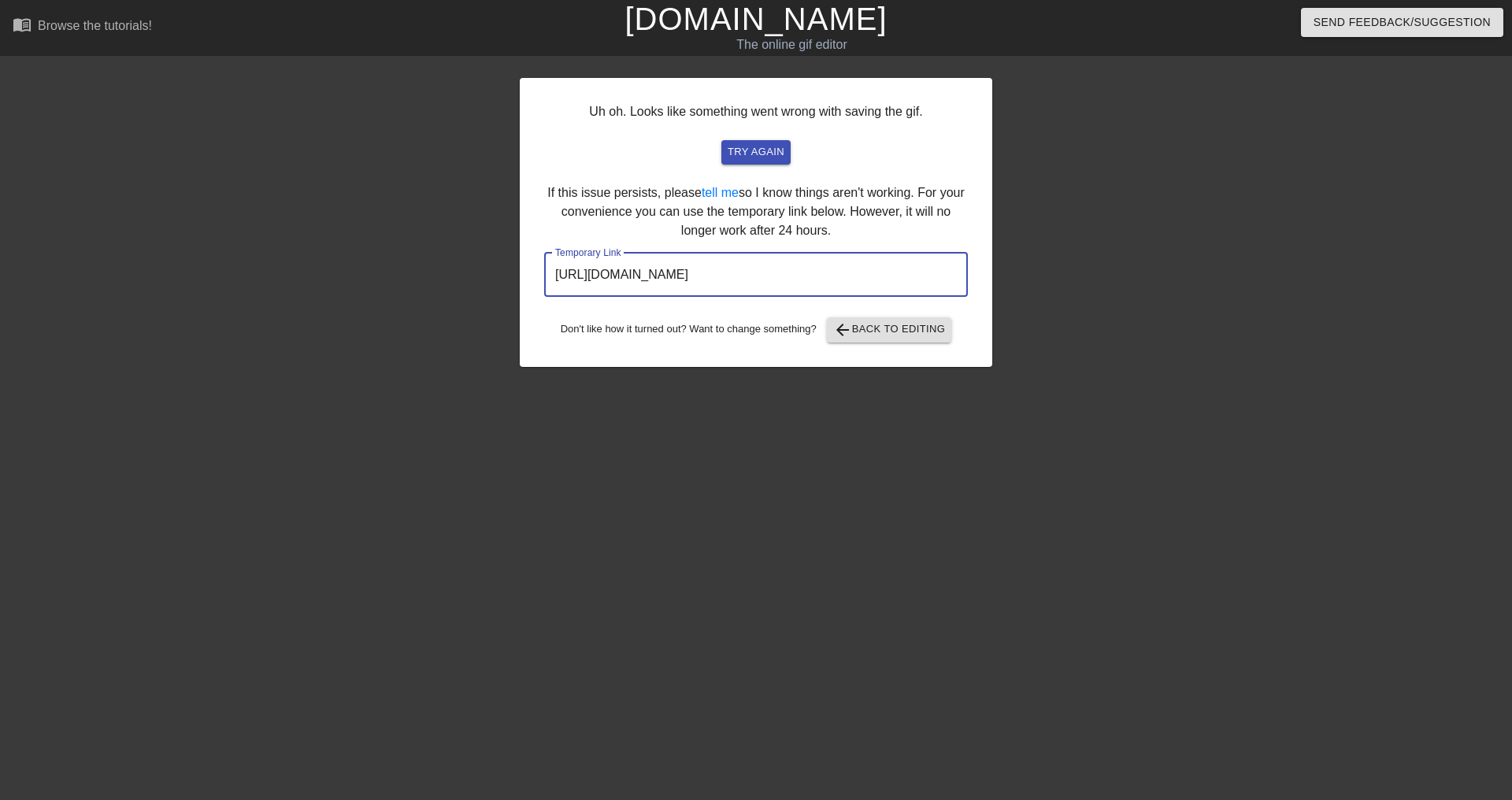
click at [792, 280] on input "[URL][DOMAIN_NAME]" at bounding box center [755, 275] width 423 height 44
click at [791, 279] on input "[URL][DOMAIN_NAME]" at bounding box center [755, 275] width 423 height 44
click at [889, 330] on span "arrow_back Back to Editing" at bounding box center [889, 330] width 112 height 19
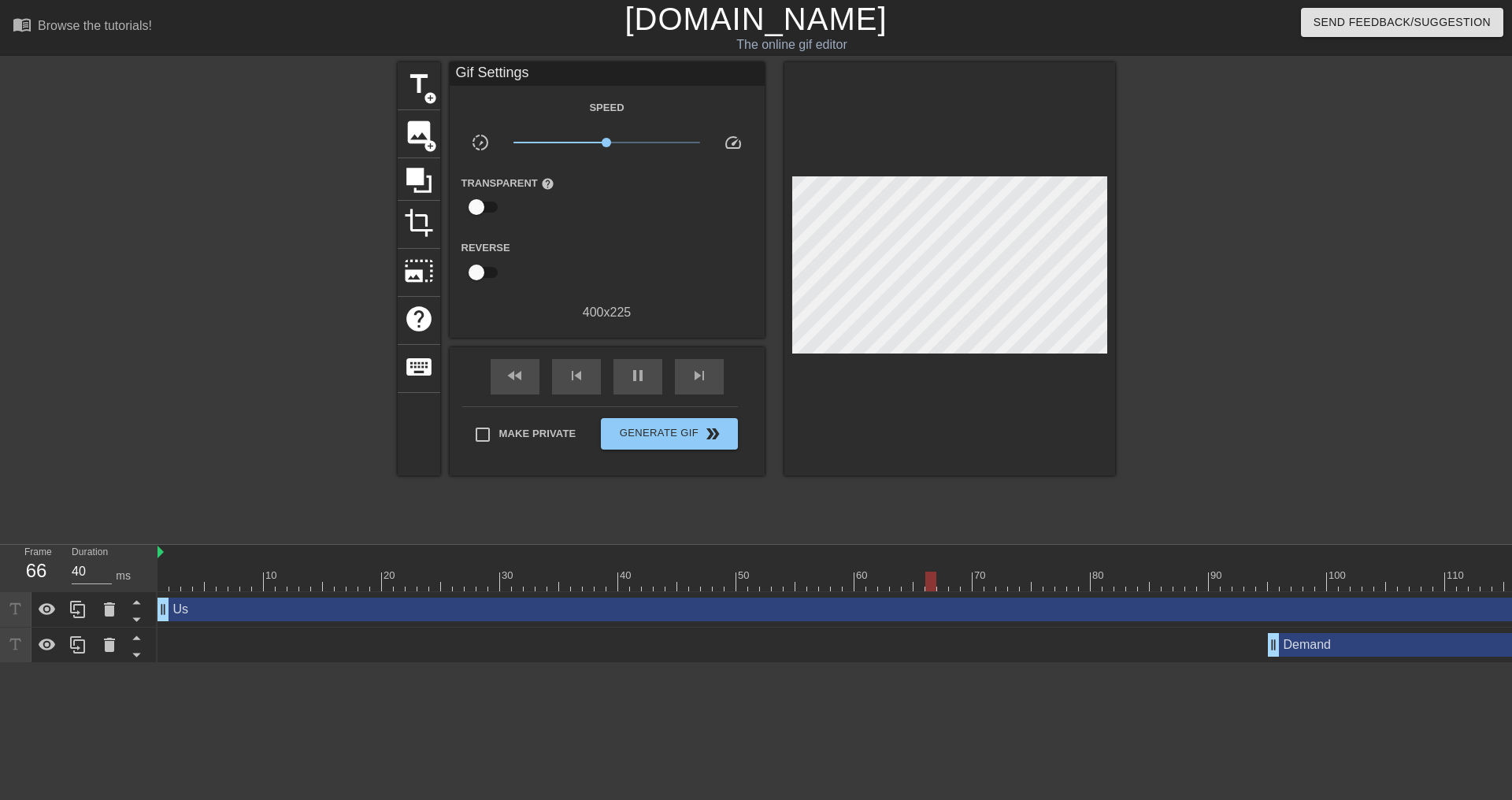
click at [1310, 657] on div "Demand drag_handle drag_handle" at bounding box center [1516, 645] width 2717 height 36
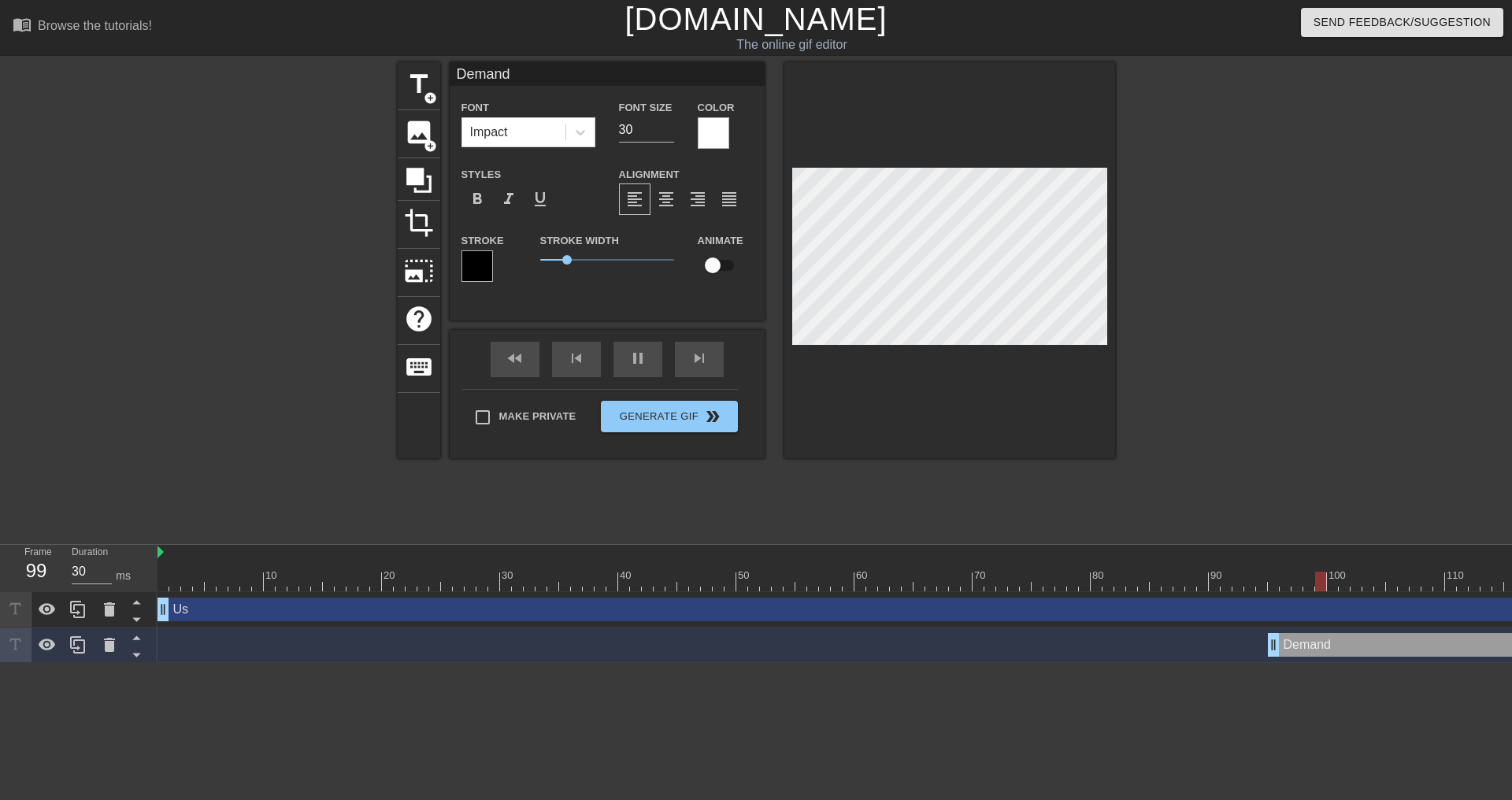
click at [545, 74] on input "Demand" at bounding box center [607, 74] width 315 height 24
type input "30"
type input "W"
type input "30"
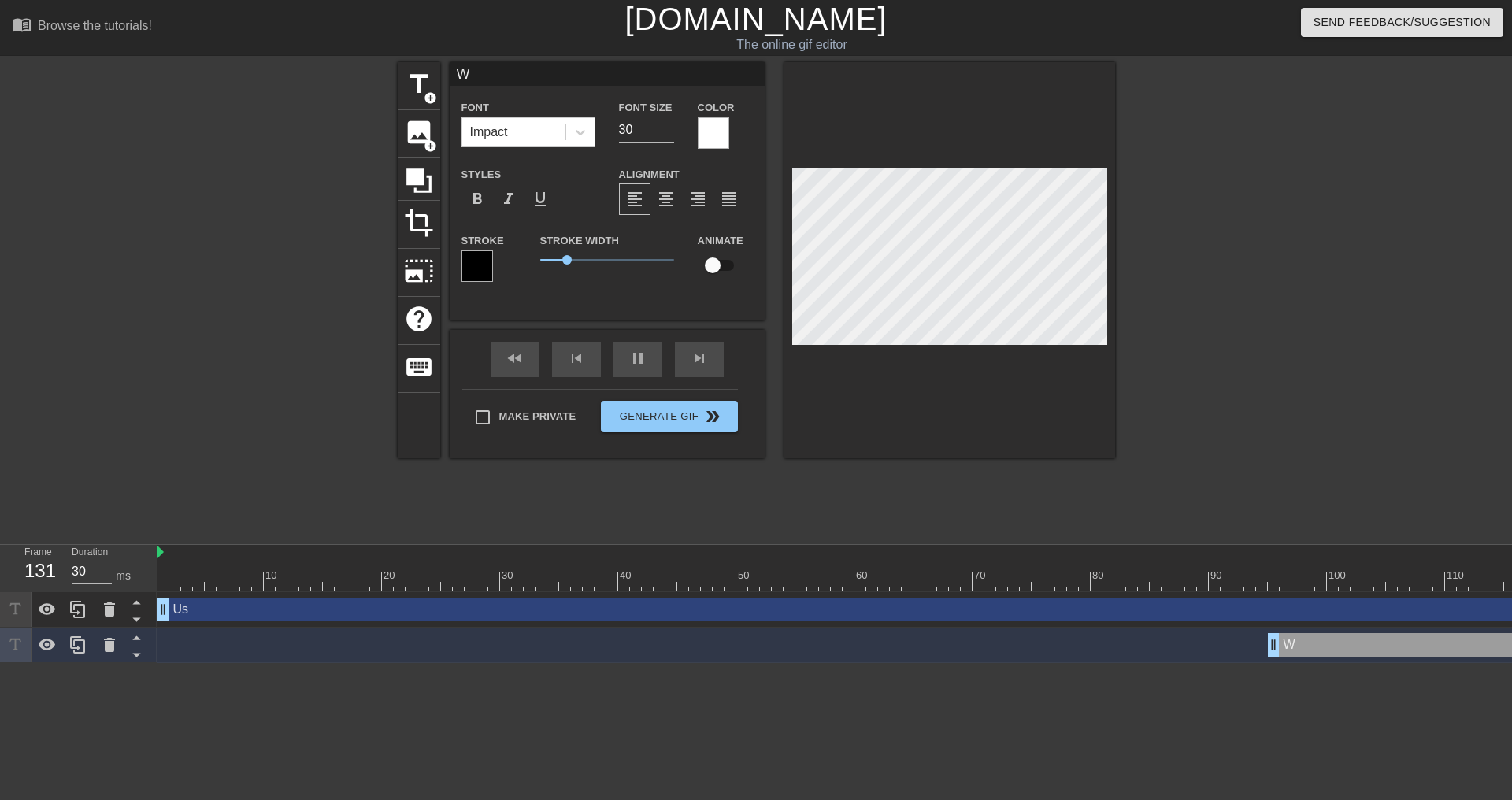
type input "WI"
type input "40"
type input "WIP"
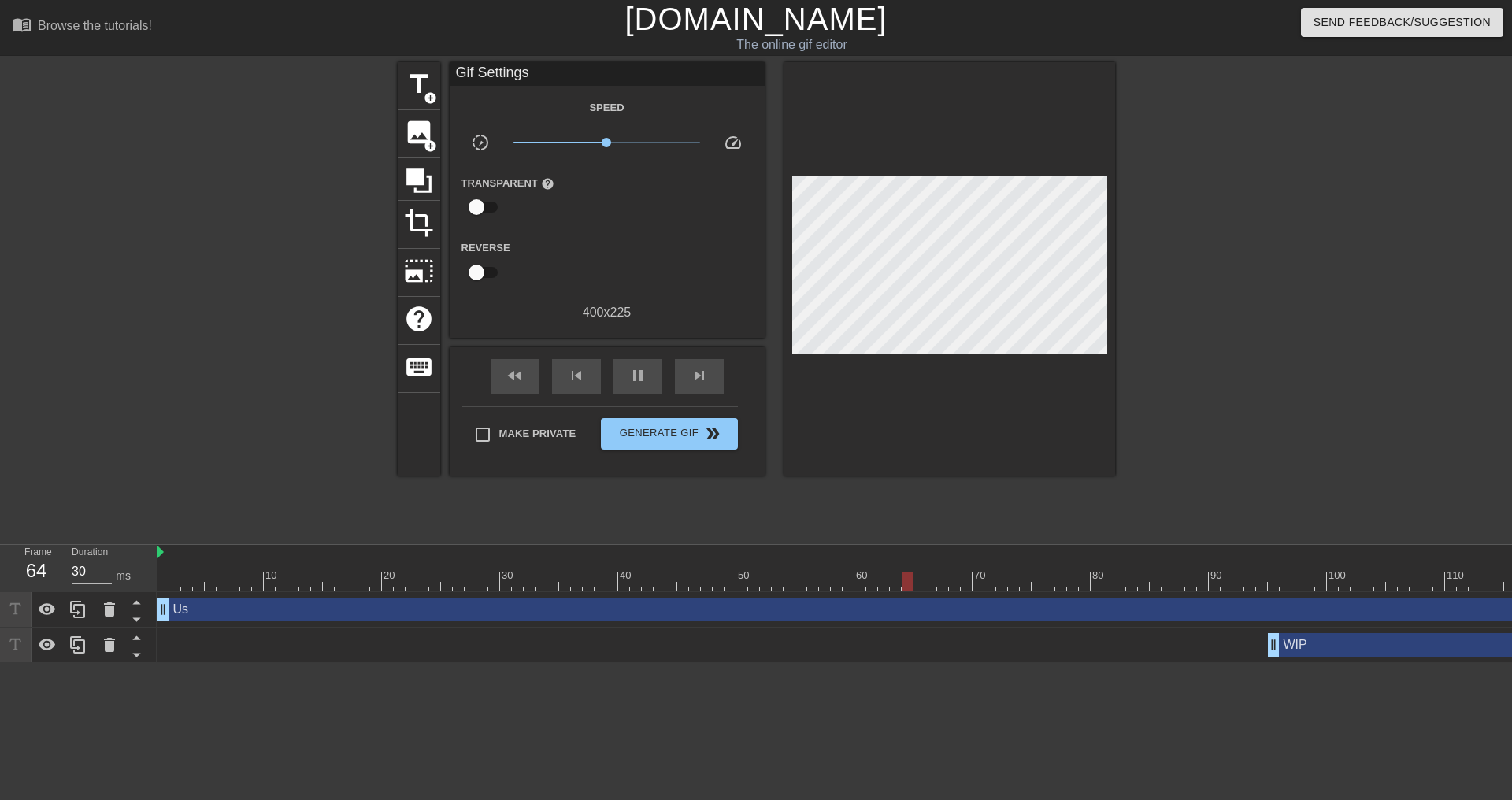
click at [1152, 484] on div at bounding box center [1252, 298] width 236 height 473
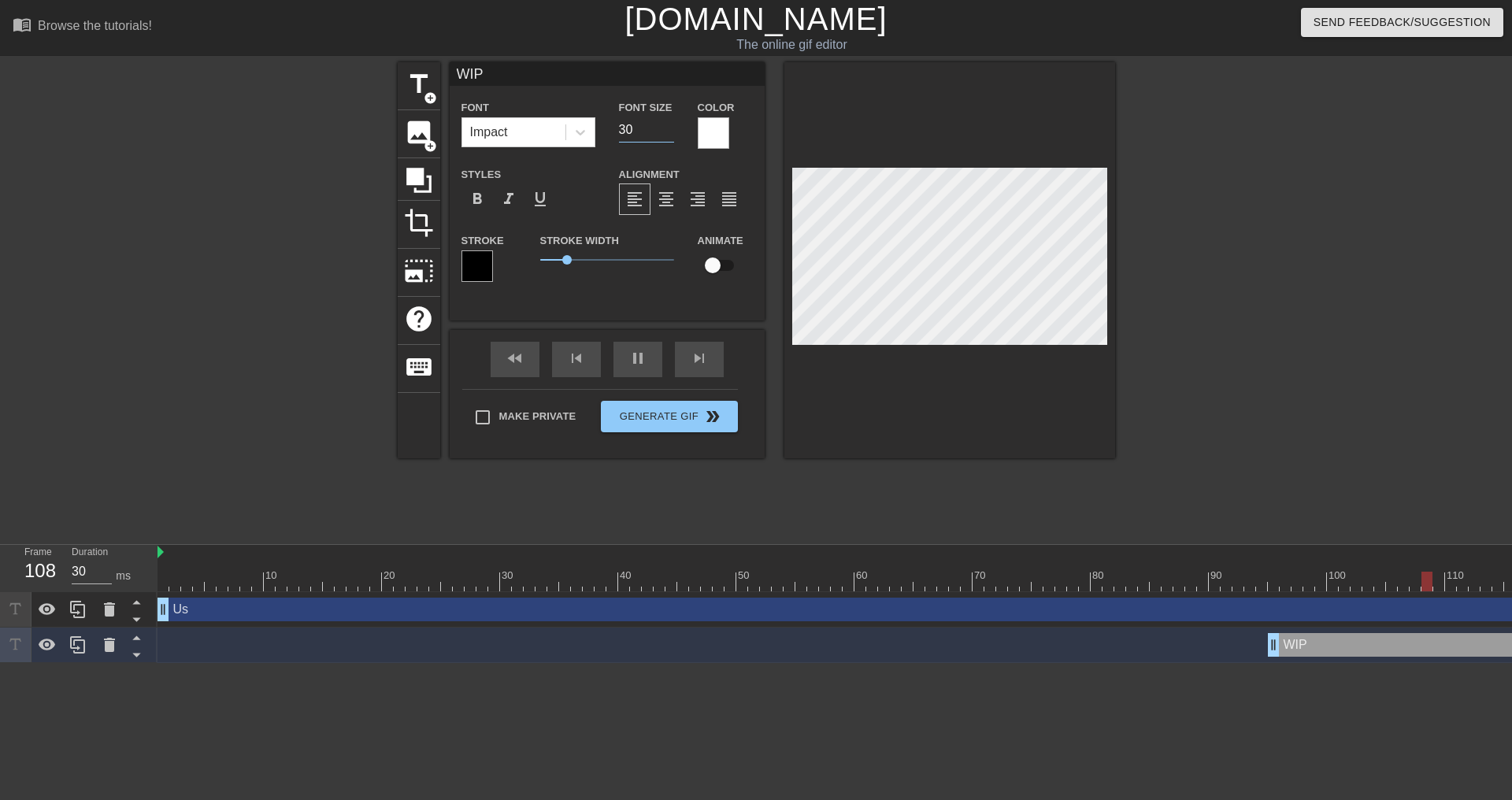
drag, startPoint x: 645, startPoint y: 124, endPoint x: 617, endPoint y: 127, distance: 28.2
click at [617, 127] on div "Font Size 30" at bounding box center [646, 123] width 79 height 51
type input "40"
click at [1294, 256] on div at bounding box center [1252, 298] width 236 height 473
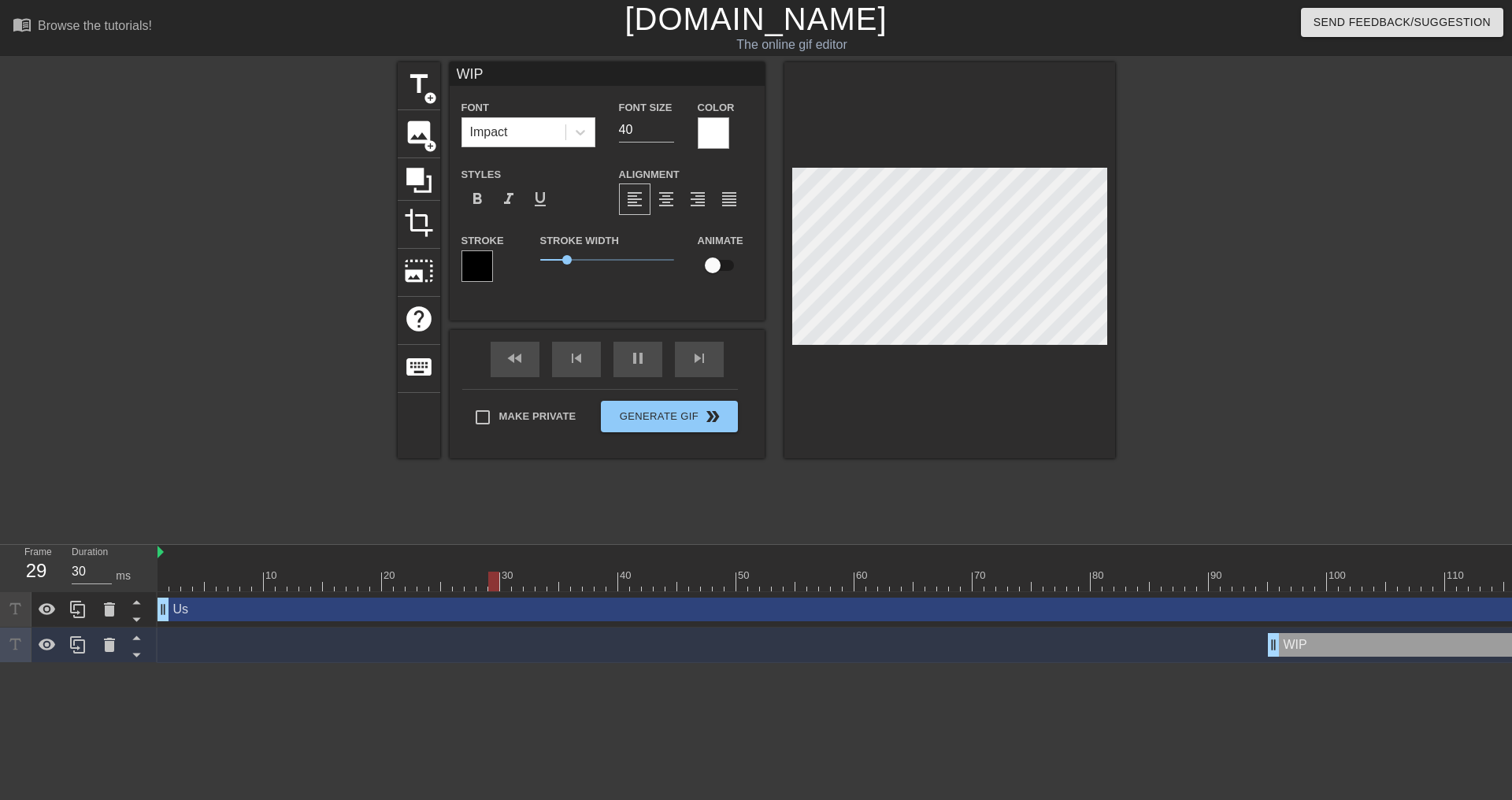
click at [609, 133] on div "Font Size 40" at bounding box center [646, 123] width 79 height 51
type input "30"
click at [1289, 342] on div at bounding box center [1252, 298] width 236 height 473
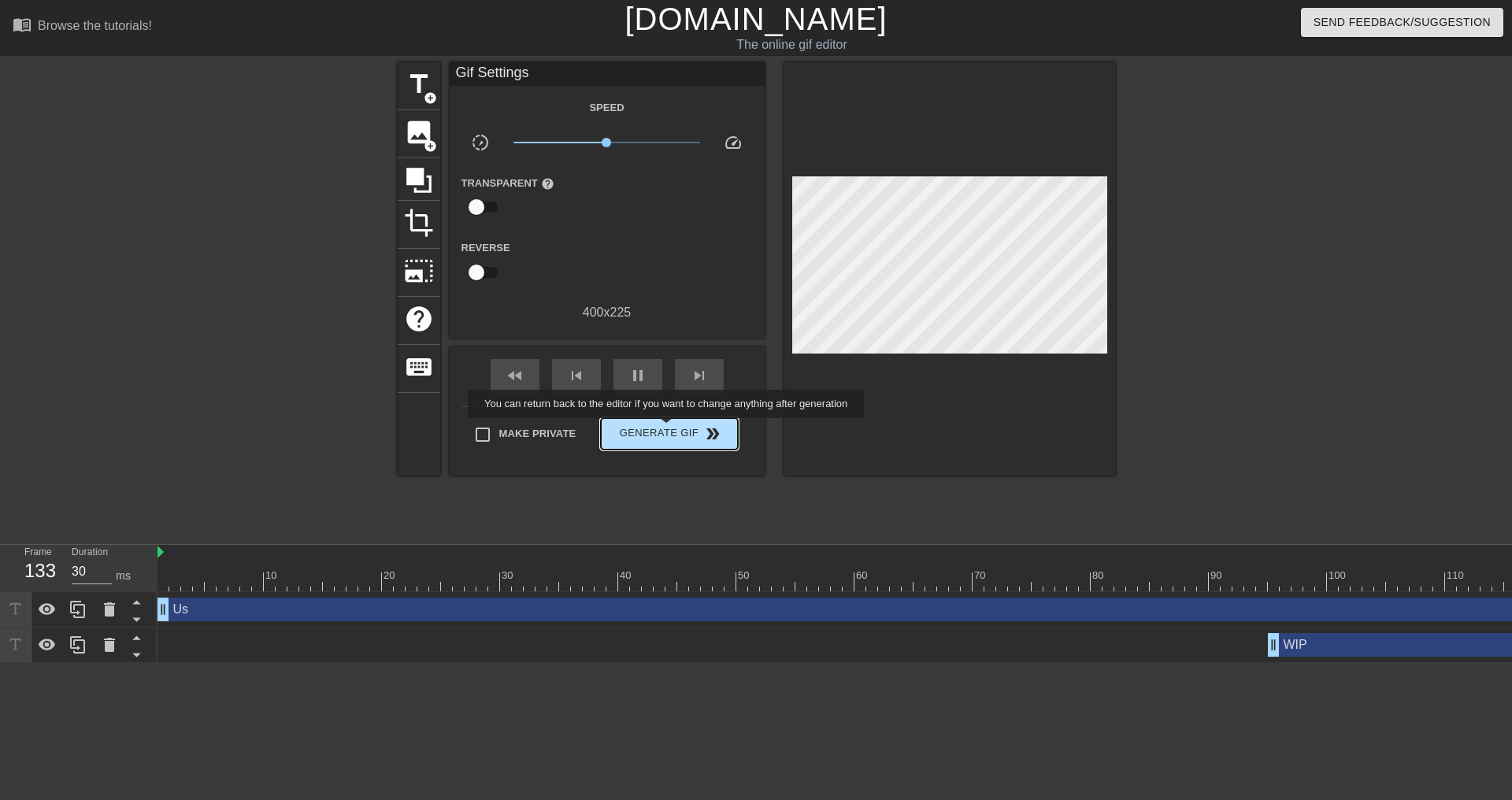
type input "40"
click at [667, 432] on span "Generate Gif double_arrow" at bounding box center [668, 433] width 123 height 19
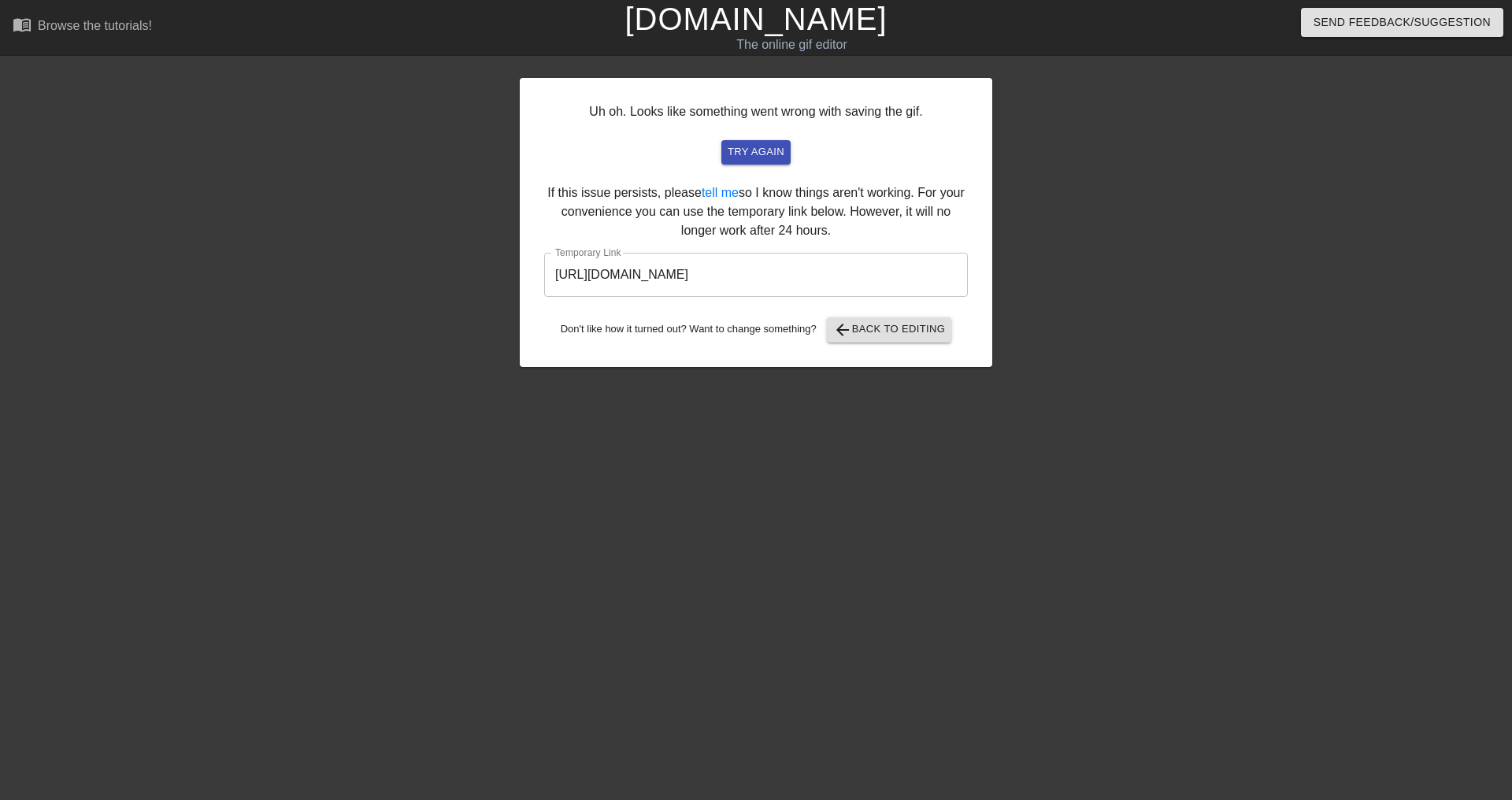
click at [793, 269] on input "[URL][DOMAIN_NAME]" at bounding box center [755, 275] width 423 height 44
